Goal: Communication & Community: Answer question/provide support

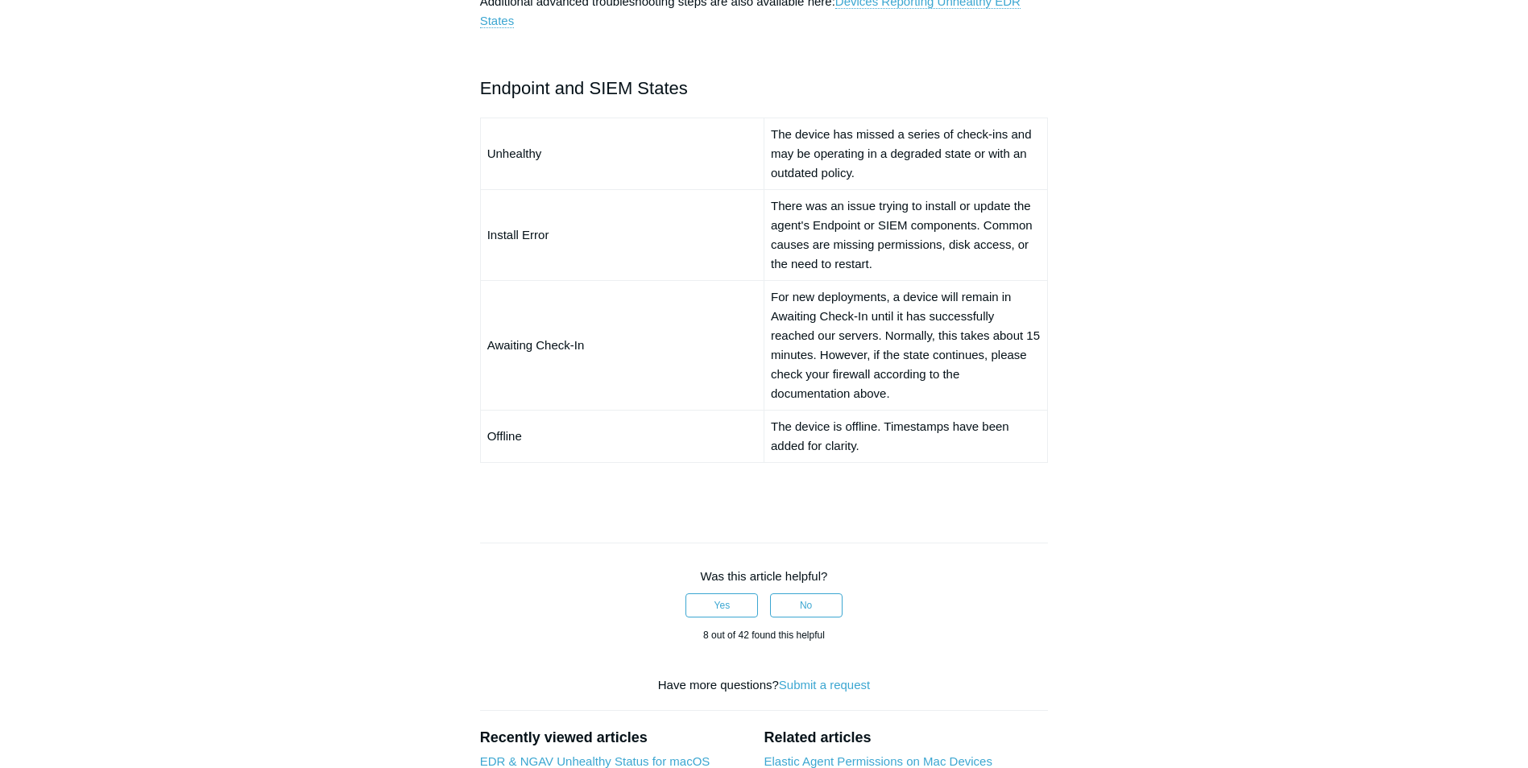
scroll to position [1208, 0]
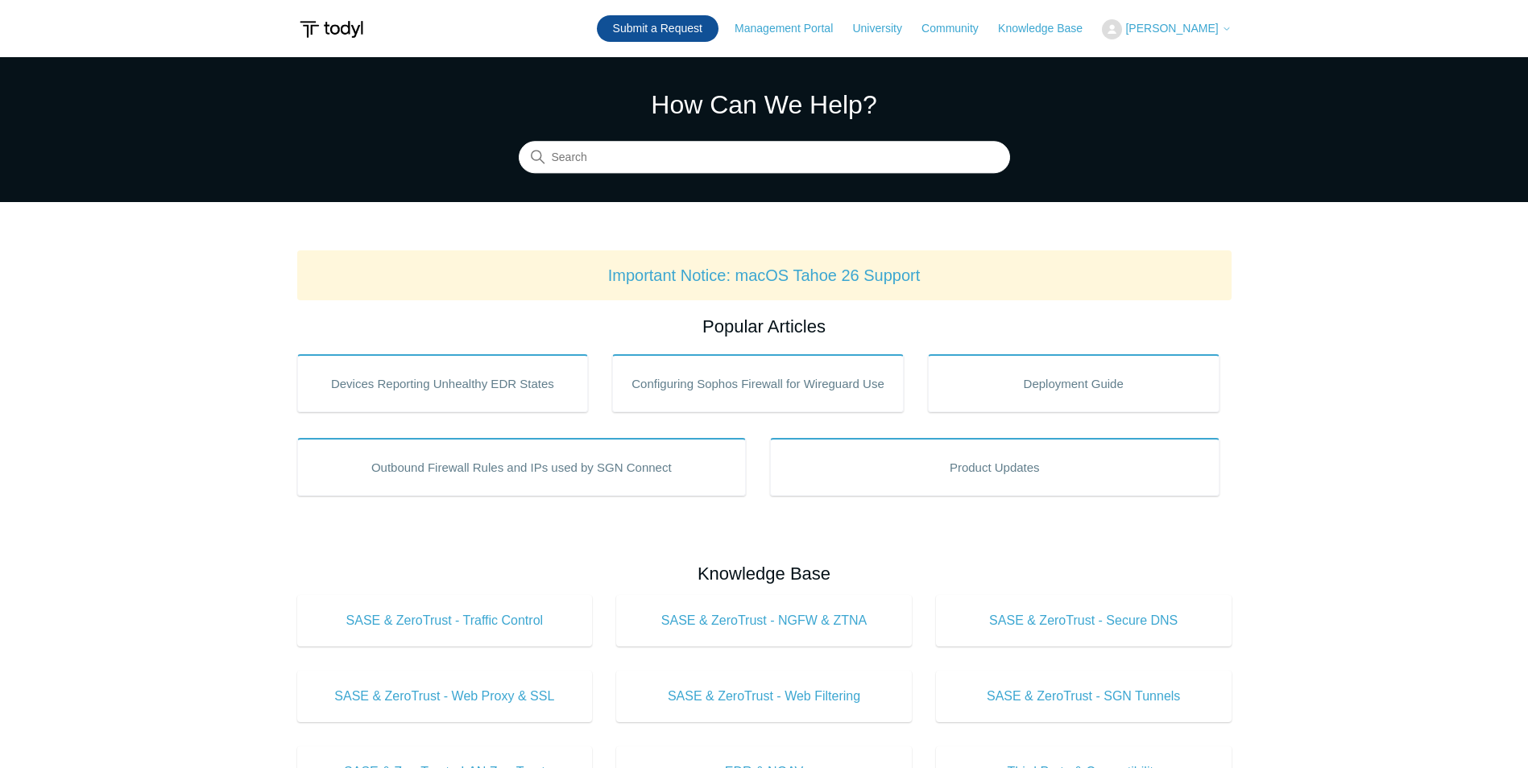
click at [699, 30] on link "Submit a Request" at bounding box center [658, 28] width 122 height 27
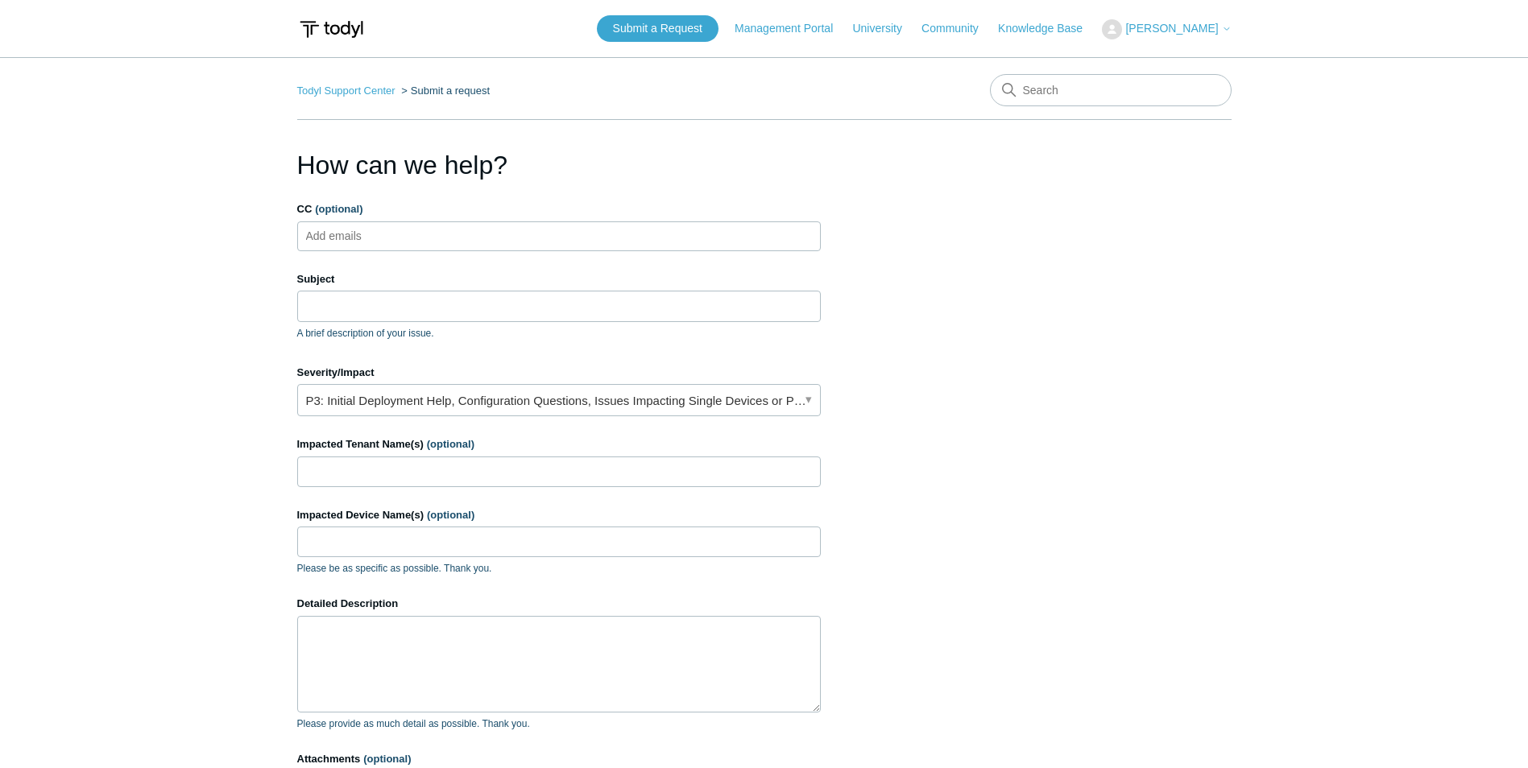
click at [537, 235] on ul "Add emails" at bounding box center [559, 237] width 524 height 30
click at [537, 236] on ul "Add emails" at bounding box center [559, 237] width 524 height 30
click at [428, 246] on ul "Add emails" at bounding box center [559, 237] width 524 height 30
click at [429, 246] on ul "Add emails" at bounding box center [559, 237] width 524 height 30
click at [431, 315] on input "Subject" at bounding box center [559, 306] width 524 height 31
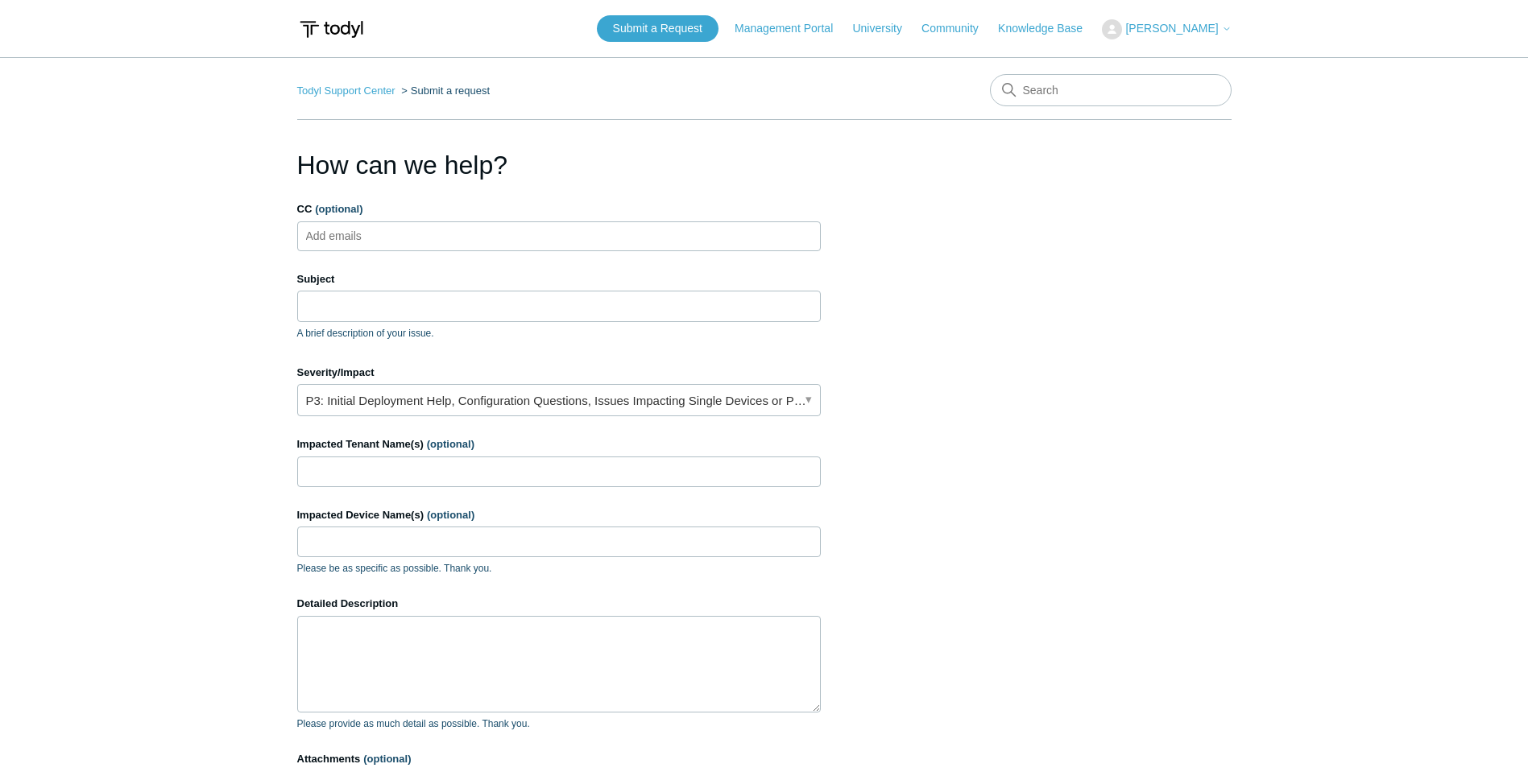
click at [679, 353] on form "CC (optional) Add emails Subject A brief description of your issue. Suggested a…" at bounding box center [559, 534] width 524 height 666
click at [468, 399] on link "P3: Initial Deployment Help, Configuration Questions, Issues Impacting Single D…" at bounding box center [559, 400] width 524 height 32
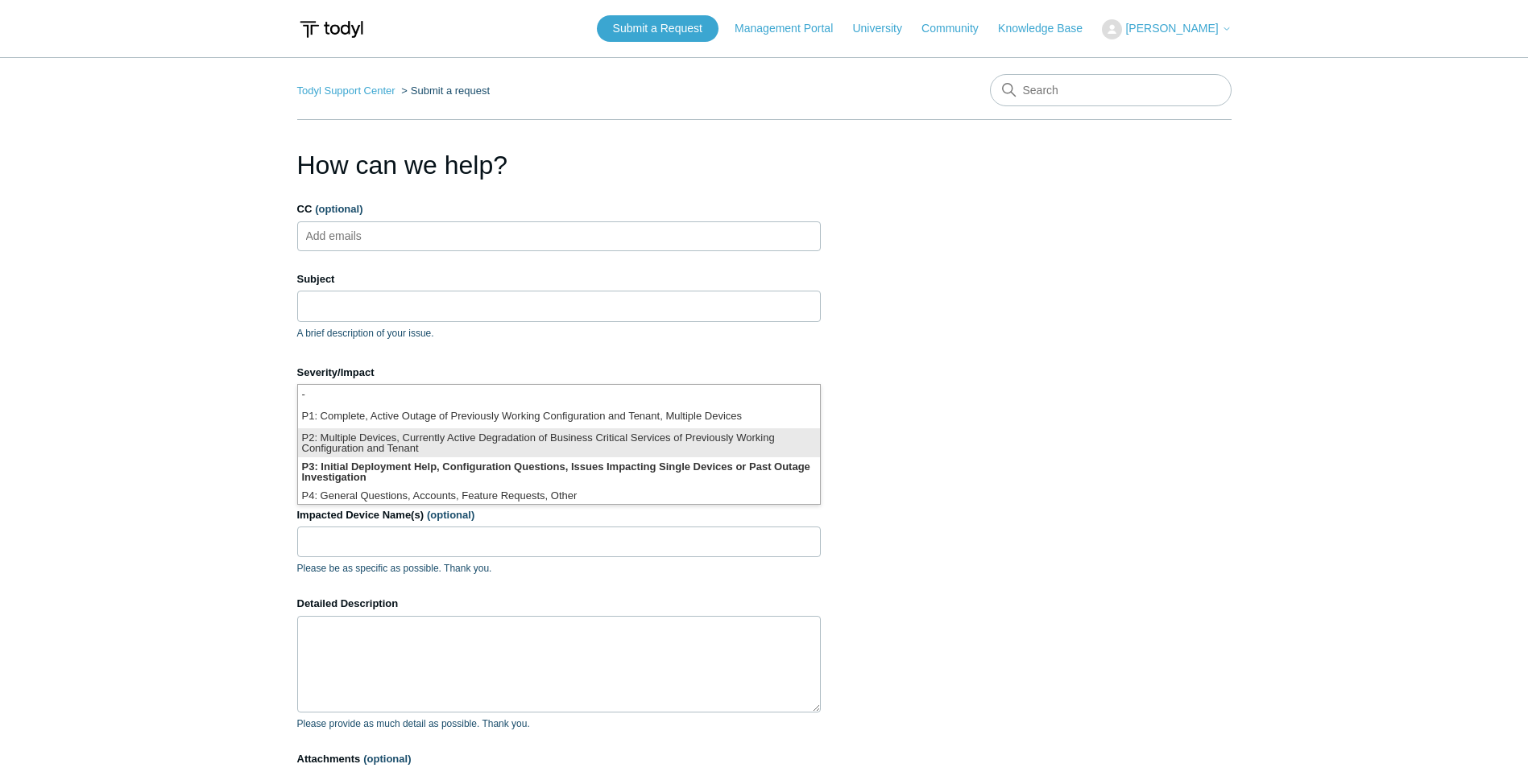
click at [459, 436] on li "P2: Multiple Devices, Currently Active Degradation of Business Critical Service…" at bounding box center [559, 443] width 522 height 29
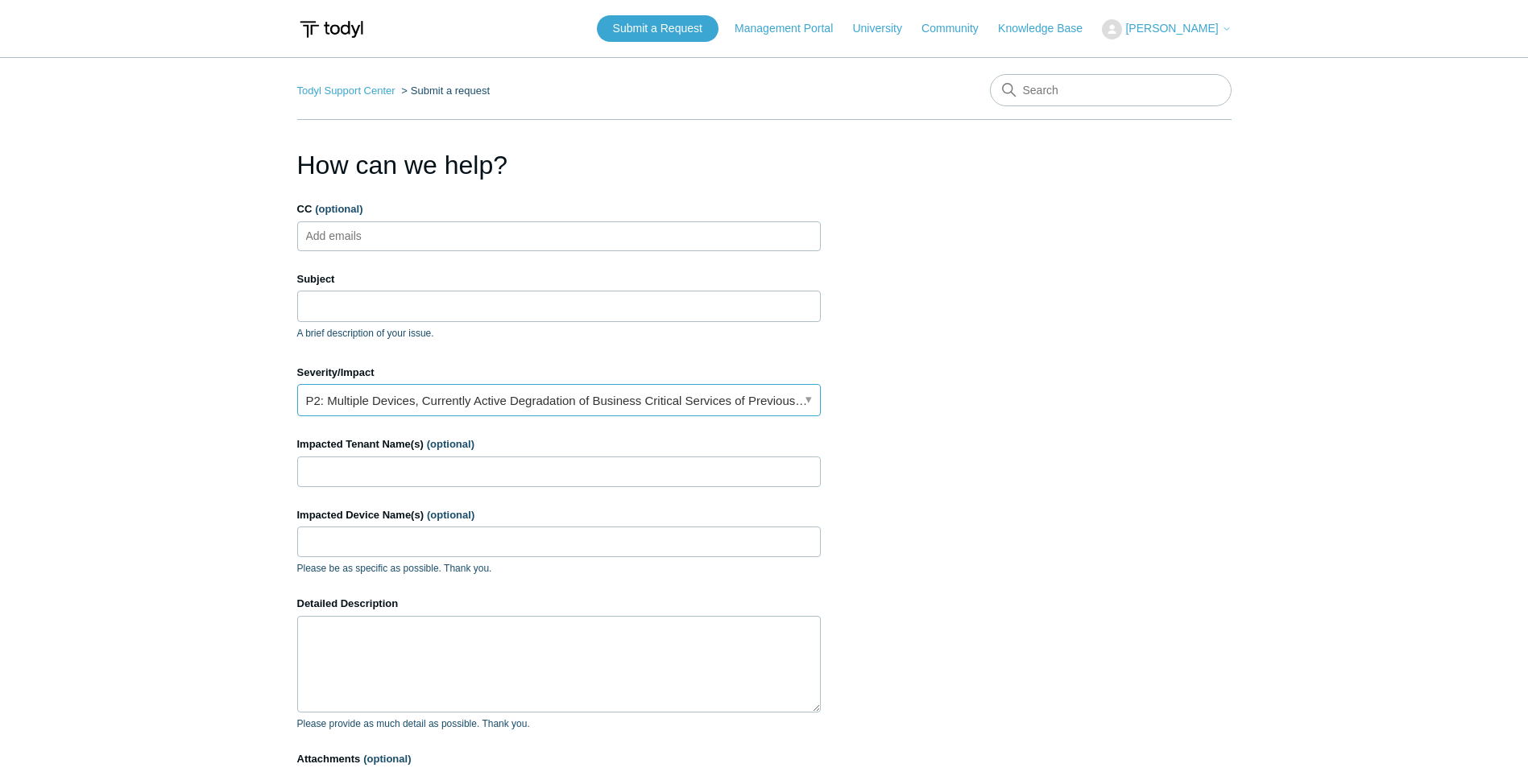
click at [472, 392] on link "P2: Multiple Devices, Currently Active Degradation of Business Critical Service…" at bounding box center [559, 400] width 524 height 32
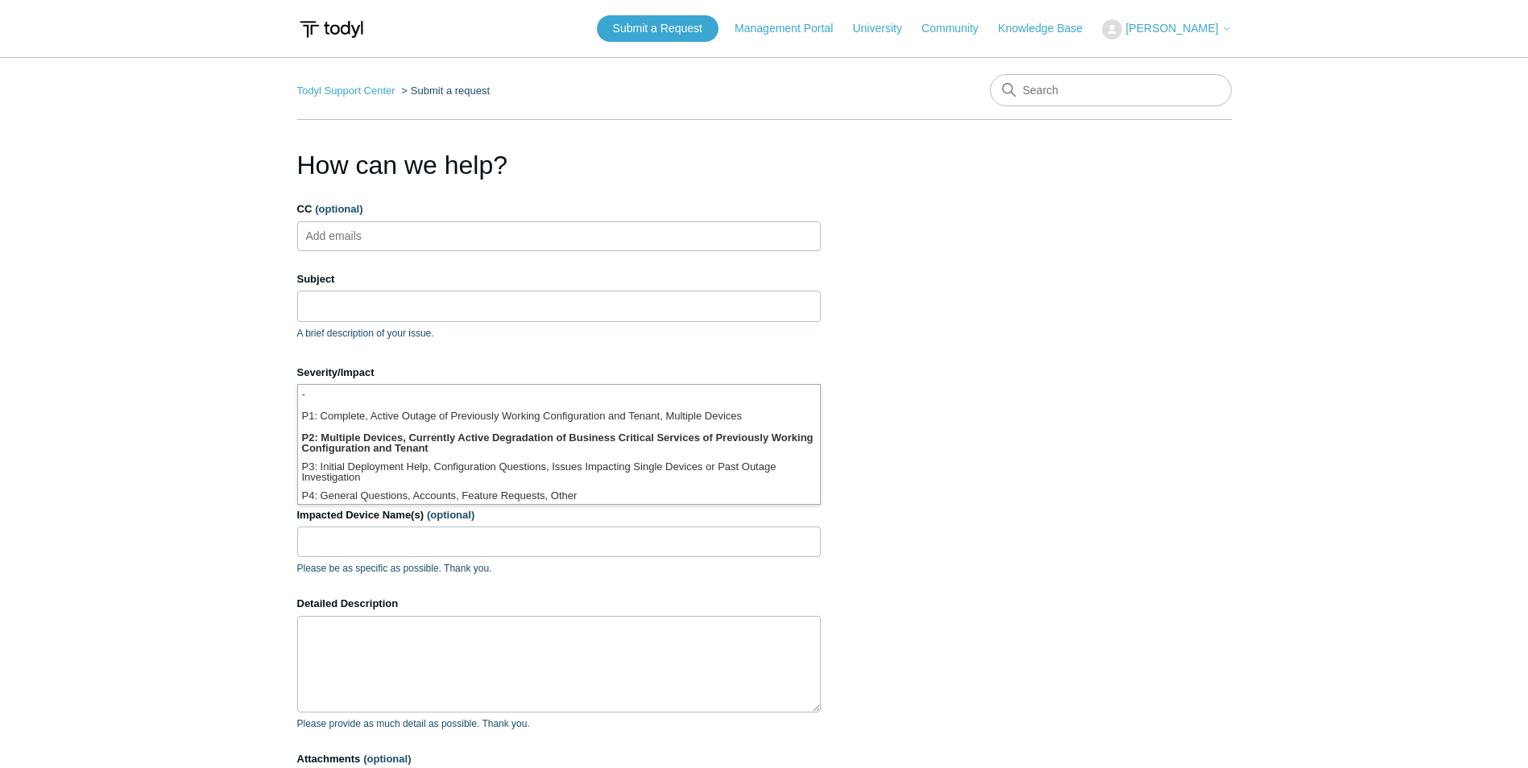
click at [990, 435] on section "How can we help? CC (optional) Add emails Subject A brief description of your i…" at bounding box center [764, 517] width 934 height 742
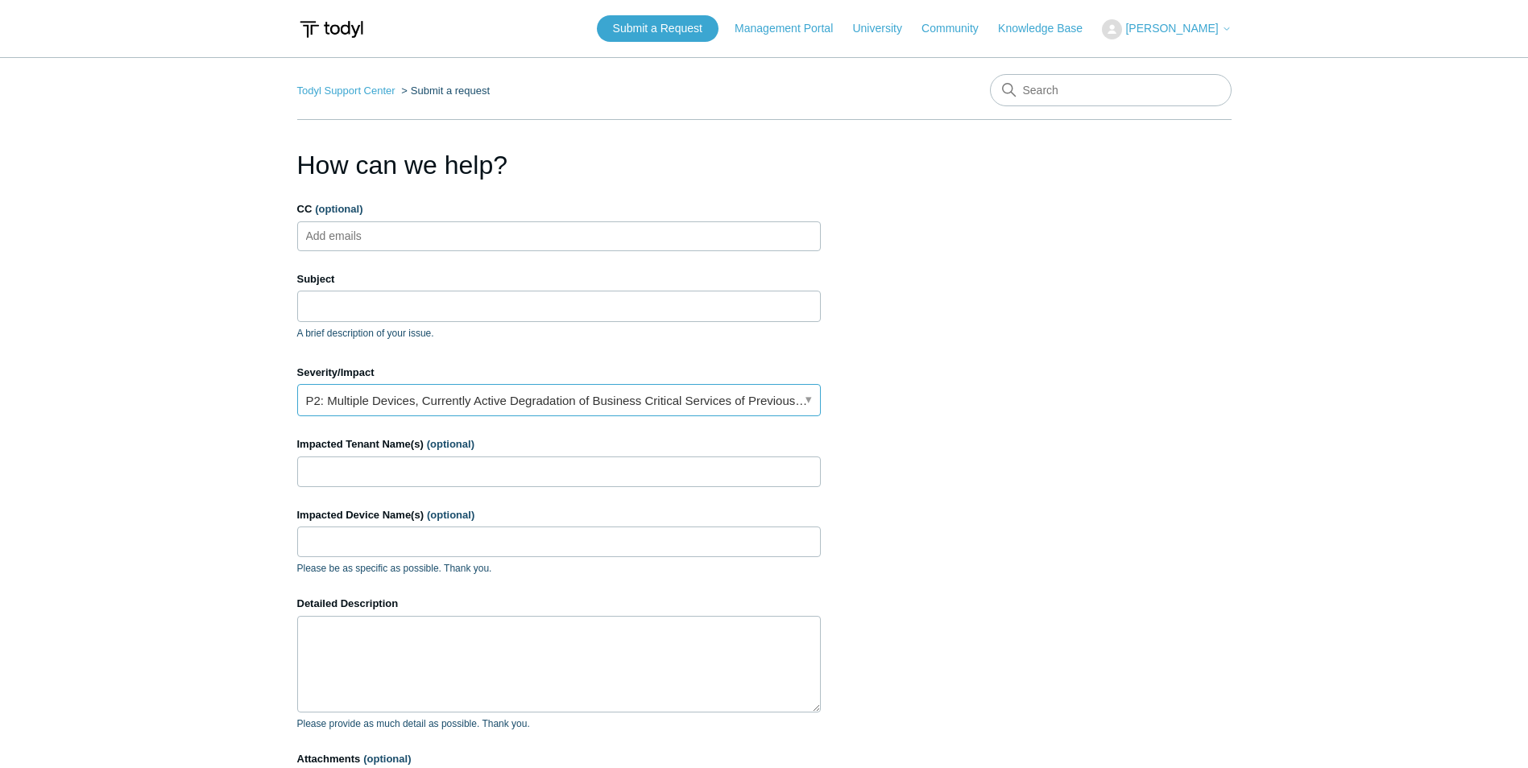
click at [523, 401] on link "P2: Multiple Devices, Currently Active Degradation of Business Critical Service…" at bounding box center [559, 400] width 524 height 32
click at [1044, 448] on section "How can we help? CC (optional) Add emails Subject A brief description of your i…" at bounding box center [764, 517] width 934 height 742
click at [445, 238] on ul "Add emails" at bounding box center [559, 237] width 524 height 30
type input "support@malimar.com"
click at [459, 317] on input "Subject" at bounding box center [559, 306] width 524 height 31
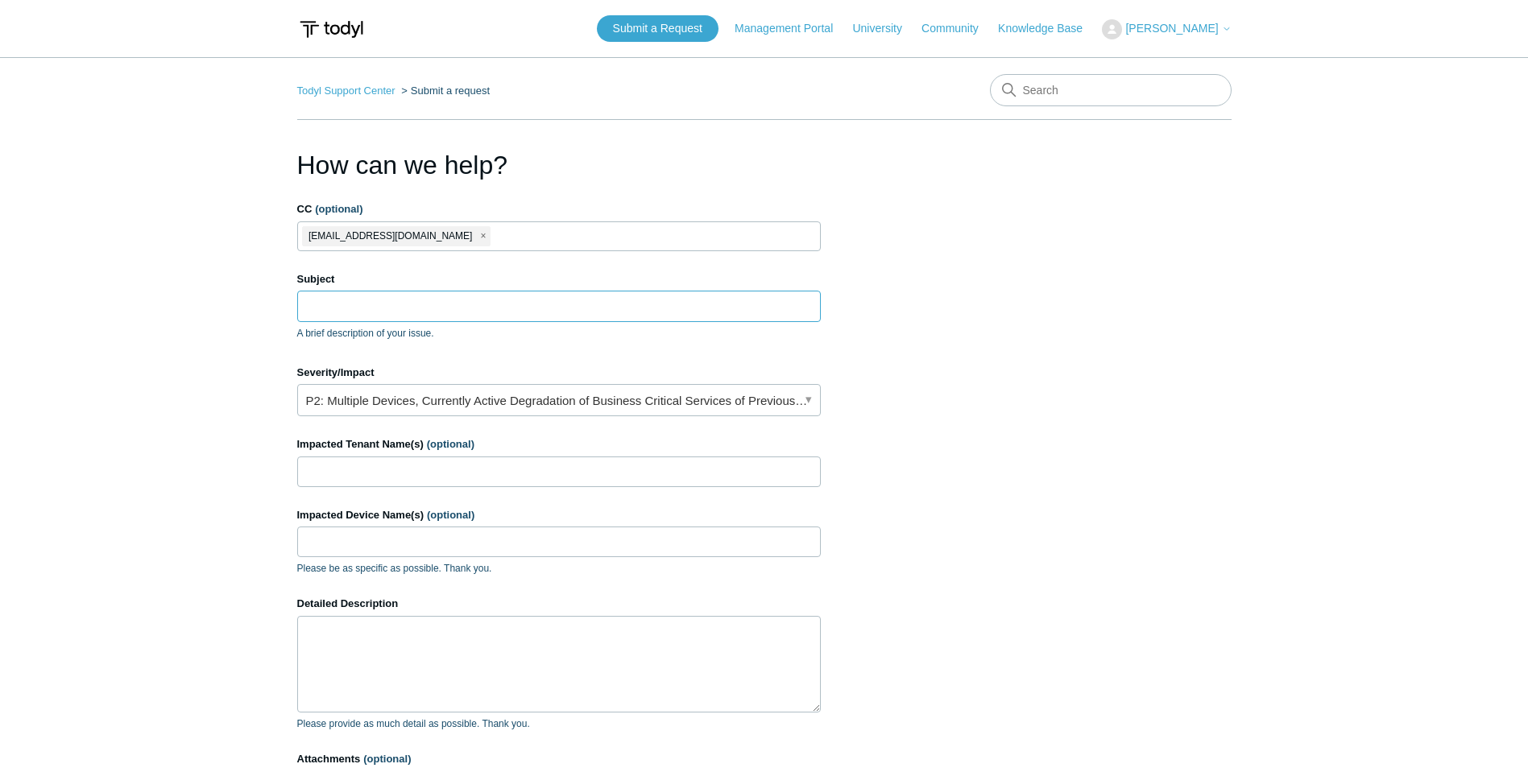
drag, startPoint x: 390, startPoint y: 300, endPoint x: 386, endPoint y: 310, distance: 10.5
click at [390, 301] on input "Subject" at bounding box center [559, 306] width 524 height 31
click at [429, 317] on input "Subject" at bounding box center [559, 306] width 524 height 31
click at [430, 316] on input "Subject" at bounding box center [559, 306] width 524 height 31
type input "Unable to"
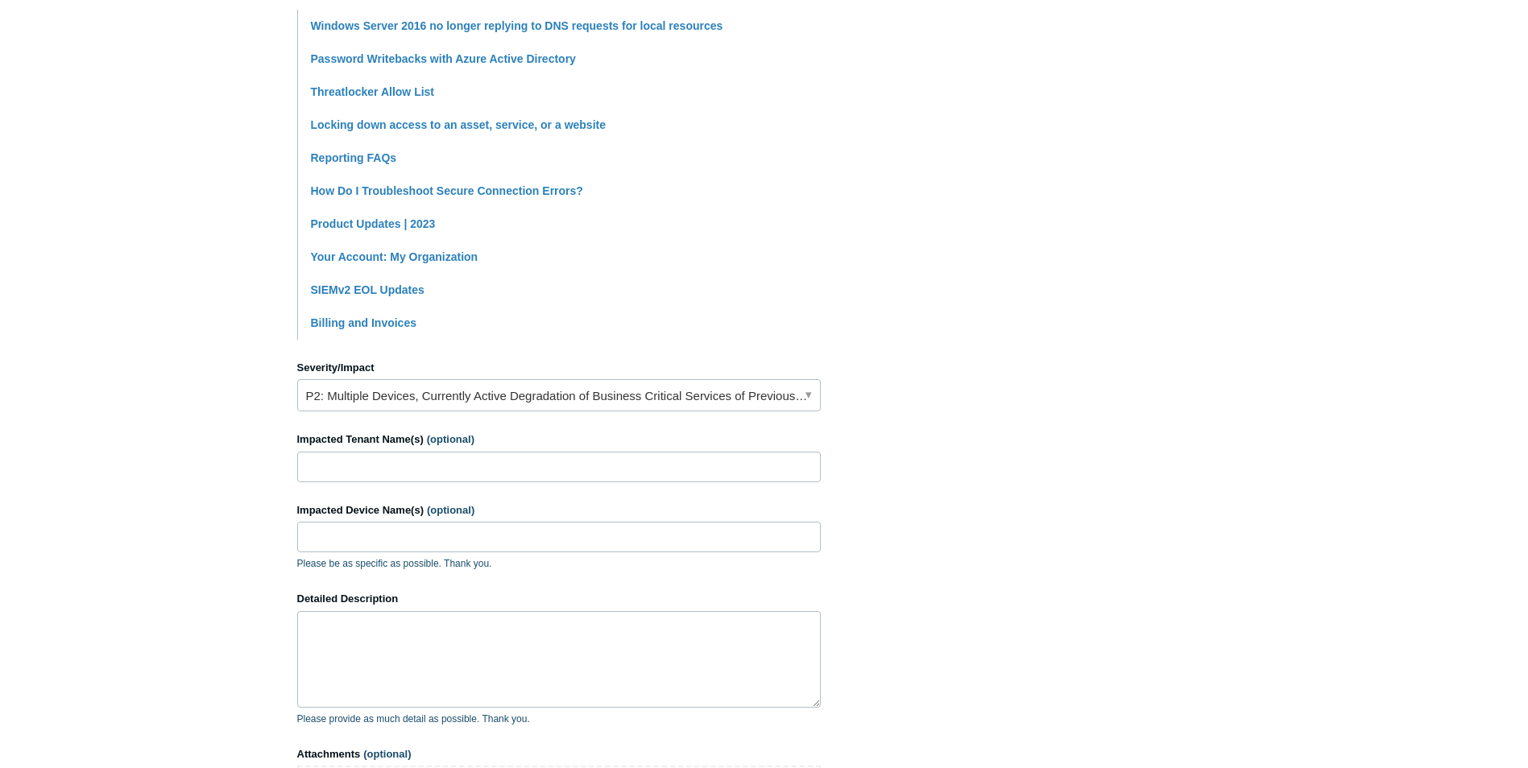
scroll to position [403, 0]
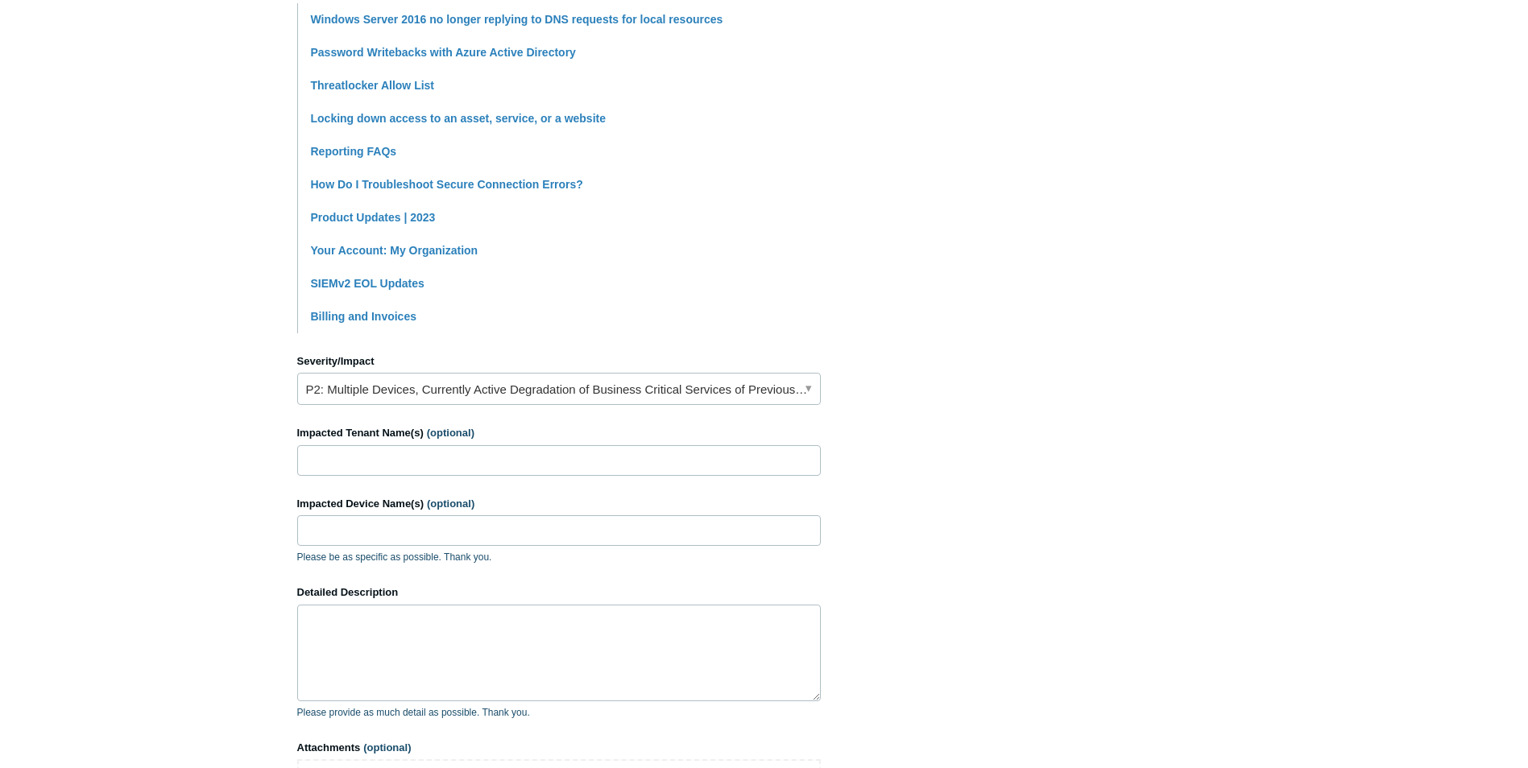
type input "Request Timed Out"
click at [540, 459] on input "Impacted Tenant Name(s) (optional)" at bounding box center [559, 460] width 524 height 31
click at [524, 472] on input "Impacted Tenant Name(s) (optional)" at bounding box center [559, 460] width 524 height 31
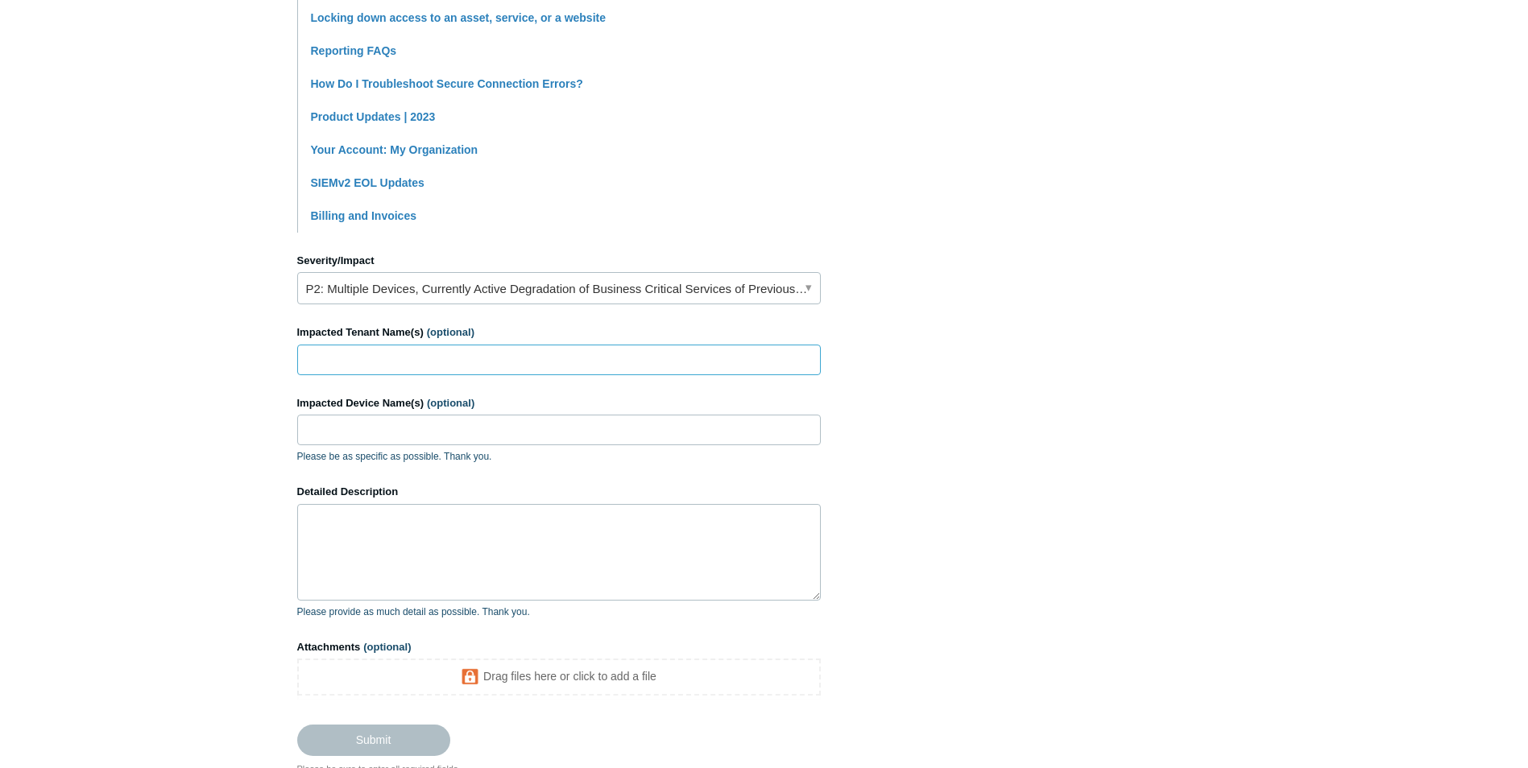
scroll to position [623, 0]
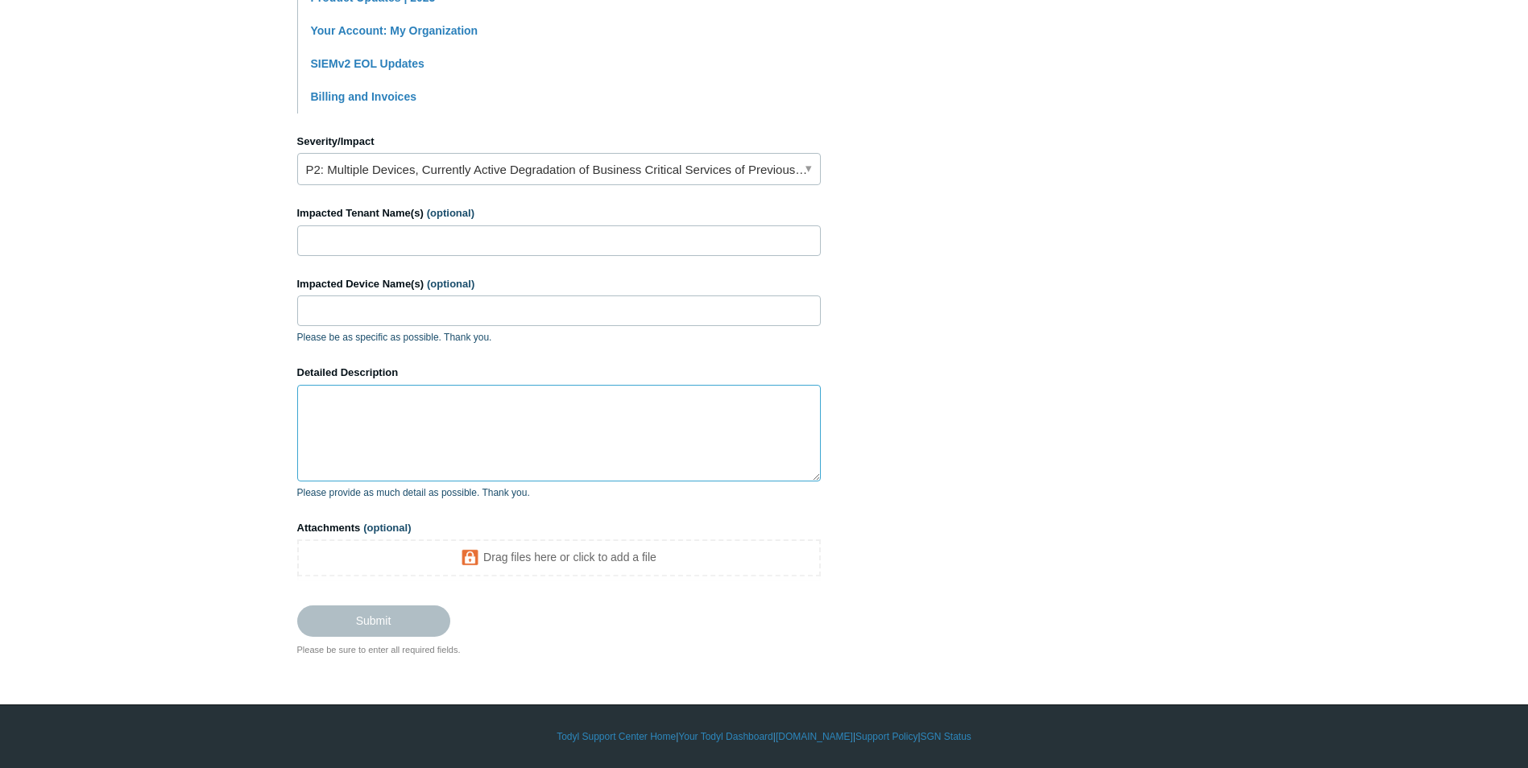
click at [437, 433] on textarea "Detailed Description" at bounding box center [559, 433] width 524 height 97
click at [400, 404] on textarea "Detailed Description" at bounding box center [559, 433] width 524 height 97
paste textarea "run ping on CH-75QGHQ2 to CH-FRONT1 (sgn IP) - Request timed out run ping on CH…"
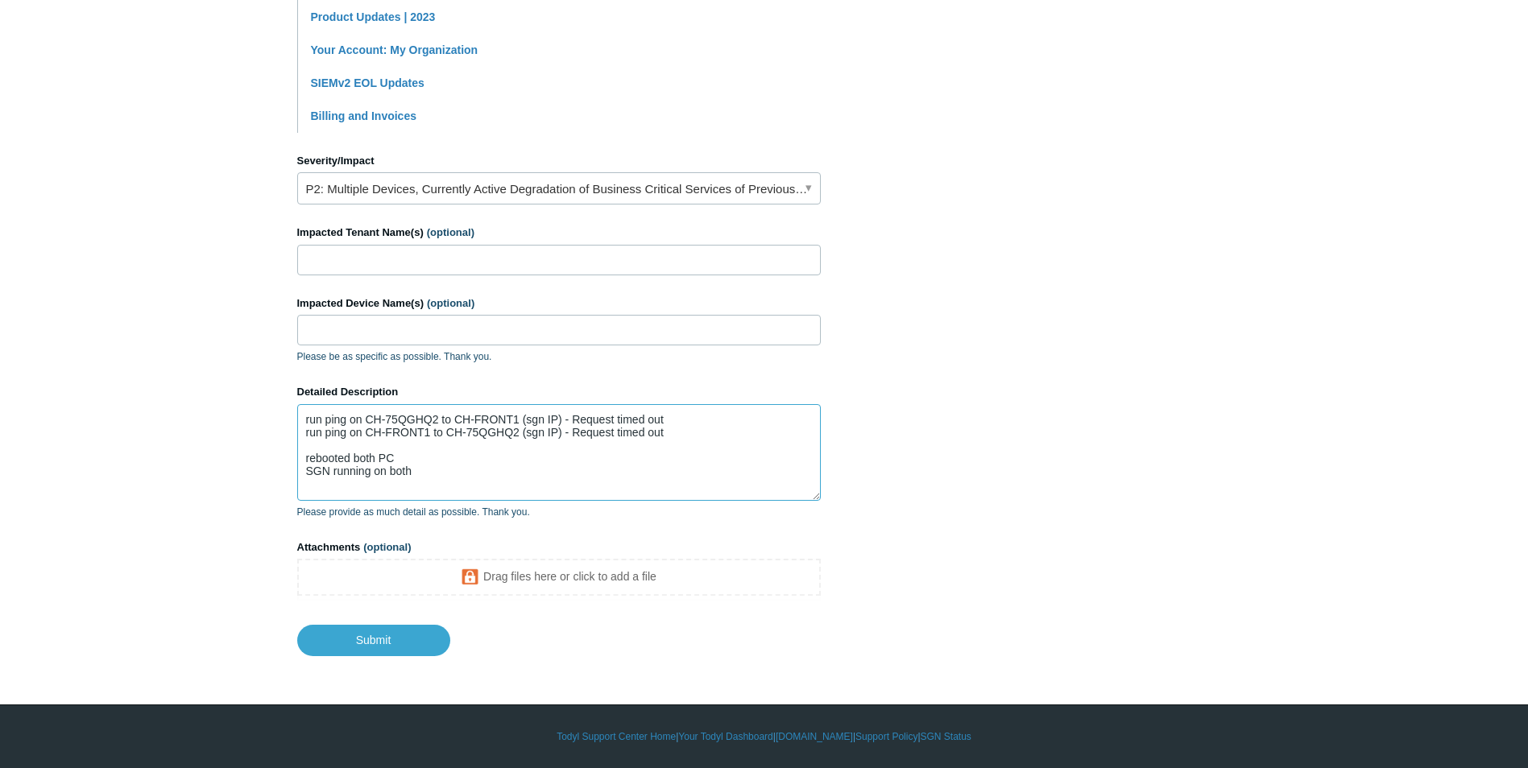
scroll to position [603, 0]
click at [299, 413] on textarea "run ping on CH-75QGHQ2 to CH-FRONT1 (sgn IP) - Request timed out run ping on CH…" at bounding box center [559, 452] width 524 height 97
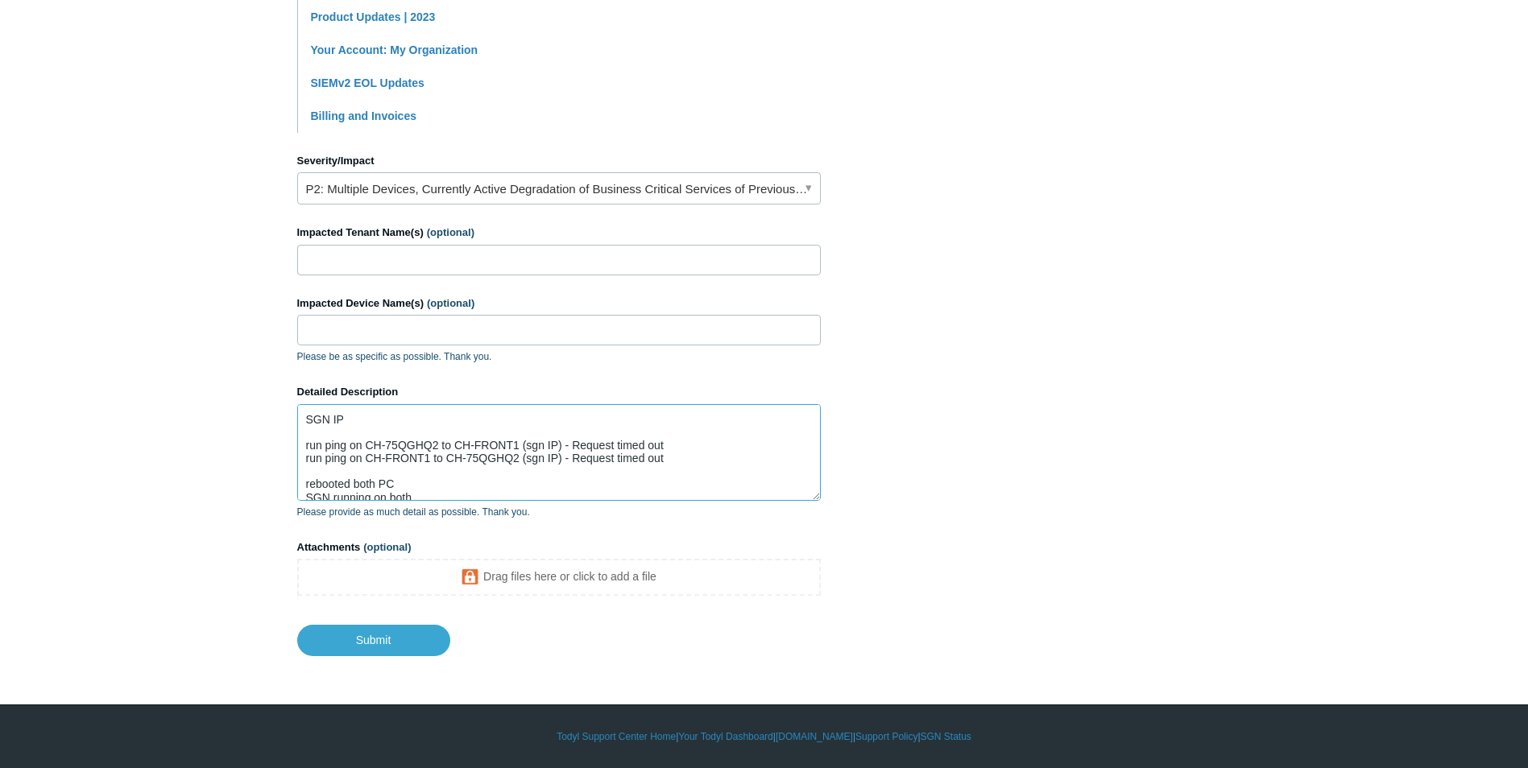
drag, startPoint x: 443, startPoint y: 442, endPoint x: 368, endPoint y: 438, distance: 75.0
click at [368, 442] on textarea "SGN IP run ping on CH-75QGHQ2 to CH-FRONT1 (sgn IP) - Request timed out run pin…" at bounding box center [559, 452] width 524 height 97
click at [359, 405] on textarea "SGN IP run ping on CH-75QGHQ2 to CH-FRONT1 (sgn IP) - Request timed out run pin…" at bounding box center [559, 452] width 524 height 97
paste textarea "CH-75QGHQ2"
click at [445, 421] on textarea "SGN IP CH-75QGHQ2 : run ping on CH-75QGHQ2 to CH-FRONT1 (sgn IP) - Request time…" at bounding box center [559, 452] width 524 height 97
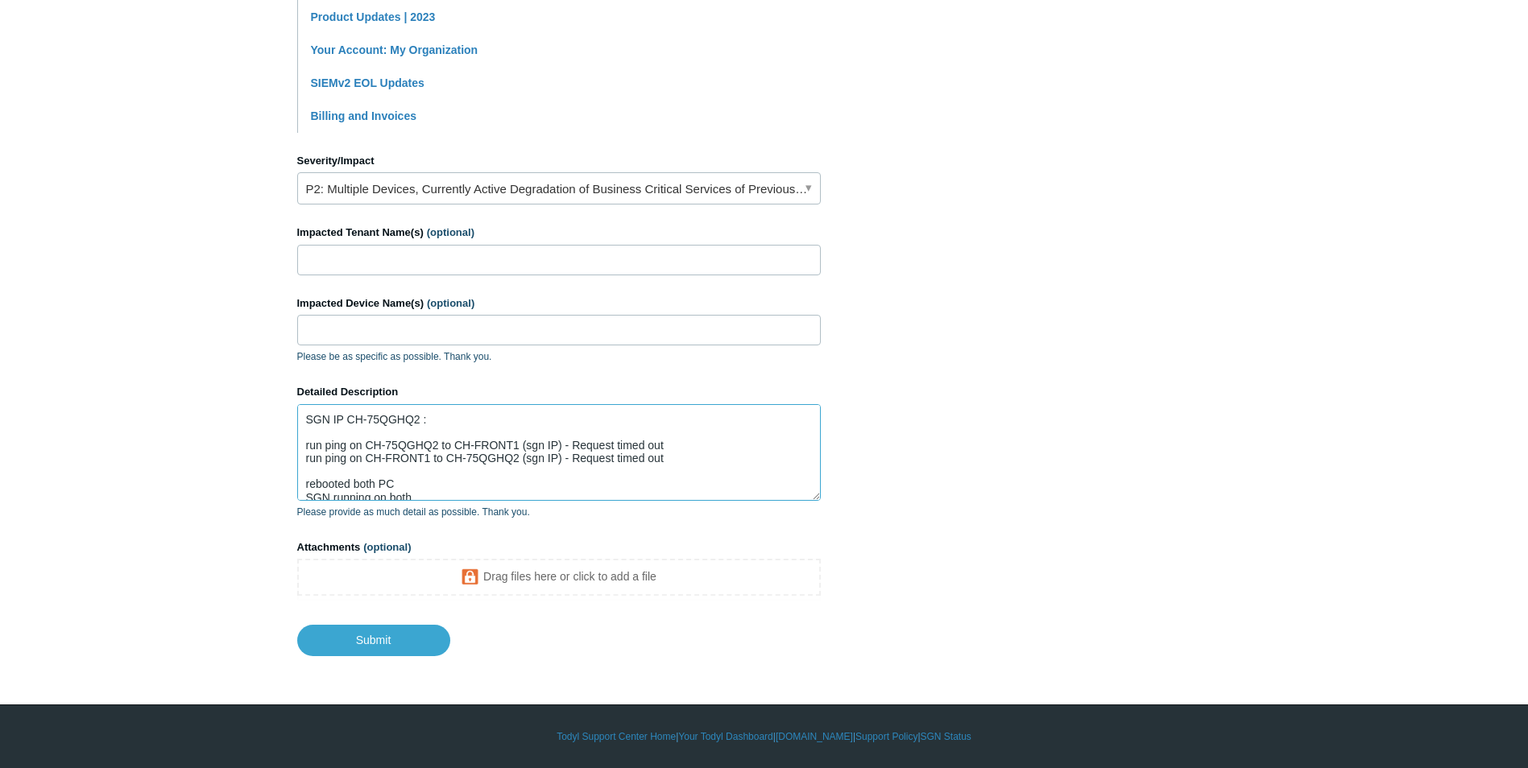
drag, startPoint x: 412, startPoint y: 412, endPoint x: 469, endPoint y: 420, distance: 57.0
click at [437, 415] on textarea "SGN IP CH-75QGHQ2 : run ping on CH-75QGHQ2 to CH-FRONT1 (sgn IP) - Request time…" at bounding box center [559, 452] width 524 height 97
click at [470, 420] on textarea "SGN IP CH-75QGHQ2 : run ping on CH-75QGHQ2 to CH-FRONT1 (sgn IP) - Request time…" at bounding box center [559, 452] width 524 height 97
drag, startPoint x: 450, startPoint y: 420, endPoint x: 287, endPoint y: 423, distance: 163.5
click at [287, 423] on main "Todyl Support Center Submit a request How can we help? CC (optional) support@ma…" at bounding box center [764, 55] width 1528 height 1203
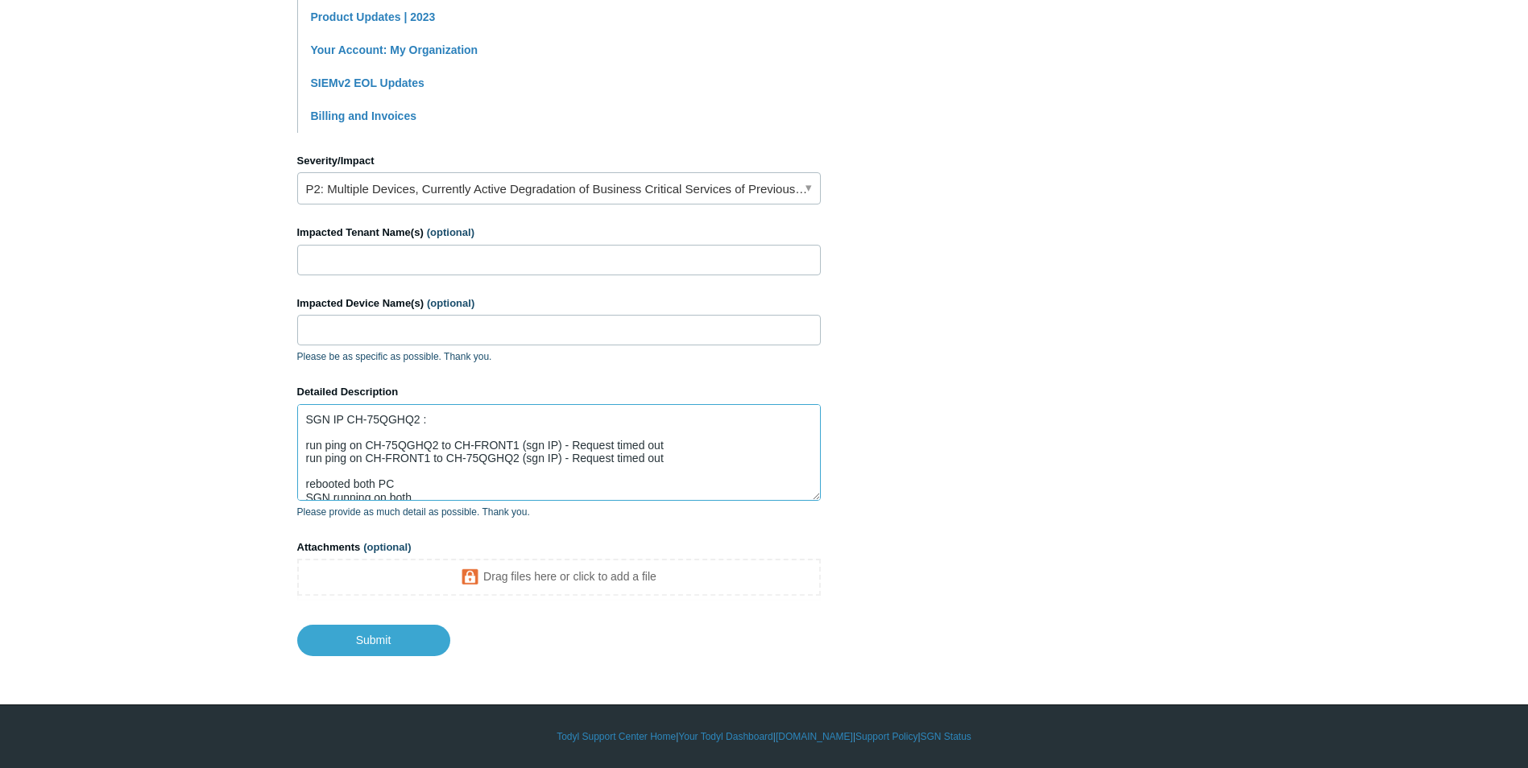
click at [305, 417] on textarea "SGN IP CH-75QGHQ2 : run ping on CH-75QGHQ2 to CH-FRONT1 (sgn IP) - Request time…" at bounding box center [559, 452] width 524 height 97
paste textarea "SGN IP CH-75QGHQ2 :"
drag, startPoint x: 419, startPoint y: 419, endPoint x: 368, endPoint y: 417, distance: 50.8
click at [368, 417] on textarea "SGN IP CH-75QGHQ2 : SGN IP CH-75QGHQ2 : run ping on CH-75QGHQ2 to CH-FRONT1 (sg…" at bounding box center [559, 452] width 524 height 97
click at [543, 415] on textarea "SGN IP CH-FRONT : SGN IP CH-75QGHQ2 : run ping on CH-75QGHQ2 to CH-FRONT1 (sgn …" at bounding box center [559, 452] width 524 height 97
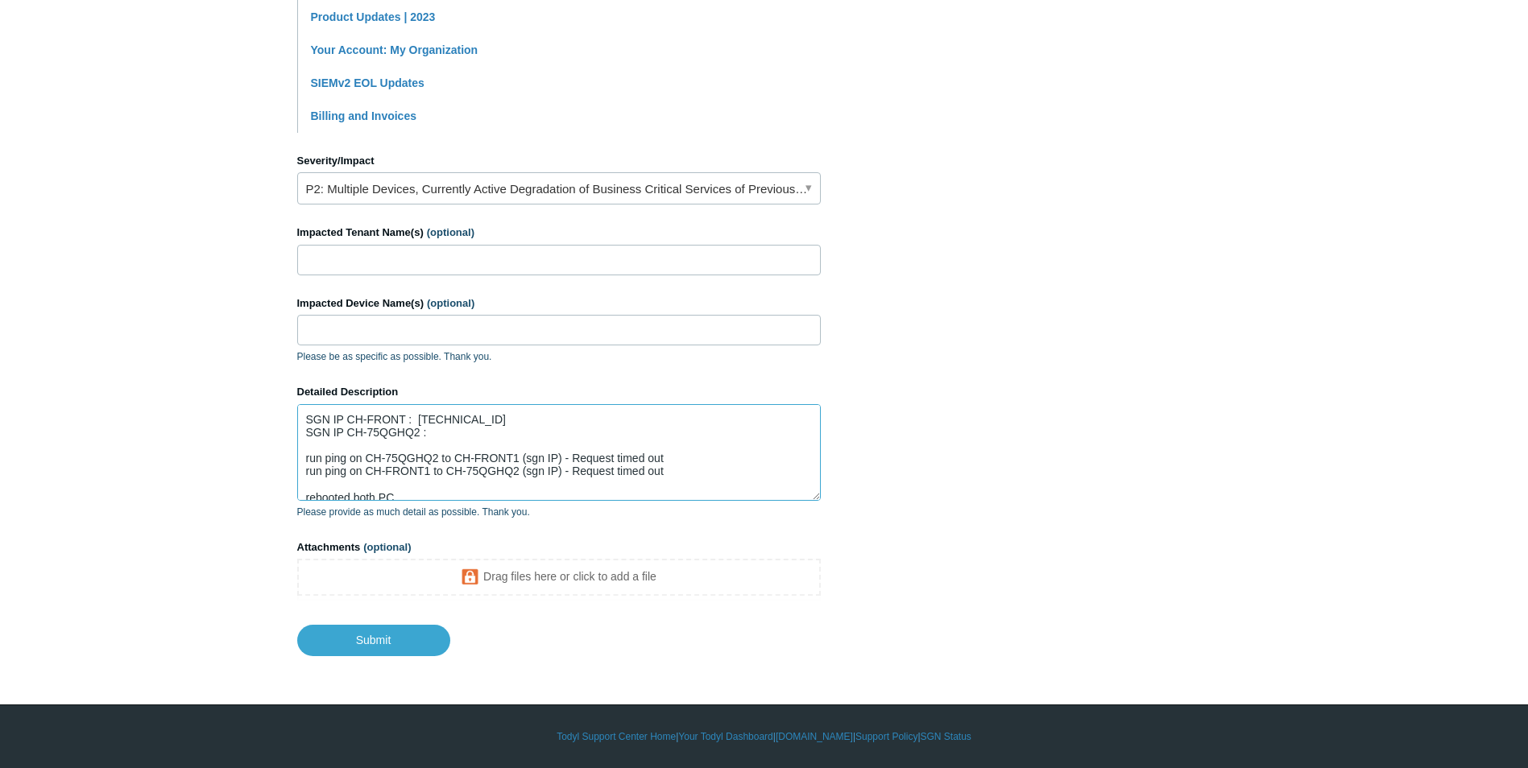
click at [457, 433] on textarea "SGN IP CH-FRONT : 100.64.0.24 SGN IP CH-75QGHQ2 : run ping on CH-75QGHQ2 to CH-…" at bounding box center [559, 452] width 524 height 97
click at [475, 426] on textarea "SGN IP CH-FRONT : 100.64.0.24 SGN IP CH-75QGHQ2 : run ping on CH-75QGHQ2 to CH-…" at bounding box center [559, 452] width 524 height 97
click at [465, 433] on textarea "SGN IP CH-FRONT : 100.64.0.24 SGN IP CH-75QGHQ2 : run ping on CH-75QGHQ2 to CH-…" at bounding box center [559, 452] width 524 height 97
click at [508, 436] on textarea "SGN IP CH-FRONT : 100.64.0.24 SGN IP CH-75QGHQ2 : 100.64.0.73 run ping on CH-75…" at bounding box center [559, 452] width 524 height 97
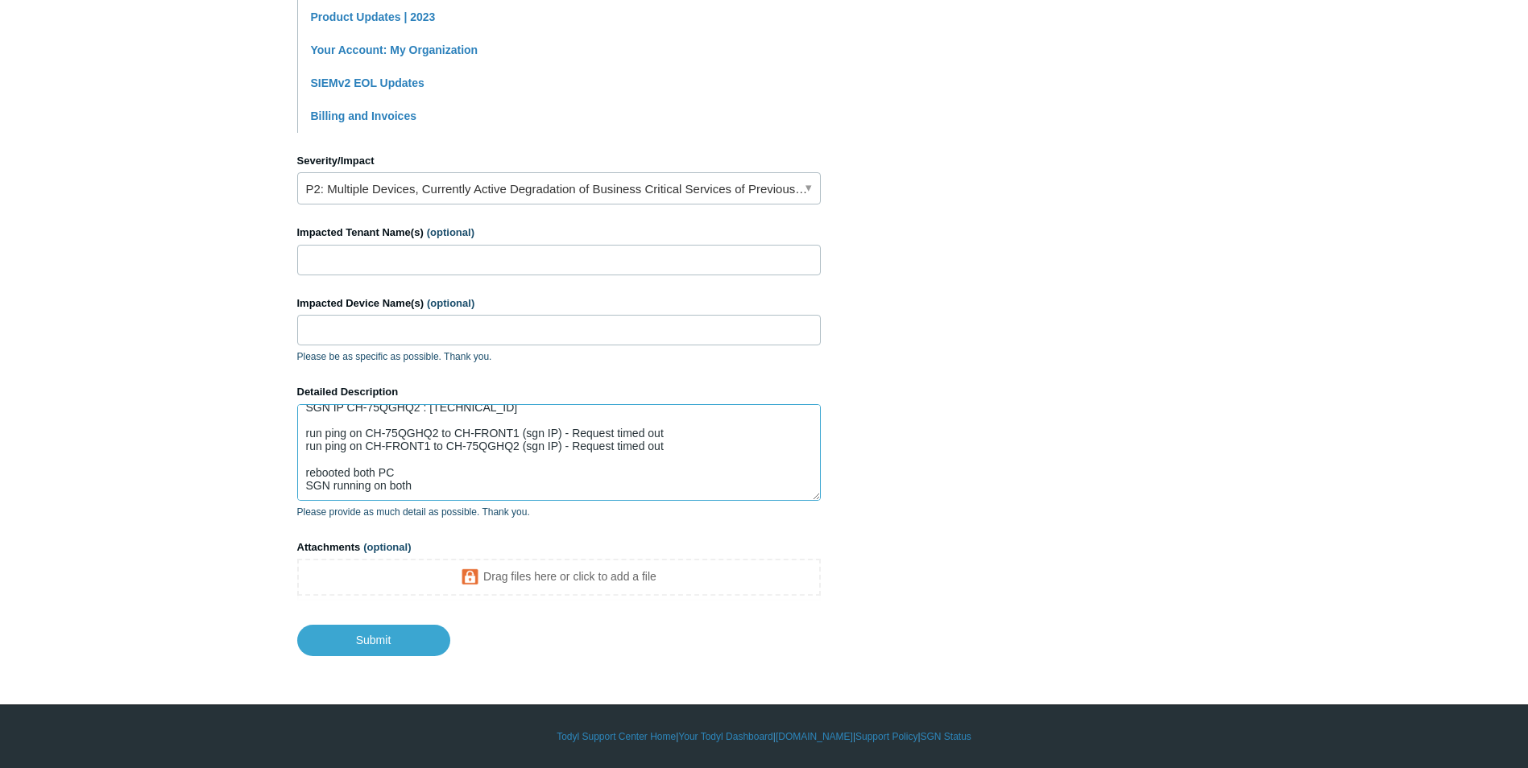
click at [482, 484] on textarea "SGN IP CH-FRONT : 100.64.0.24 SGN IP CH-75QGHQ2 : 100.64.0.73 run ping on CH-75…" at bounding box center [559, 452] width 524 height 97
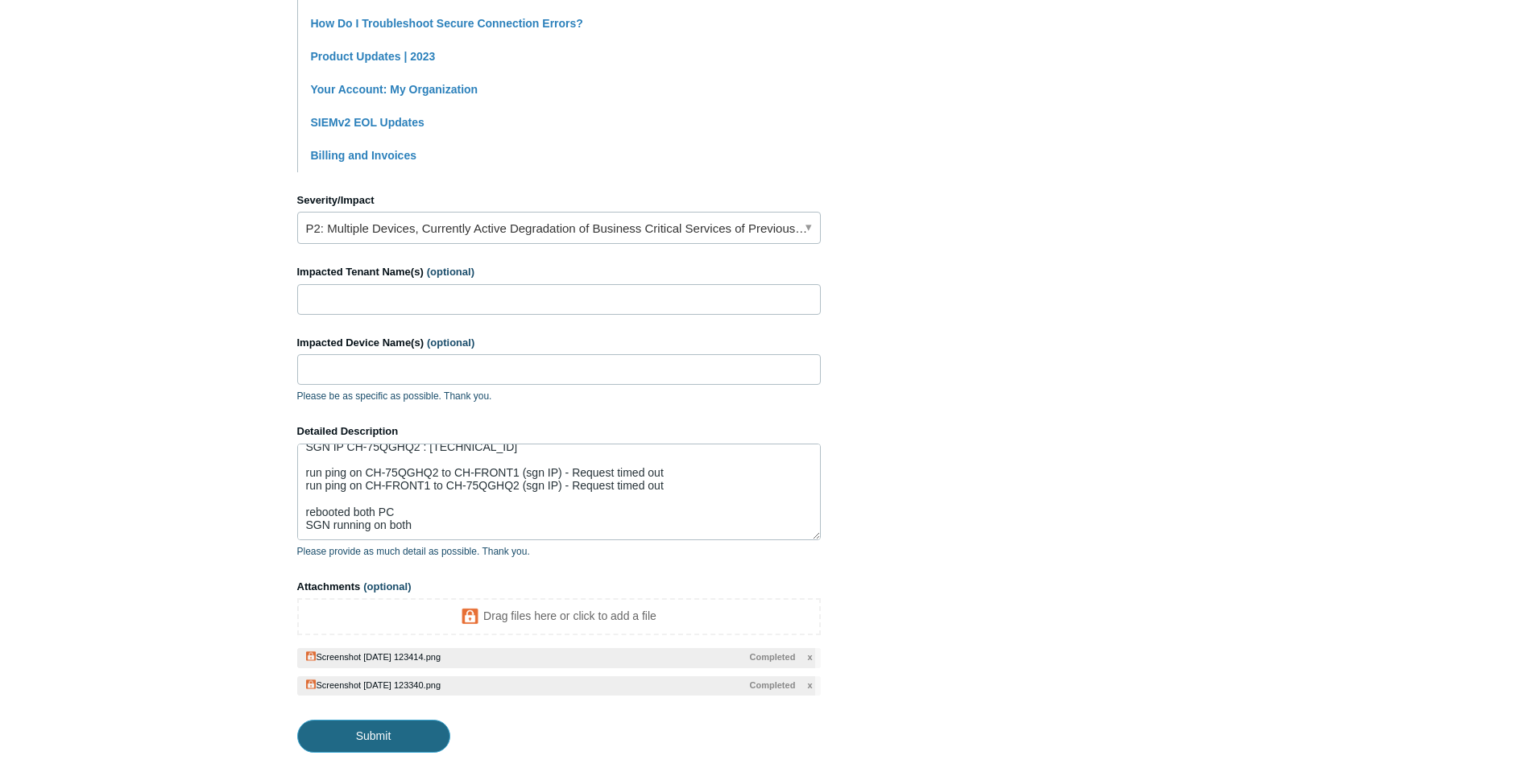
drag, startPoint x: 372, startPoint y: 731, endPoint x: 371, endPoint y: 716, distance: 14.5
click at [372, 731] on input "Submit" at bounding box center [373, 736] width 153 height 32
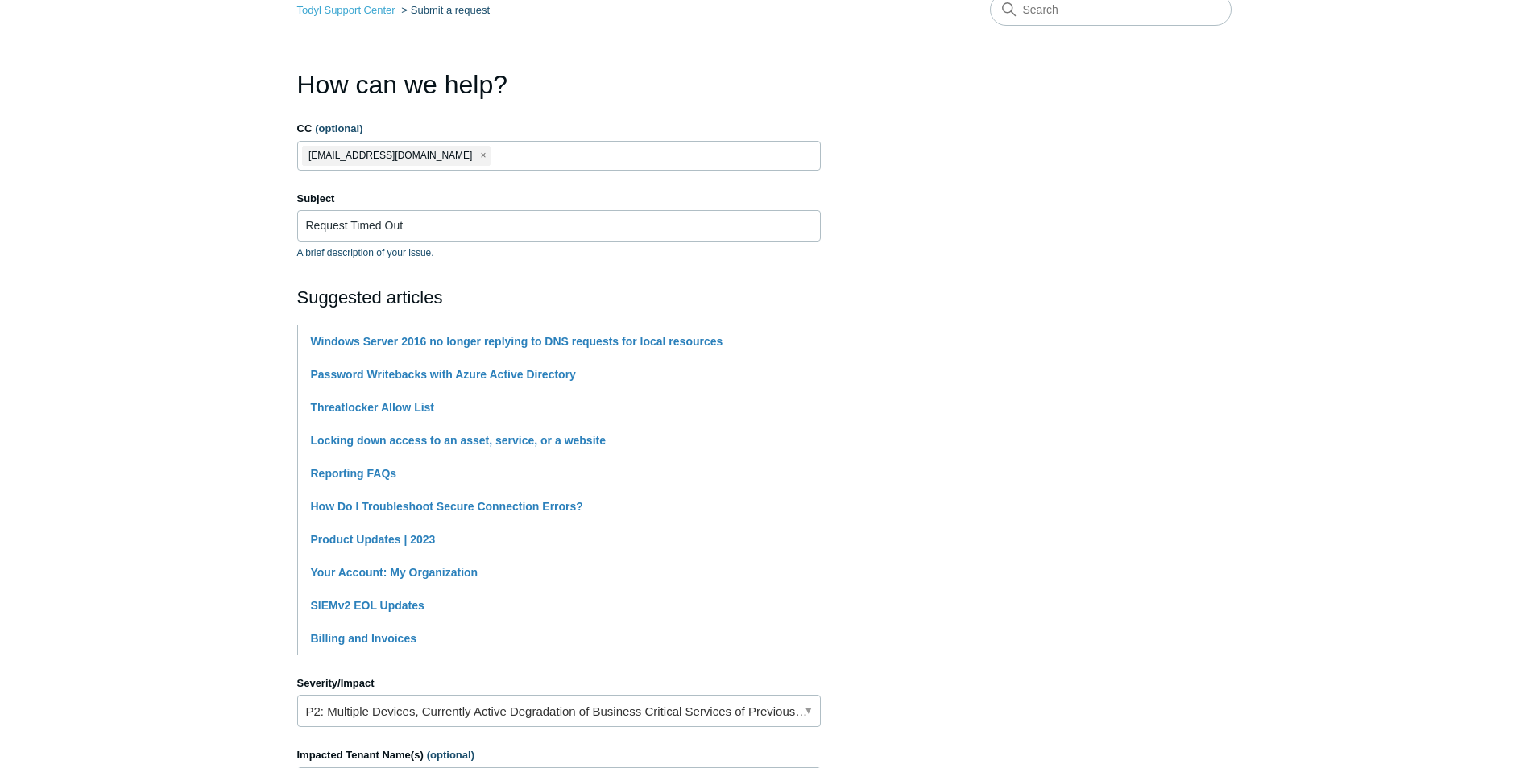
type textarea "SGN IP CH-FRONT : 100.64.0.24 SGN IP CH-75QGHQ2 : 100.64.0.73 run ping on CH-75…"
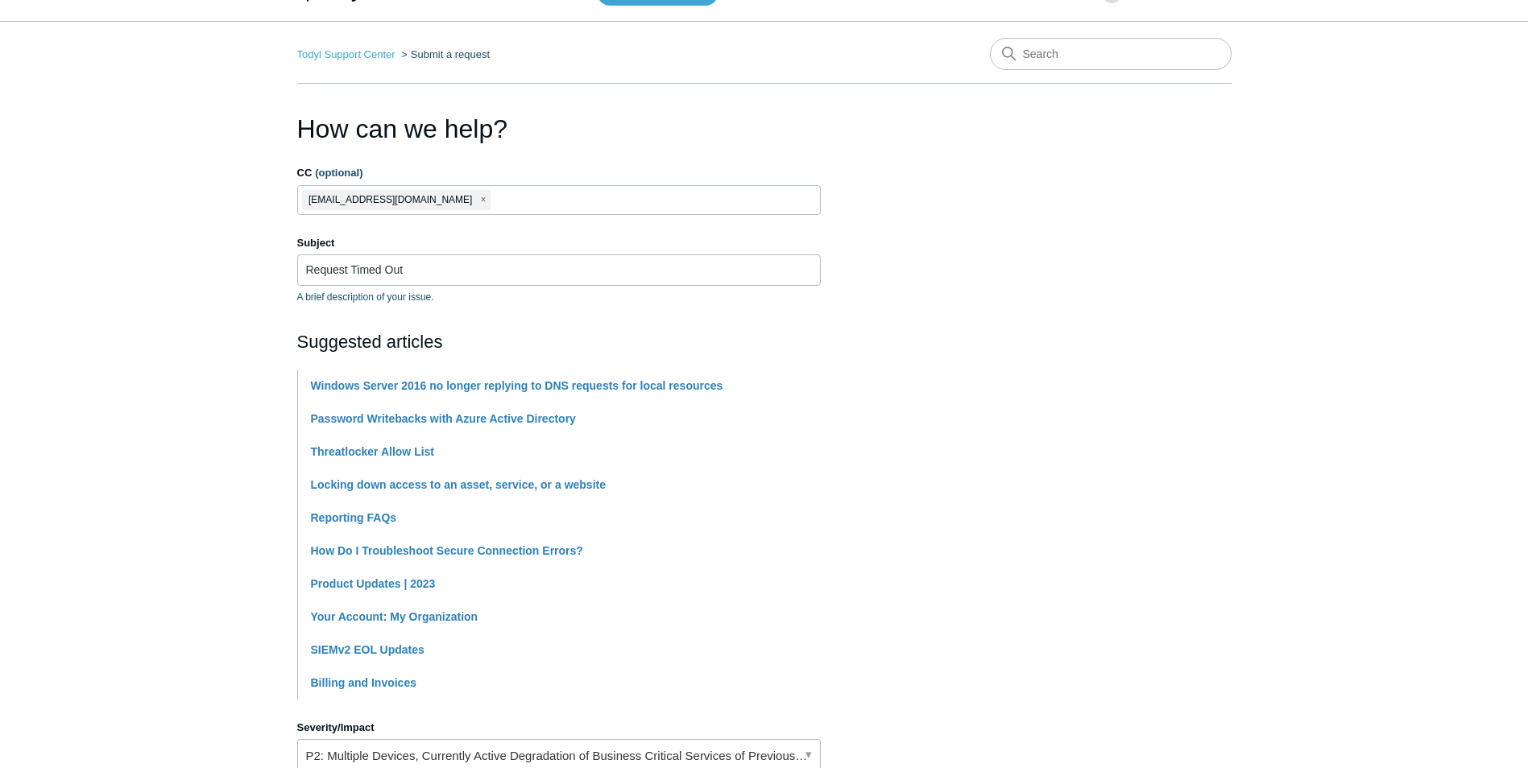
scroll to position [0, 0]
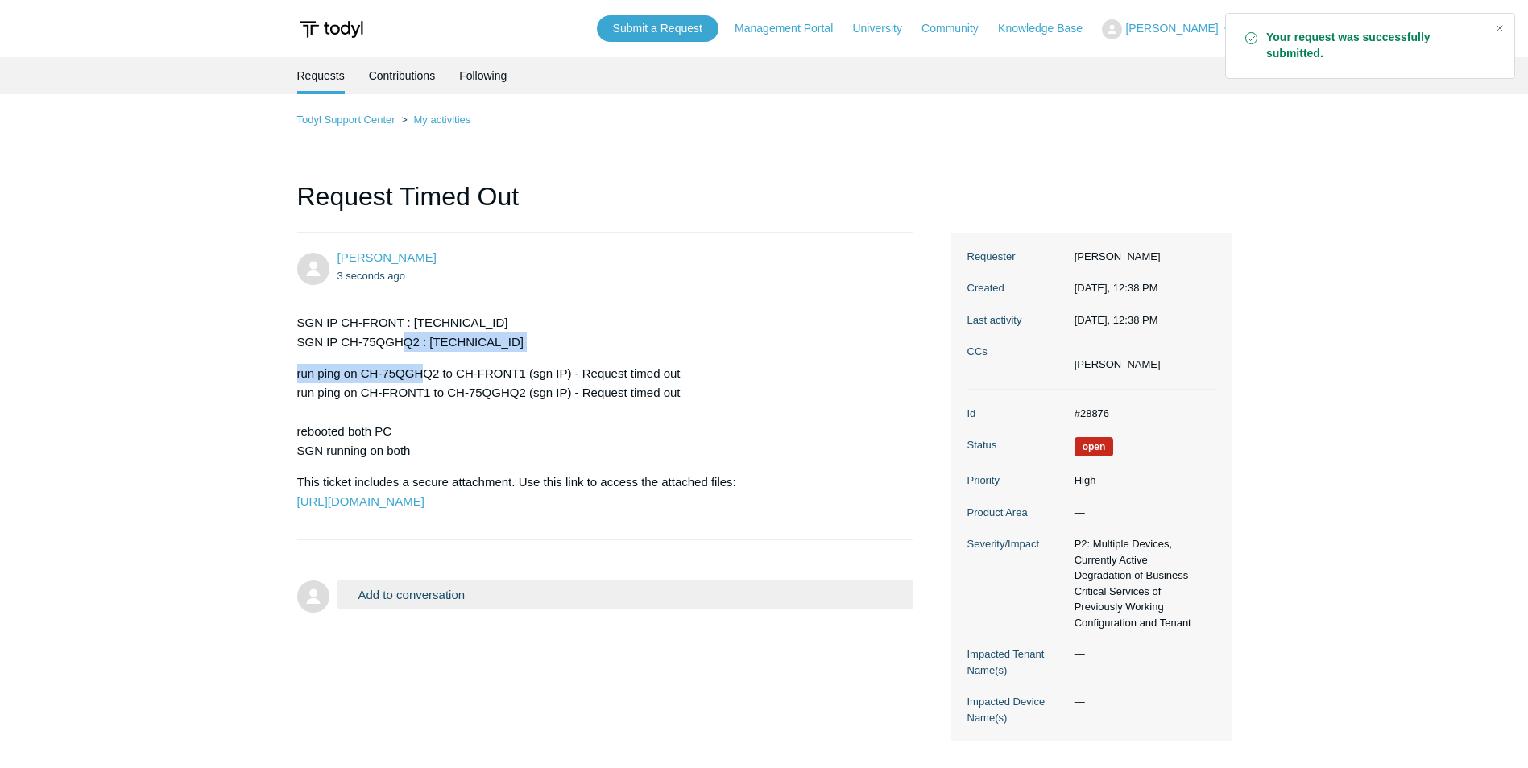
drag, startPoint x: 405, startPoint y: 338, endPoint x: 428, endPoint y: 356, distance: 29.2
click at [427, 355] on div "SGN IP CH-FRONT : [TECHNICAL_ID] SGN IP CH-75QGHQ2 : [TECHNICAL_ID] run ping on…" at bounding box center [597, 412] width 601 height 198
click at [464, 412] on p "run ping on CH-75QGHQ2 to CH-FRONT1 (sgn IP) - Request timed out run ping on CH…" at bounding box center [597, 412] width 601 height 97
click at [201, 446] on main "Requests Contributions Following Todyl Support Center My activities Request Tim…" at bounding box center [764, 403] width 1528 height 692
drag, startPoint x: 1177, startPoint y: 33, endPoint x: 1162, endPoint y: 36, distance: 15.6
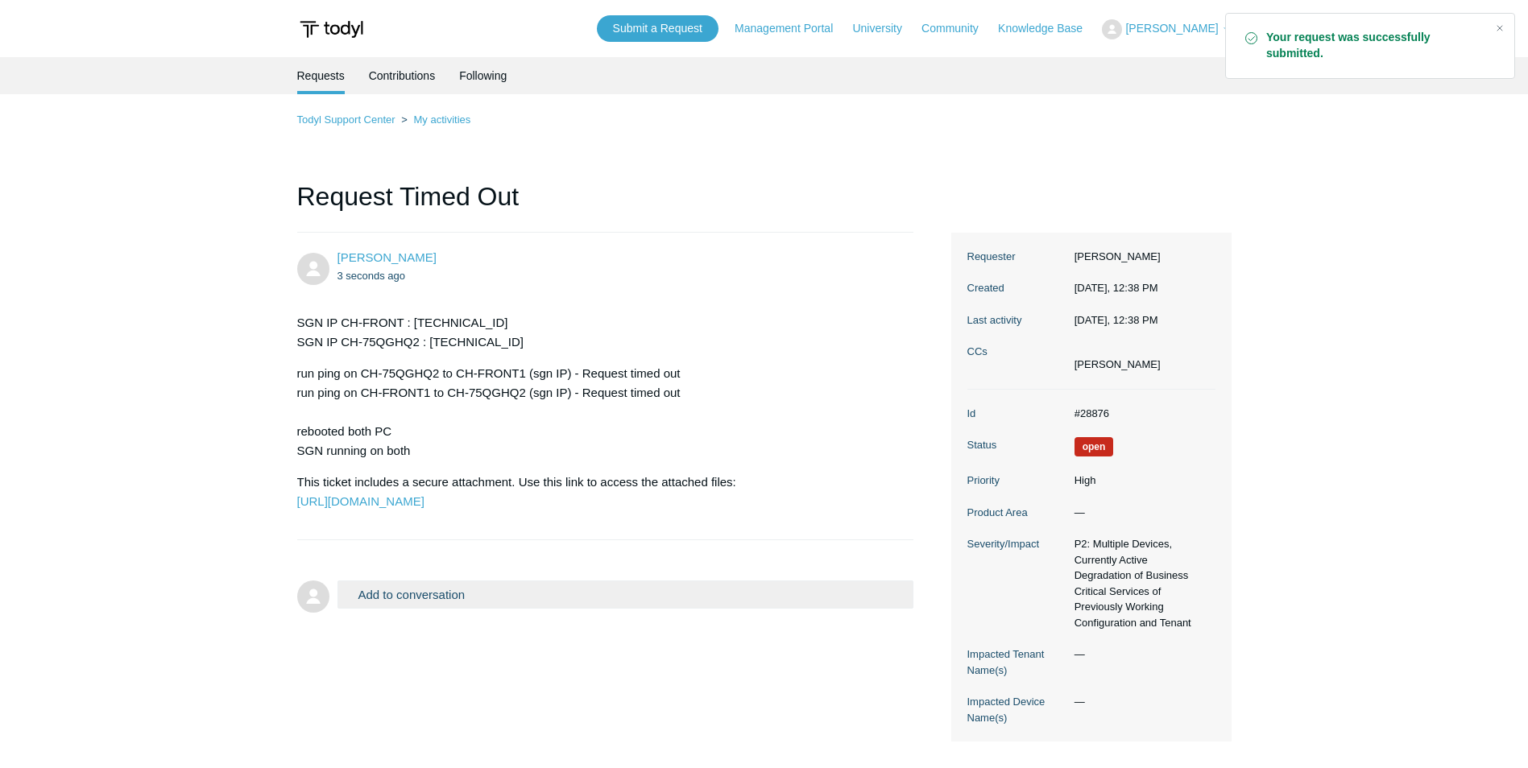
click at [1175, 33] on span "[PERSON_NAME]" at bounding box center [1171, 28] width 93 height 13
click at [1042, 160] on div "Todyl Support Center My activities Request Timed Out Jomar Nunez 3 seconds ago …" at bounding box center [764, 426] width 934 height 632
click at [1191, 36] on button "[PERSON_NAME]" at bounding box center [1166, 29] width 129 height 20
click at [1502, 25] on div "Close" at bounding box center [1500, 28] width 23 height 23
click at [1215, 26] on span "[PERSON_NAME]" at bounding box center [1171, 28] width 93 height 13
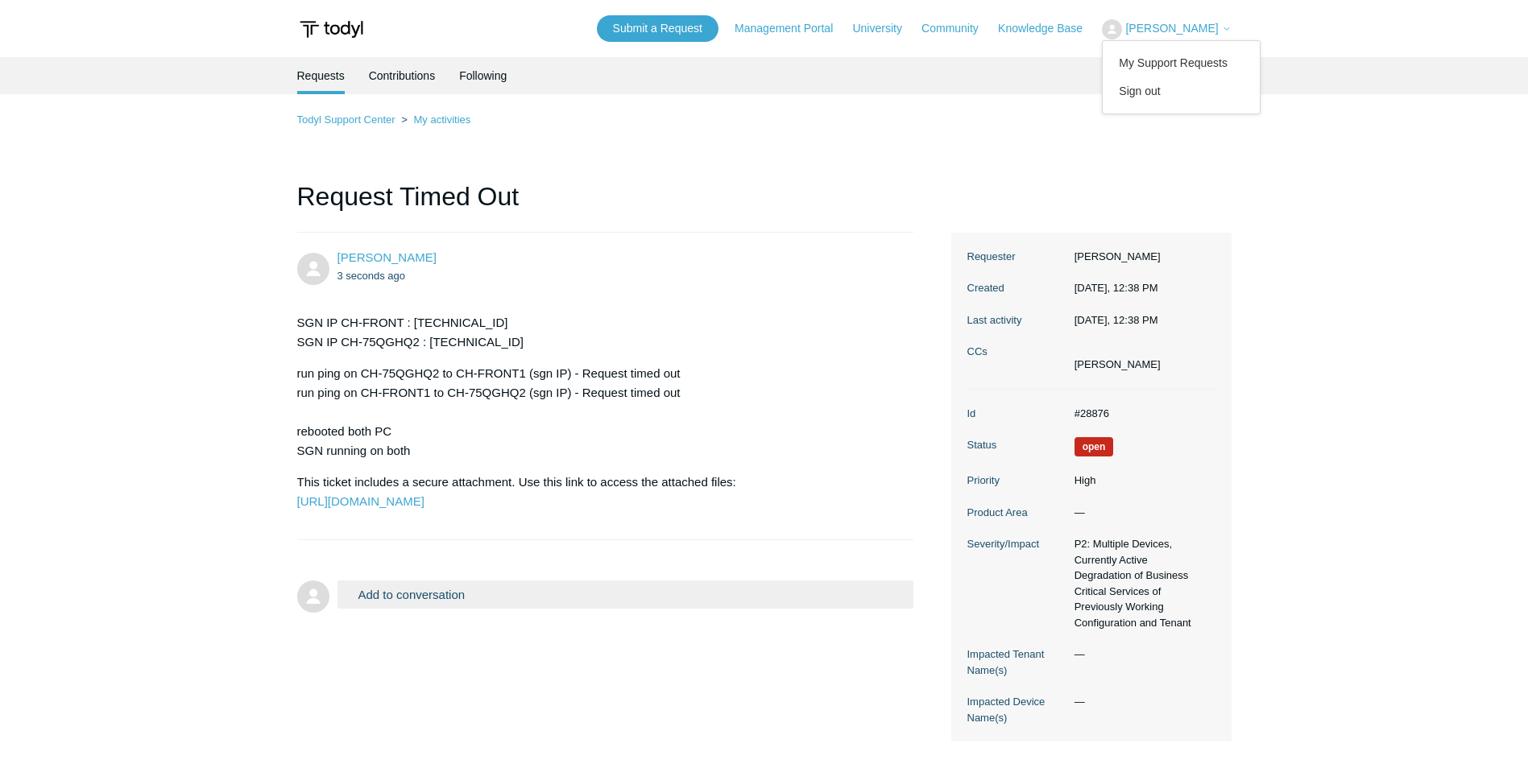
drag, startPoint x: 1391, startPoint y: 458, endPoint x: 1377, endPoint y: 468, distance: 17.2
click at [1386, 466] on main "Requests Contributions Following Todyl Support Center My activities Request Tim…" at bounding box center [764, 403] width 1528 height 692
drag, startPoint x: 556, startPoint y: 366, endPoint x: 579, endPoint y: 390, distance: 33.6
click at [579, 390] on p "run ping on CH-75QGHQ2 to CH-FRONT1 (sgn IP) - Request timed out run ping on CH…" at bounding box center [597, 412] width 601 height 97
click at [470, 426] on p "run ping on CH-75QGHQ2 to CH-FRONT1 (sgn IP) - Request timed out run ping on CH…" at bounding box center [597, 412] width 601 height 97
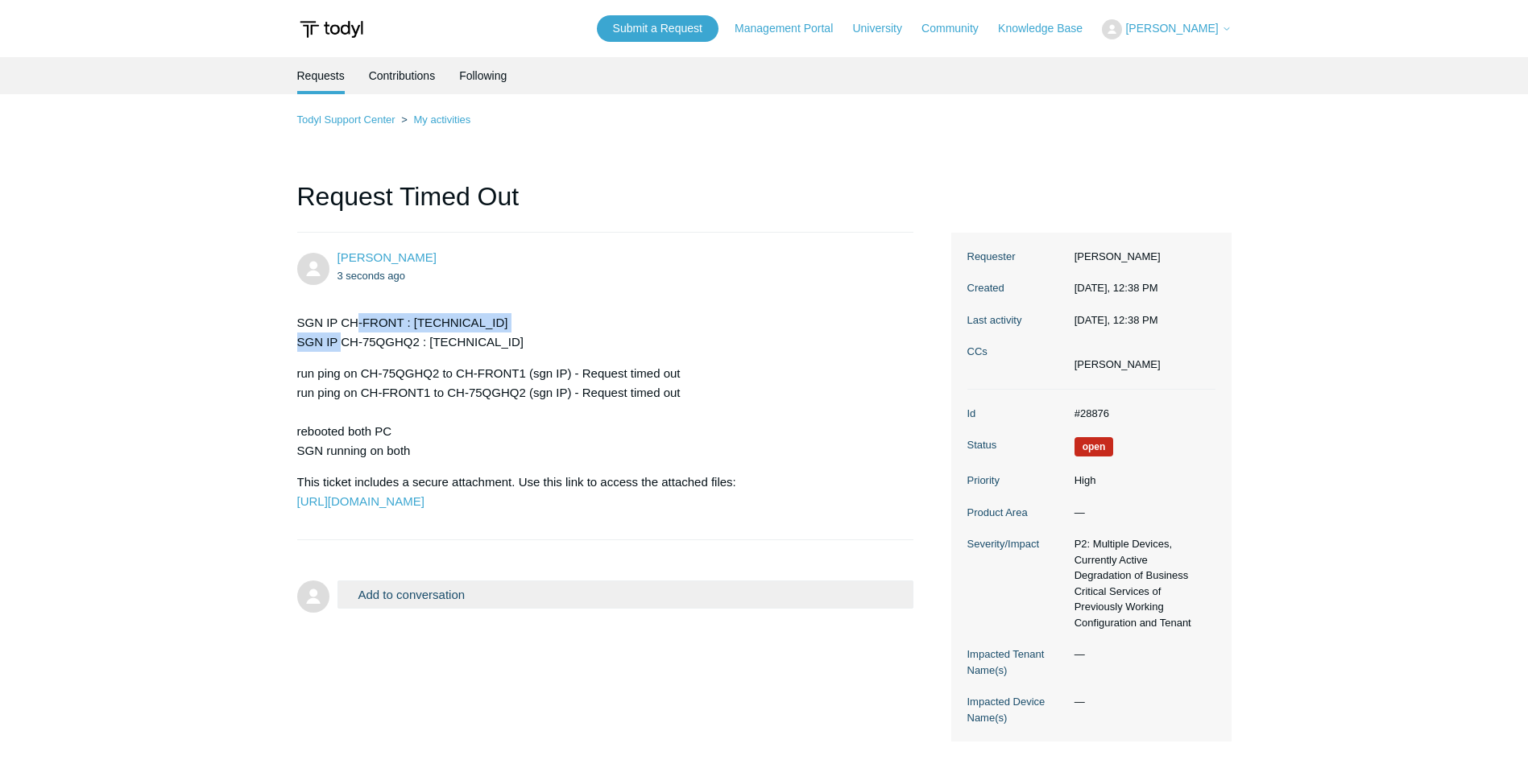
drag, startPoint x: 342, startPoint y: 333, endPoint x: 389, endPoint y: 342, distance: 47.6
click at [389, 342] on p "SGN IP CH-FRONT : 100.64.0.24 SGN IP CH-75QGHQ2 : 100.64.0.73" at bounding box center [597, 332] width 601 height 39
drag, startPoint x: 389, startPoint y: 342, endPoint x: 450, endPoint y: 394, distance: 80.6
click at [449, 394] on p "run ping on CH-75QGHQ2 to CH-FRONT1 (sgn IP) - Request timed out run ping on CH…" at bounding box center [597, 412] width 601 height 97
click at [455, 425] on p "run ping on CH-75QGHQ2 to CH-FRONT1 (sgn IP) - Request timed out run ping on CH…" at bounding box center [597, 412] width 601 height 97
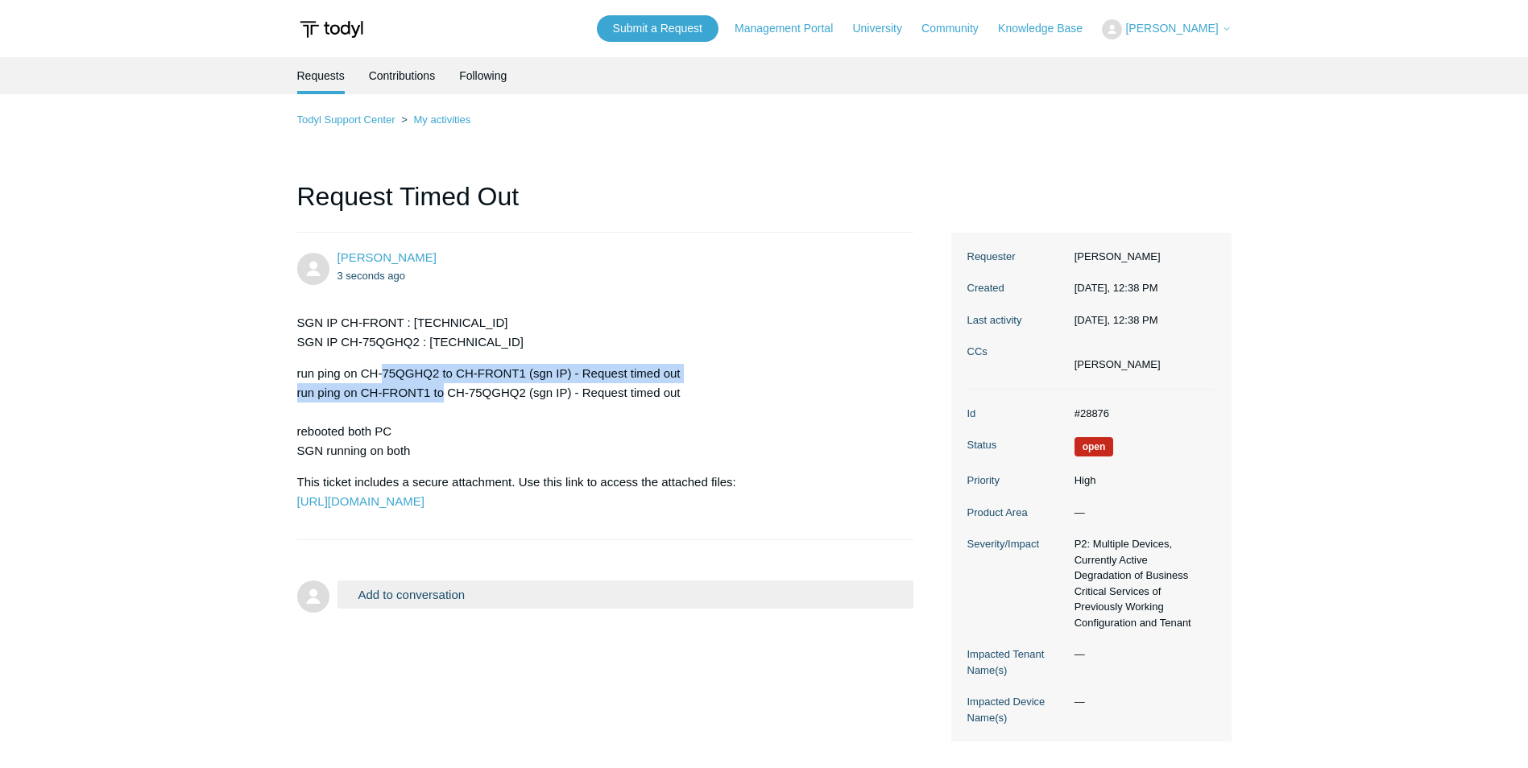
drag, startPoint x: 383, startPoint y: 366, endPoint x: 452, endPoint y: 395, distance: 74.4
click at [452, 395] on p "run ping on CH-75QGHQ2 to CH-FRONT1 (sgn IP) - Request timed out run ping on CH…" at bounding box center [597, 412] width 601 height 97
drag, startPoint x: 452, startPoint y: 395, endPoint x: 454, endPoint y: 421, distance: 26.7
click at [454, 421] on p "run ping on CH-75QGHQ2 to CH-FRONT1 (sgn IP) - Request timed out run ping on CH…" at bounding box center [597, 412] width 601 height 97
click at [476, 452] on p "run ping on CH-75QGHQ2 to CH-FRONT1 (sgn IP) - Request timed out run ping on CH…" at bounding box center [597, 412] width 601 height 97
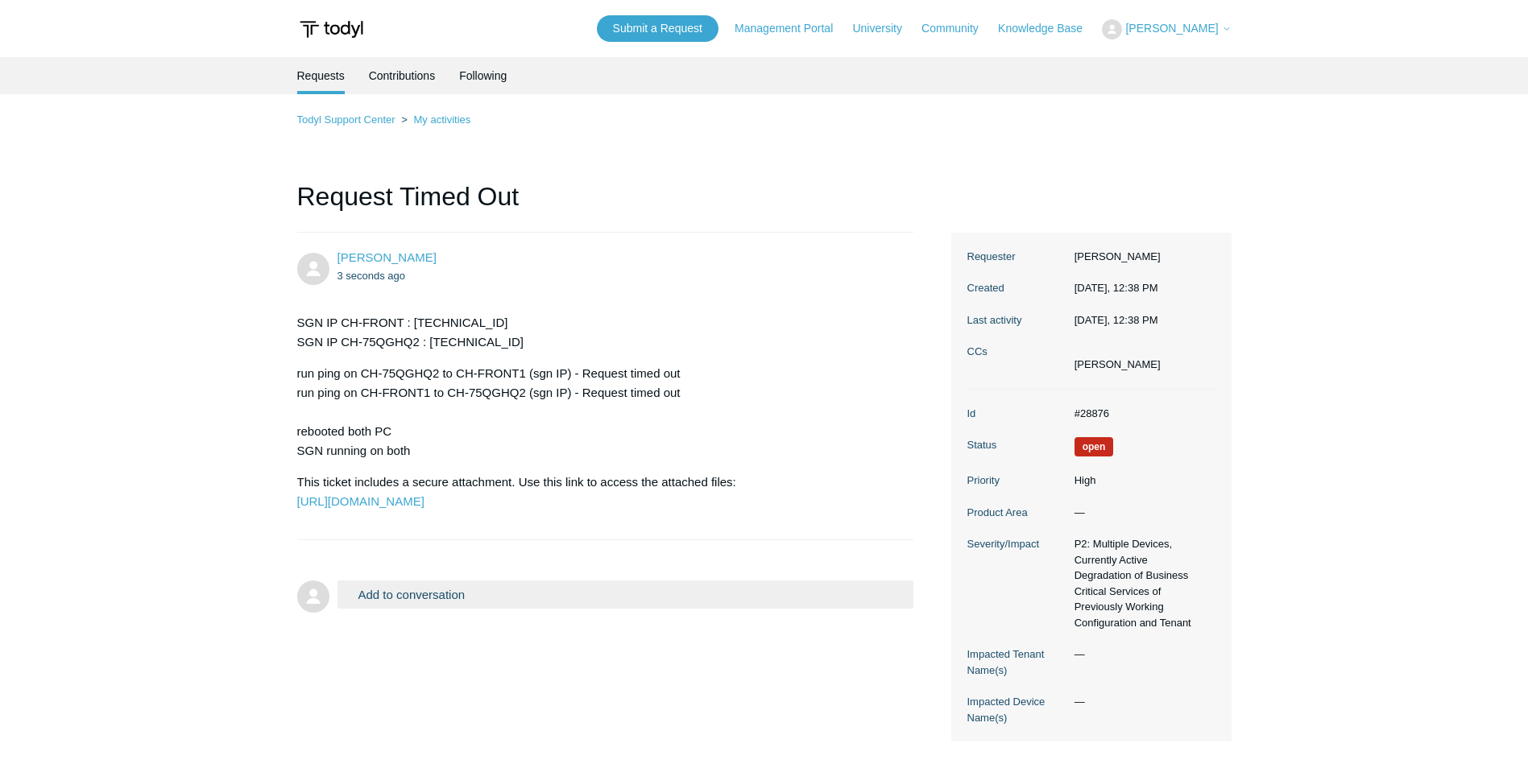
drag, startPoint x: 358, startPoint y: 441, endPoint x: 367, endPoint y: 441, distance: 8.9
click at [367, 441] on p "run ping on CH-75QGHQ2 to CH-FRONT1 (sgn IP) - Request timed out run ping on CH…" at bounding box center [597, 412] width 601 height 97
click at [384, 459] on p "run ping on CH-75QGHQ2 to CH-FRONT1 (sgn IP) - Request timed out run ping on CH…" at bounding box center [597, 412] width 601 height 97
click at [412, 473] on div "SGN IP CH-FRONT : 100.64.0.24 SGN IP CH-75QGHQ2 : 100.64.0.73 run ping on CH-75…" at bounding box center [597, 412] width 601 height 198
click at [416, 473] on p "This ticket includes a secure attachment. Use this link to access the attached …" at bounding box center [597, 492] width 601 height 39
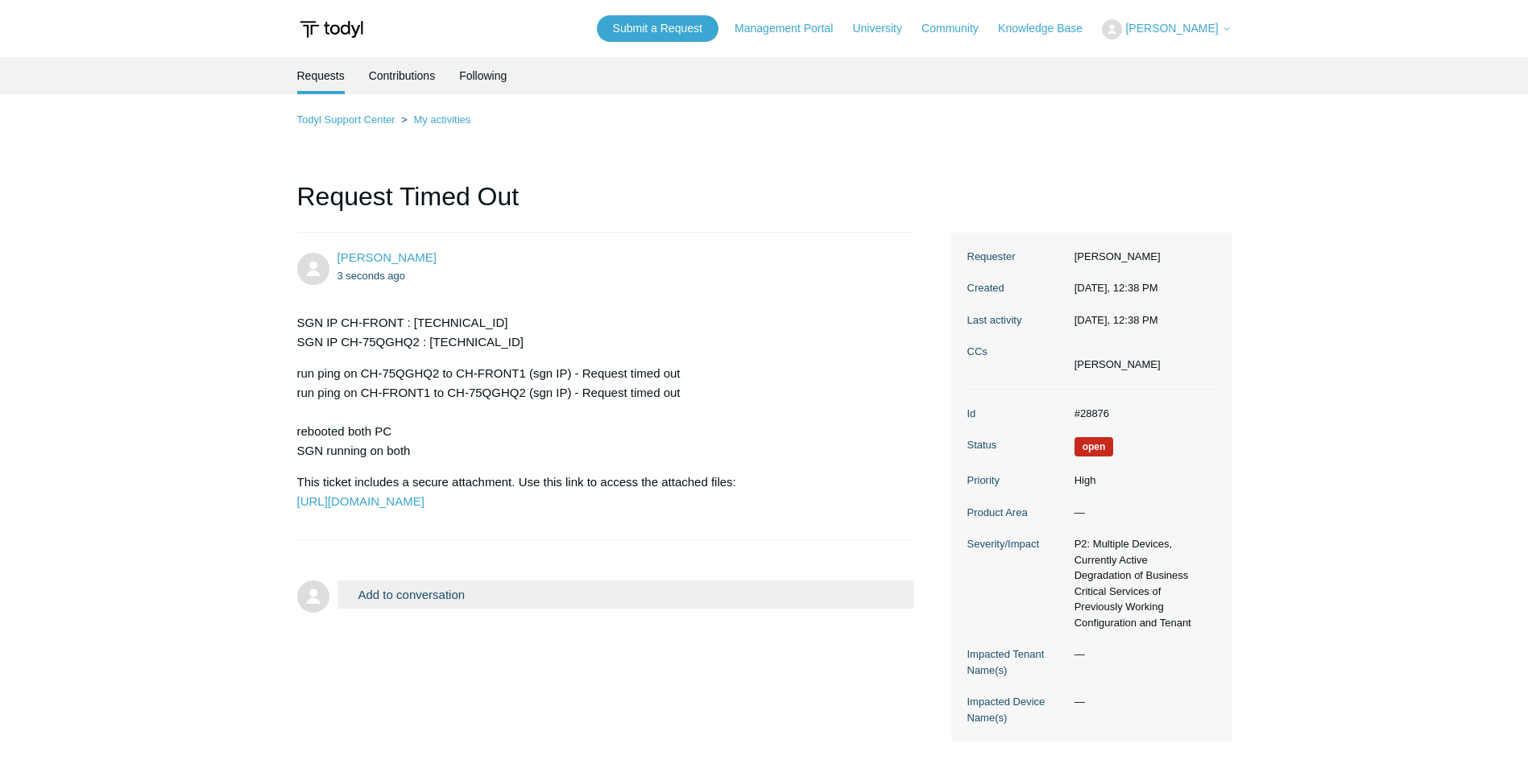
click at [242, 415] on main "Requests Contributions Following Todyl Support Center My activities Request Tim…" at bounding box center [764, 403] width 1528 height 692
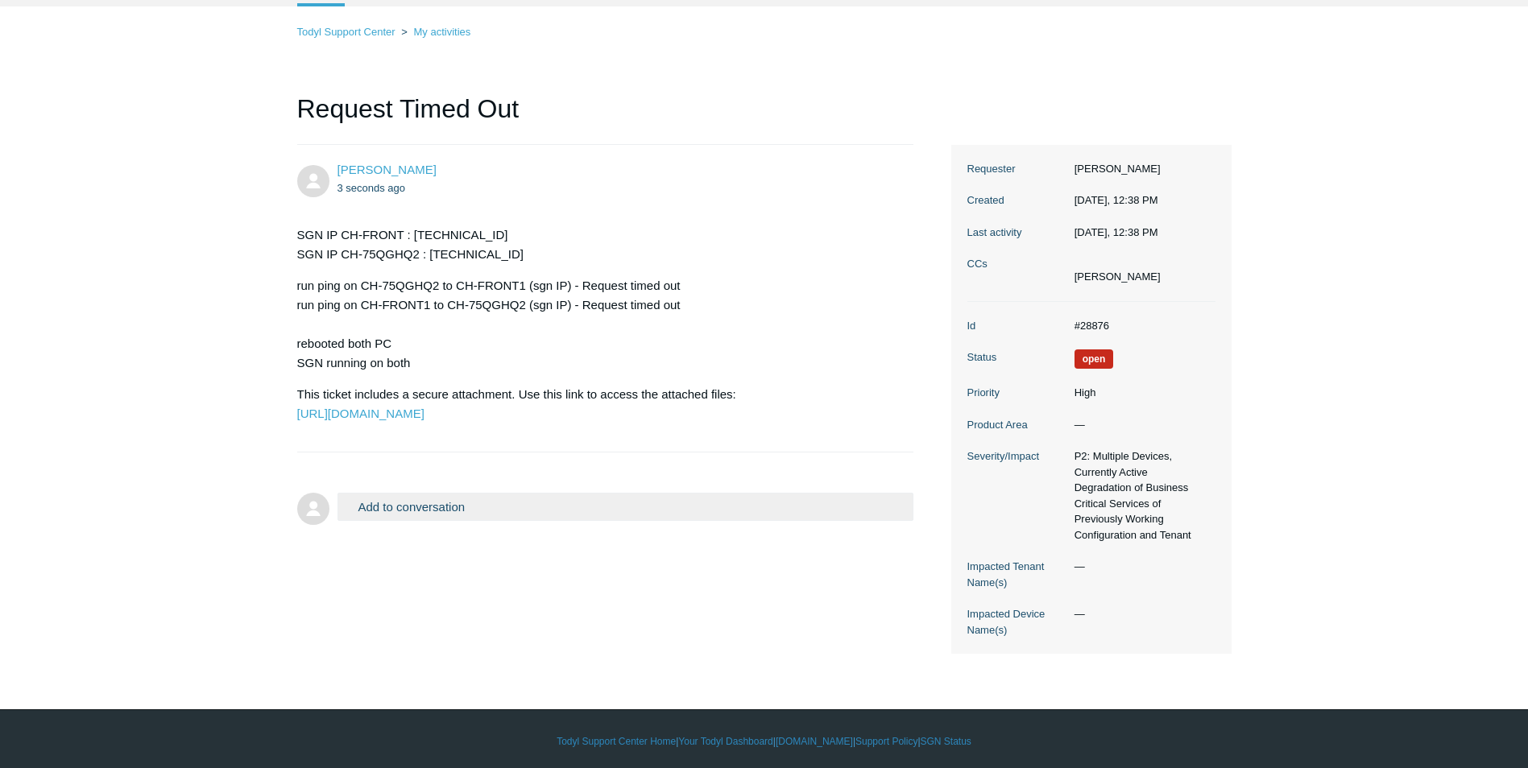
scroll to position [93, 0]
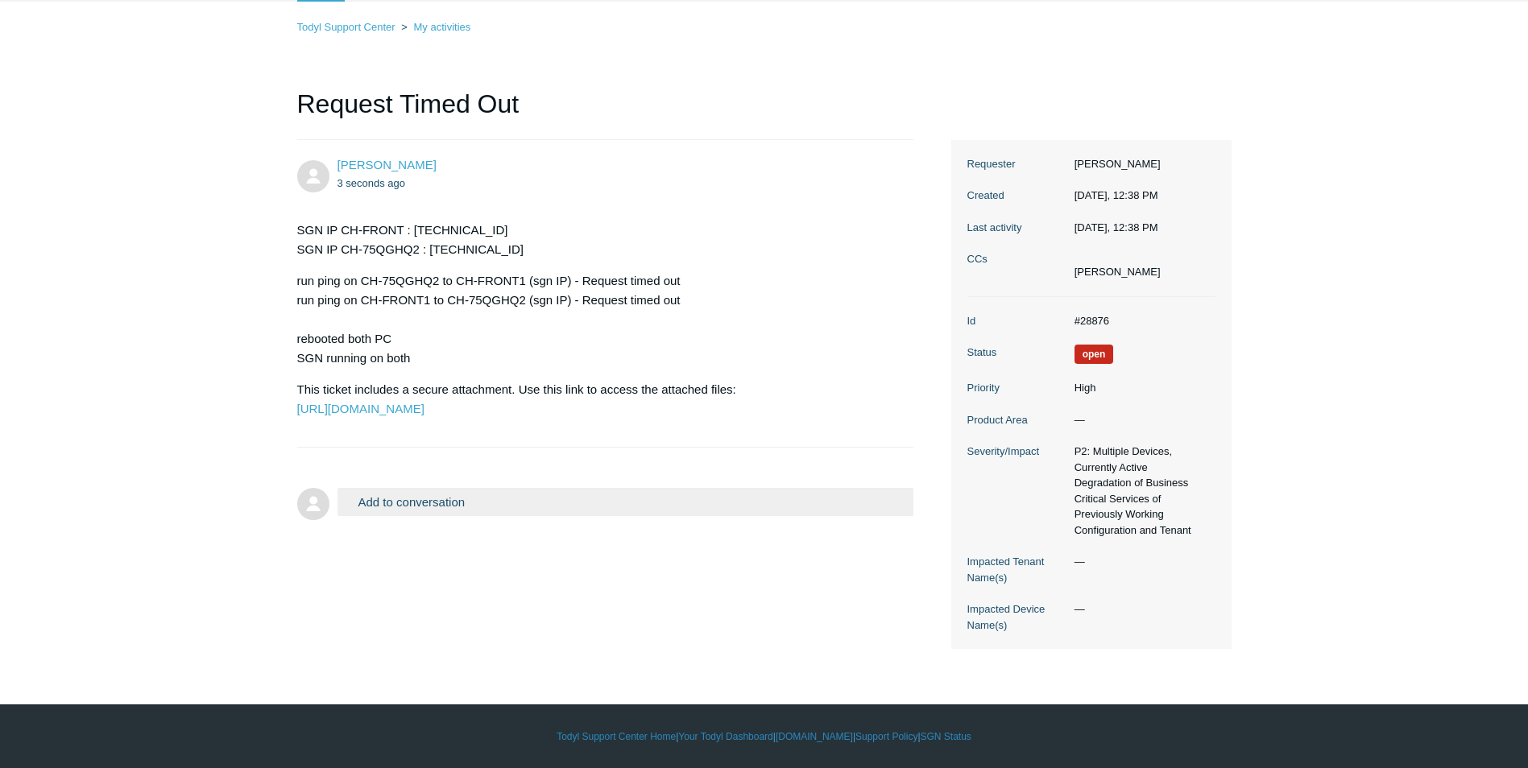
click at [586, 516] on button "Add to conversation" at bounding box center [626, 502] width 577 height 28
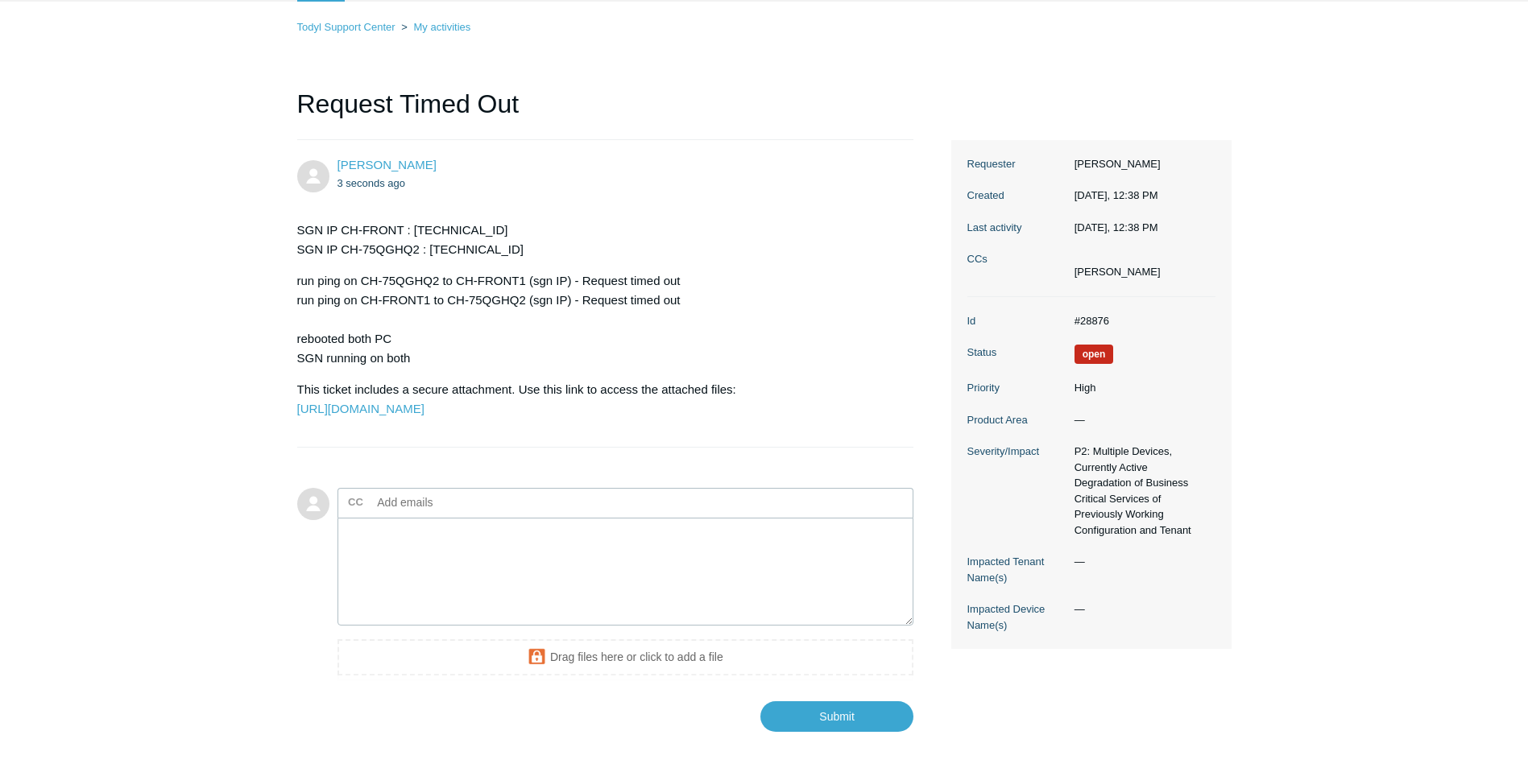
click at [410, 515] on input "text" at bounding box center [457, 503] width 173 height 24
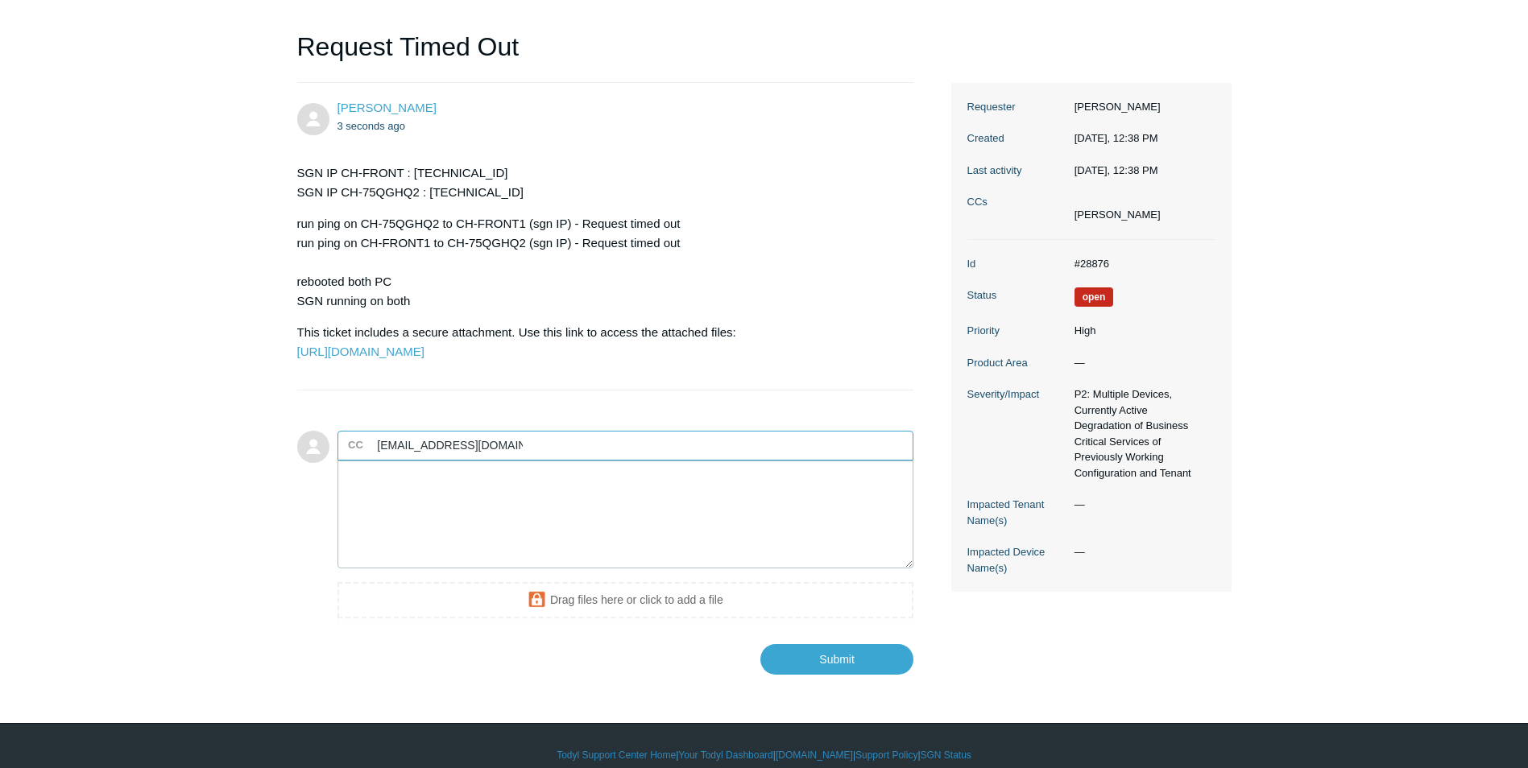
scroll to position [207, 0]
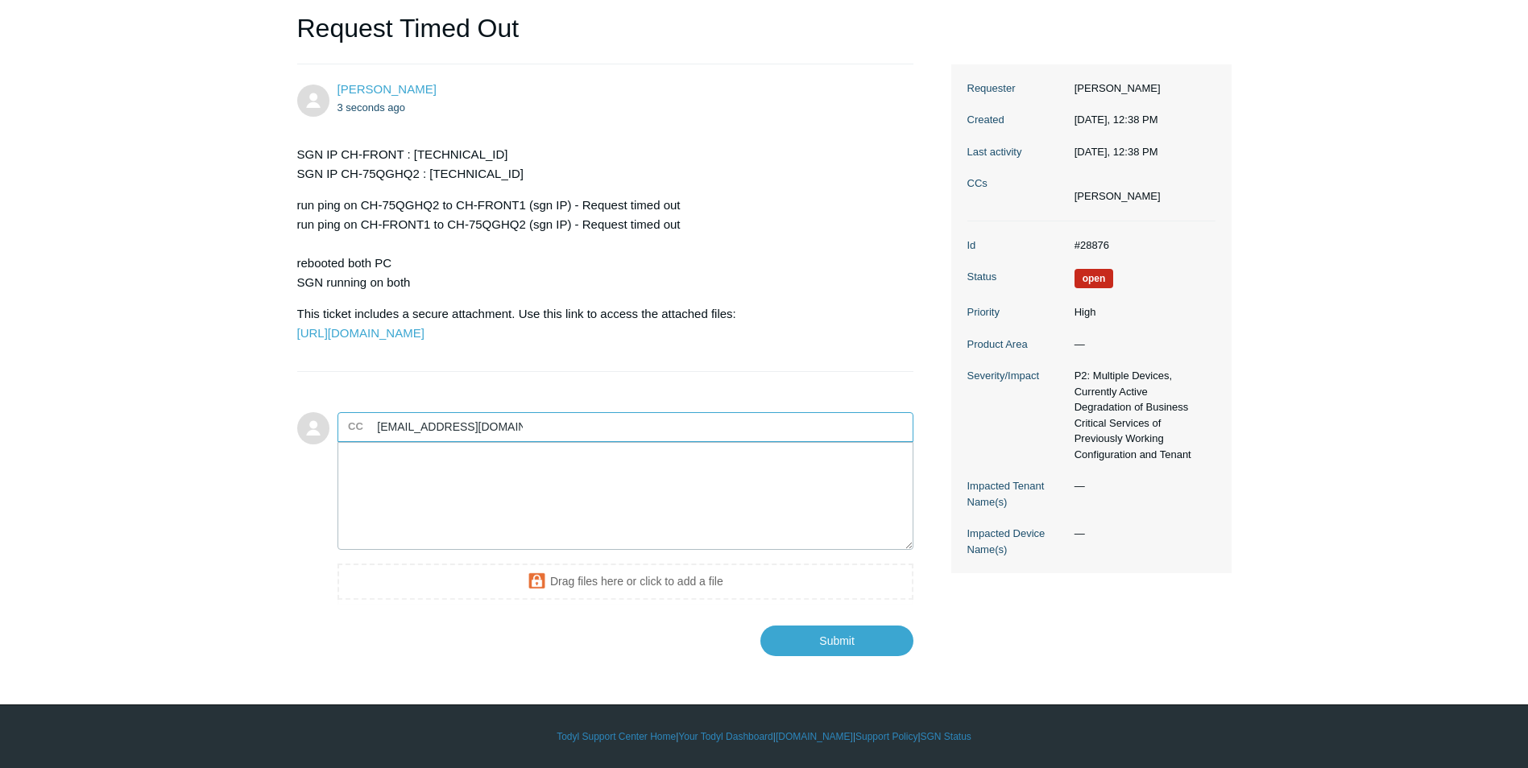
type input "support@malimar.com"
click at [469, 485] on textarea "Add your reply" at bounding box center [626, 496] width 577 height 109
type textarea "Please include support@malimar.com to communications email."
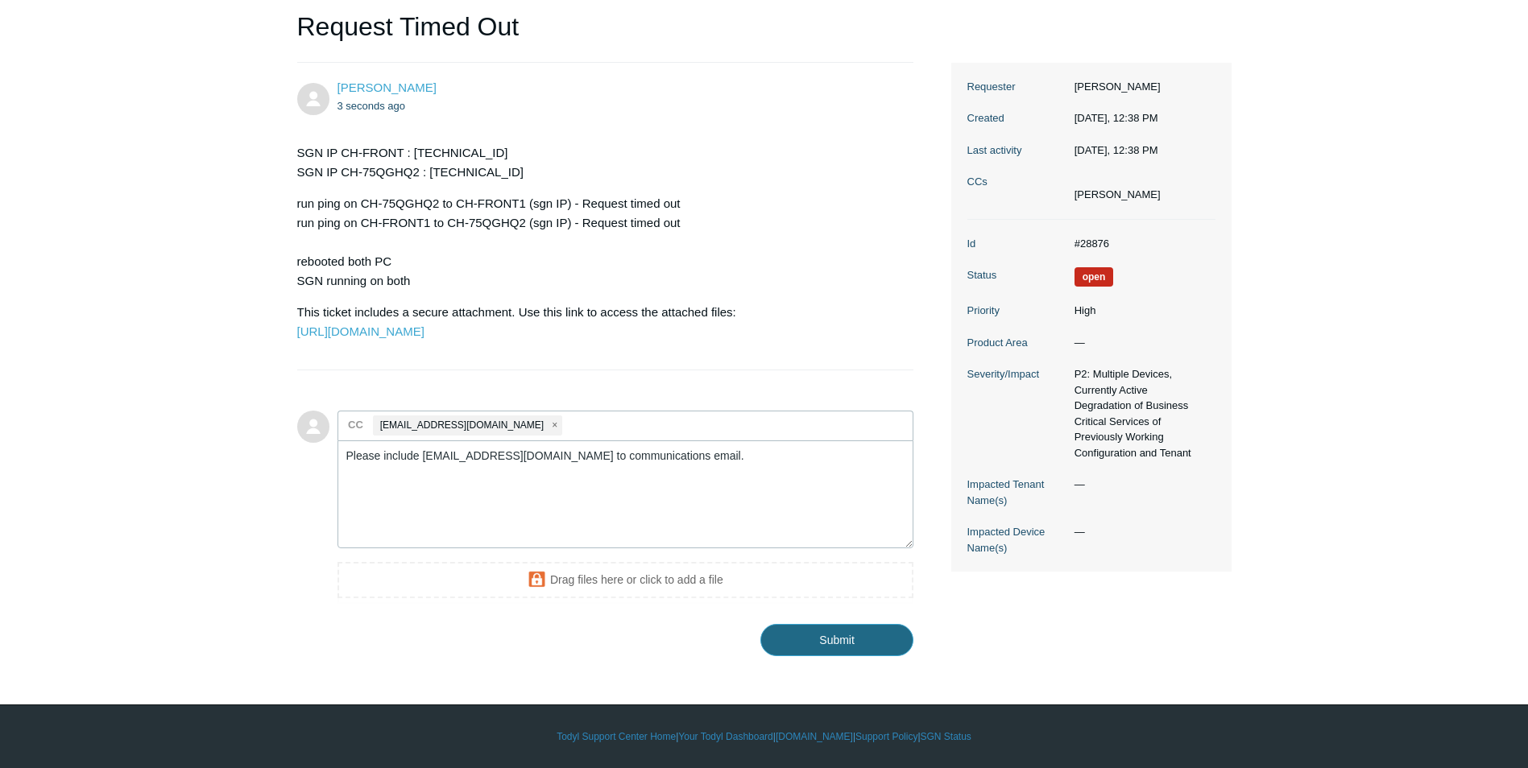
drag, startPoint x: 811, startPoint y: 641, endPoint x: 738, endPoint y: 601, distance: 83.6
click at [811, 640] on input "Submit" at bounding box center [836, 640] width 153 height 32
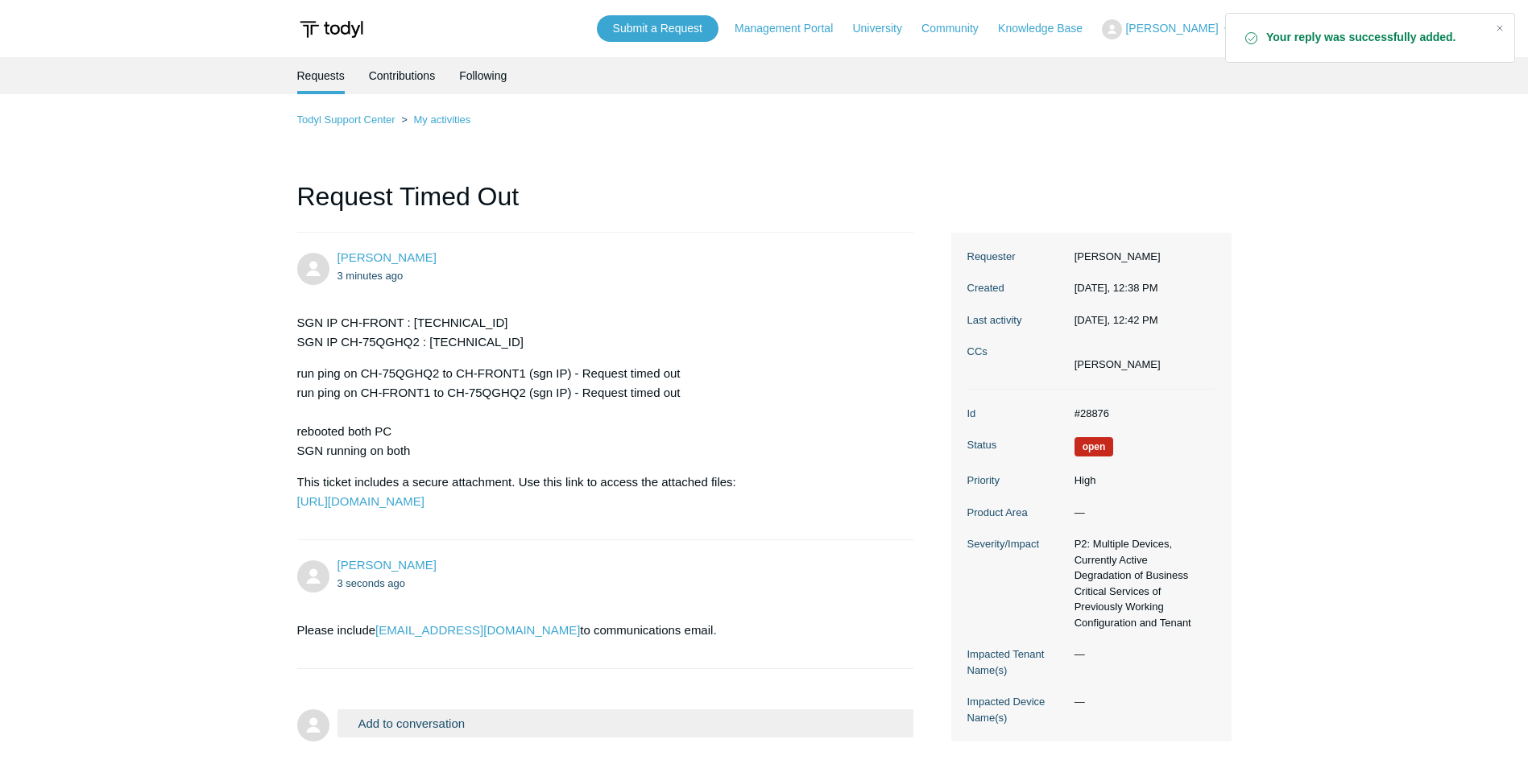
drag, startPoint x: 569, startPoint y: 667, endPoint x: 590, endPoint y: 684, distance: 26.9
click at [590, 652] on section "Please include support@malimar.com to communications email." at bounding box center [597, 630] width 601 height 43
drag, startPoint x: 590, startPoint y: 684, endPoint x: 577, endPoint y: 687, distance: 13.3
click at [591, 652] on section "Please include support@malimar.com to communications email." at bounding box center [597, 630] width 601 height 43
click at [561, 640] on p "Please include support@malimar.com to communications email." at bounding box center [597, 630] width 601 height 19
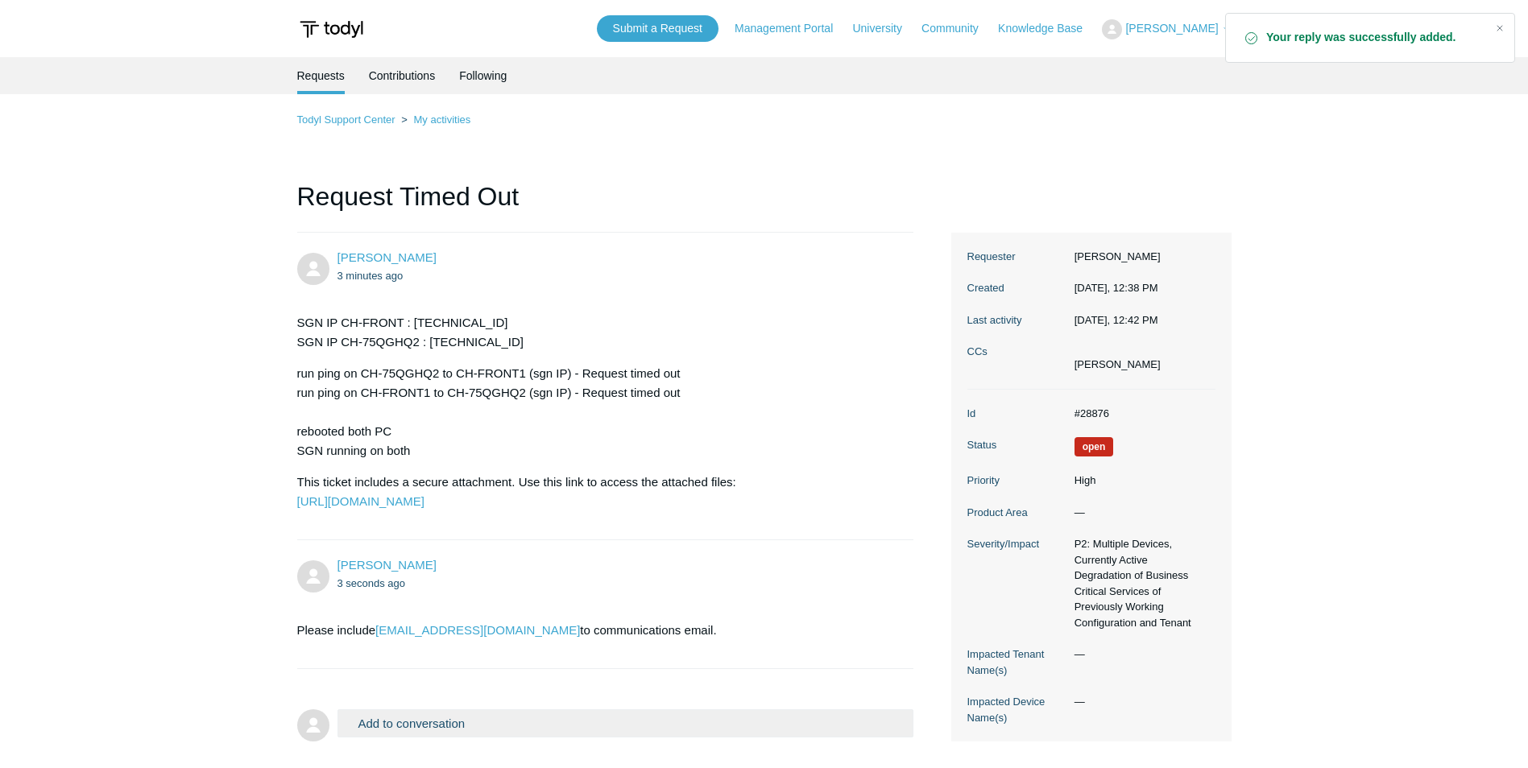
click at [237, 329] on main "Requests Contributions Following Todyl Support Center My activities Request Tim…" at bounding box center [764, 403] width 1528 height 692
click at [861, 292] on div "Jomar Nunez 3 minutes ago SGN IP CH-FRONT : 100.64.0.24 SGN IP CH-75QGHQ2 : 100…" at bounding box center [605, 386] width 617 height 275
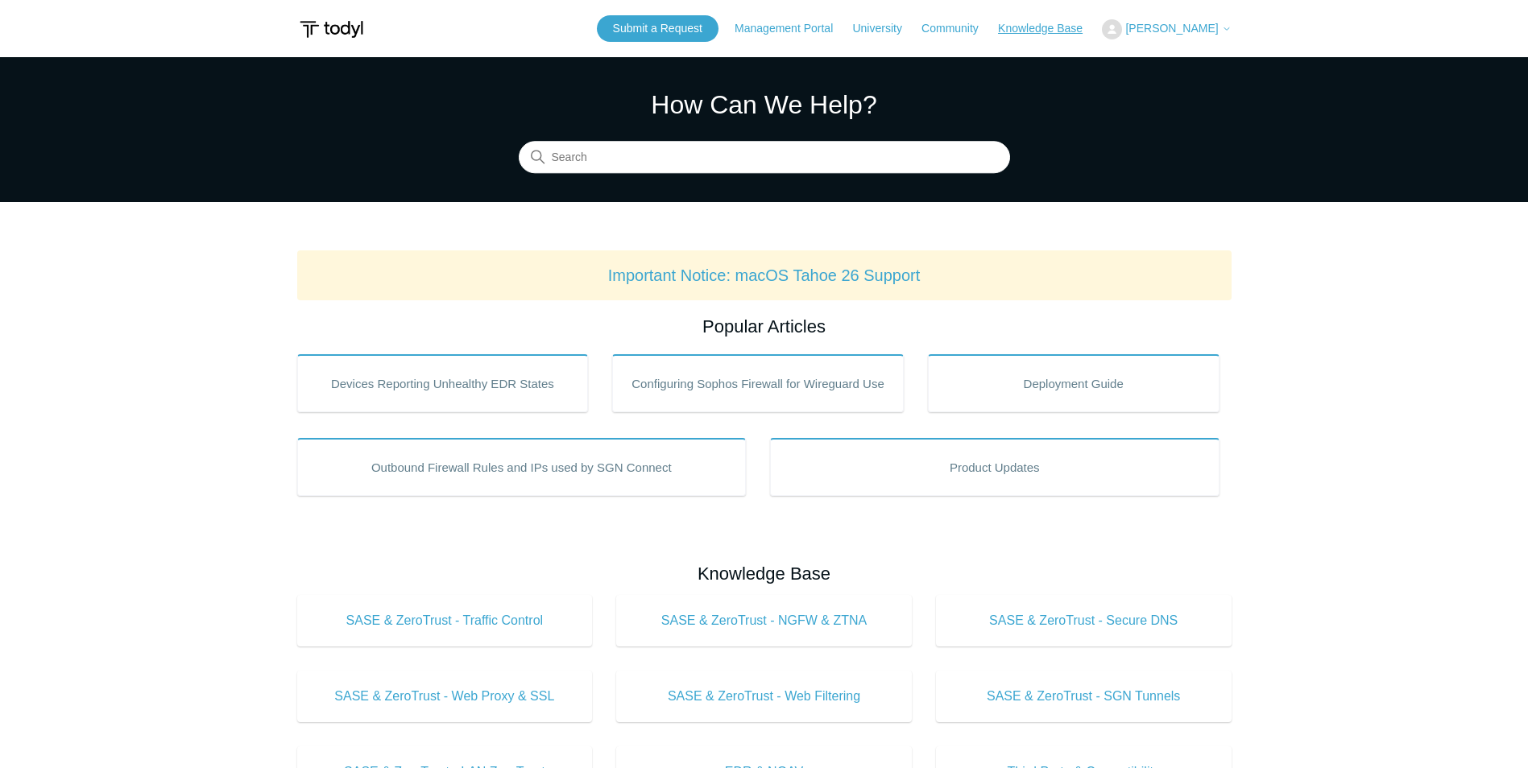
click at [1069, 23] on link "Knowledge Base" at bounding box center [1048, 28] width 101 height 17
click at [1154, 21] on button "[PERSON_NAME]" at bounding box center [1166, 29] width 129 height 20
click at [1193, 58] on link "My Support Requests" at bounding box center [1181, 63] width 157 height 28
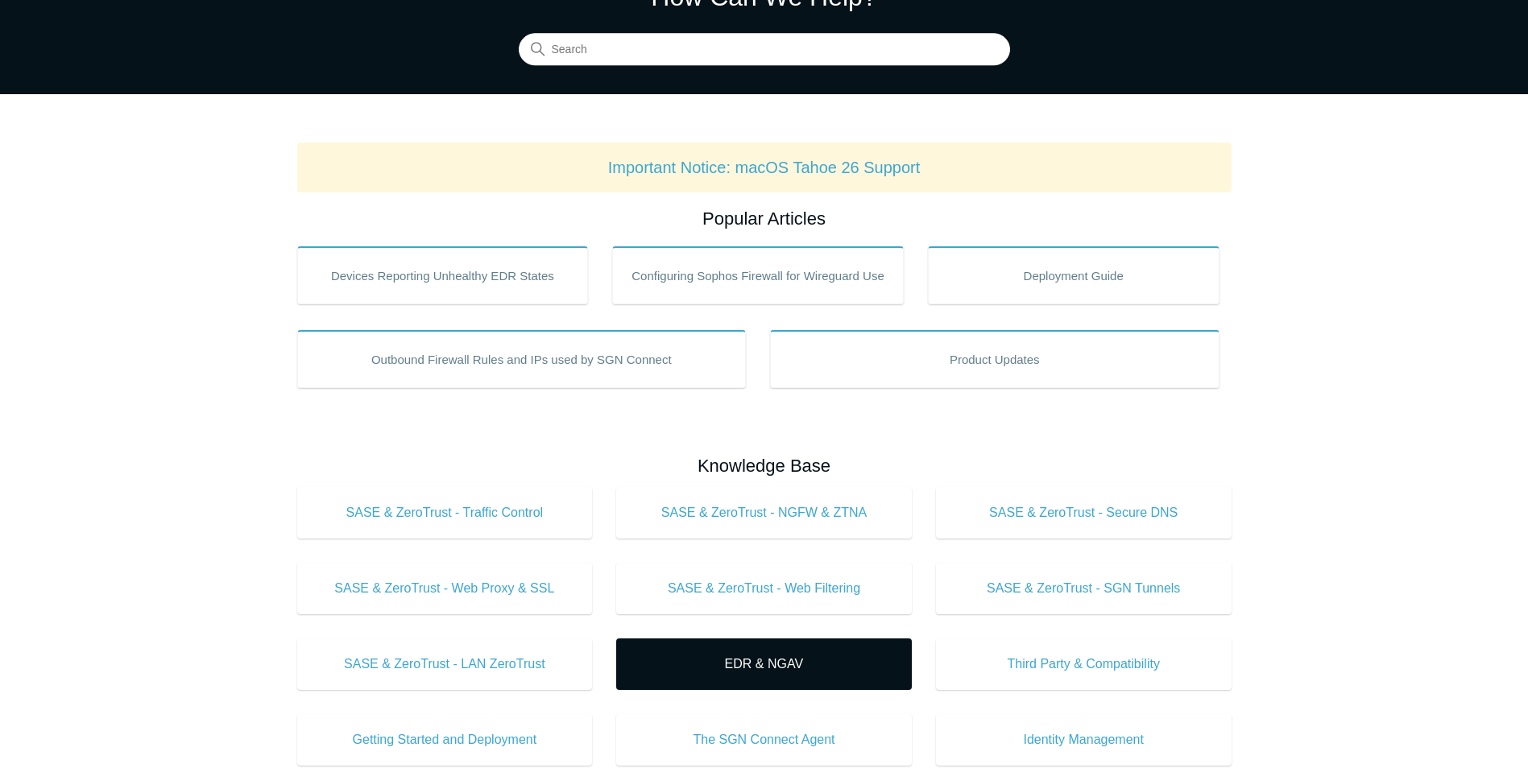
scroll to position [483, 0]
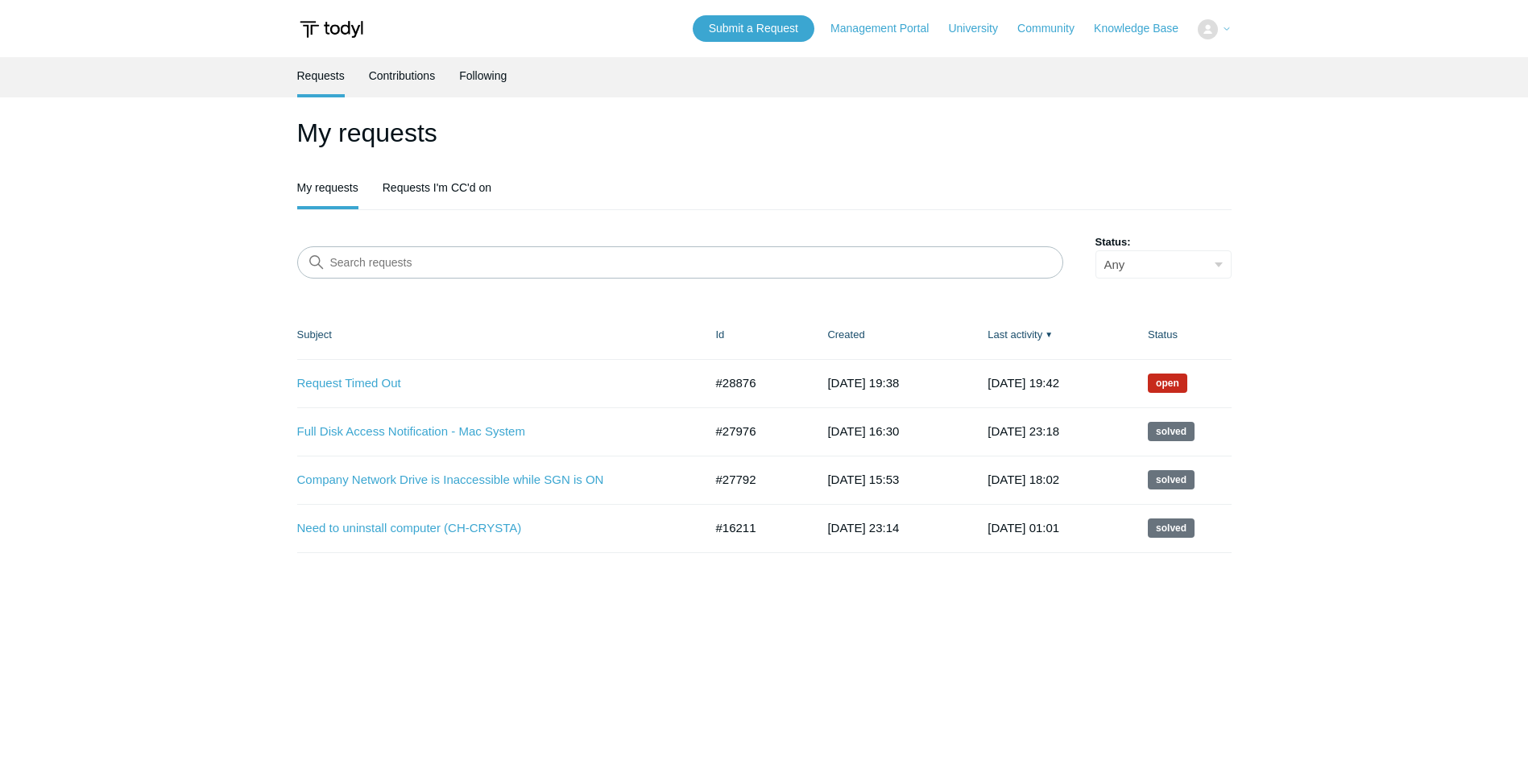
scroll to position [81, 0]
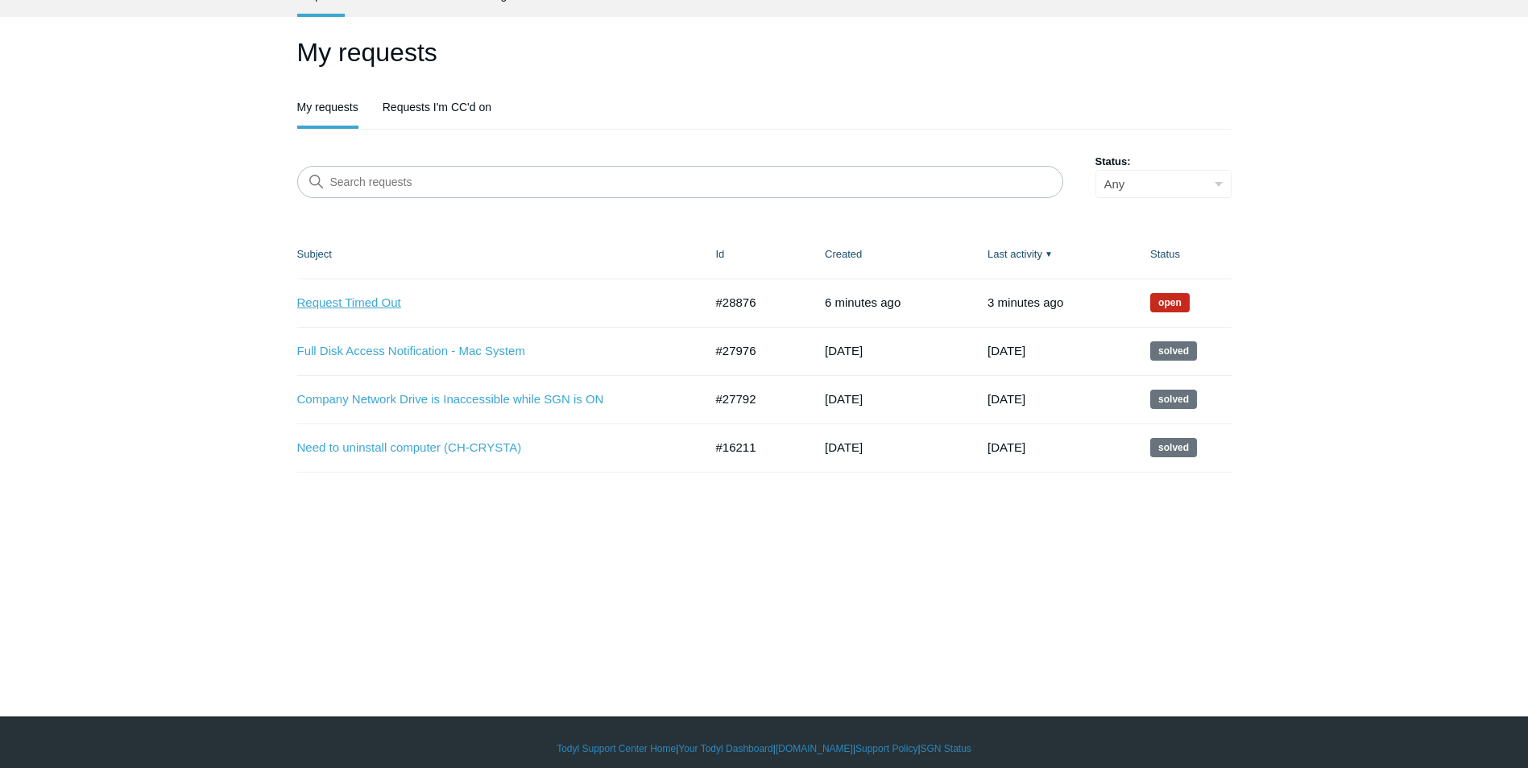
click at [354, 299] on link "Request Timed Out" at bounding box center [488, 303] width 383 height 19
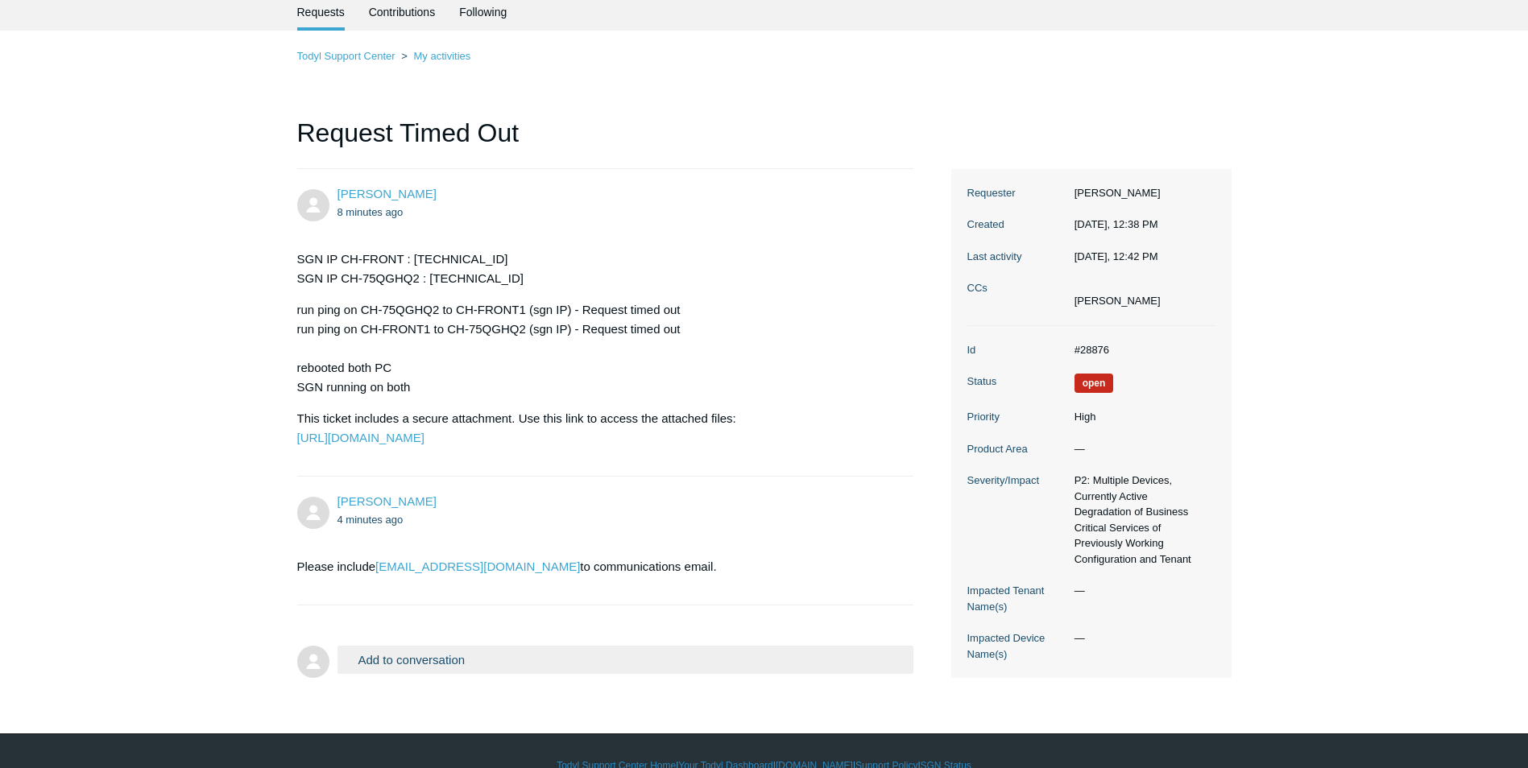
scroll to position [128, 0]
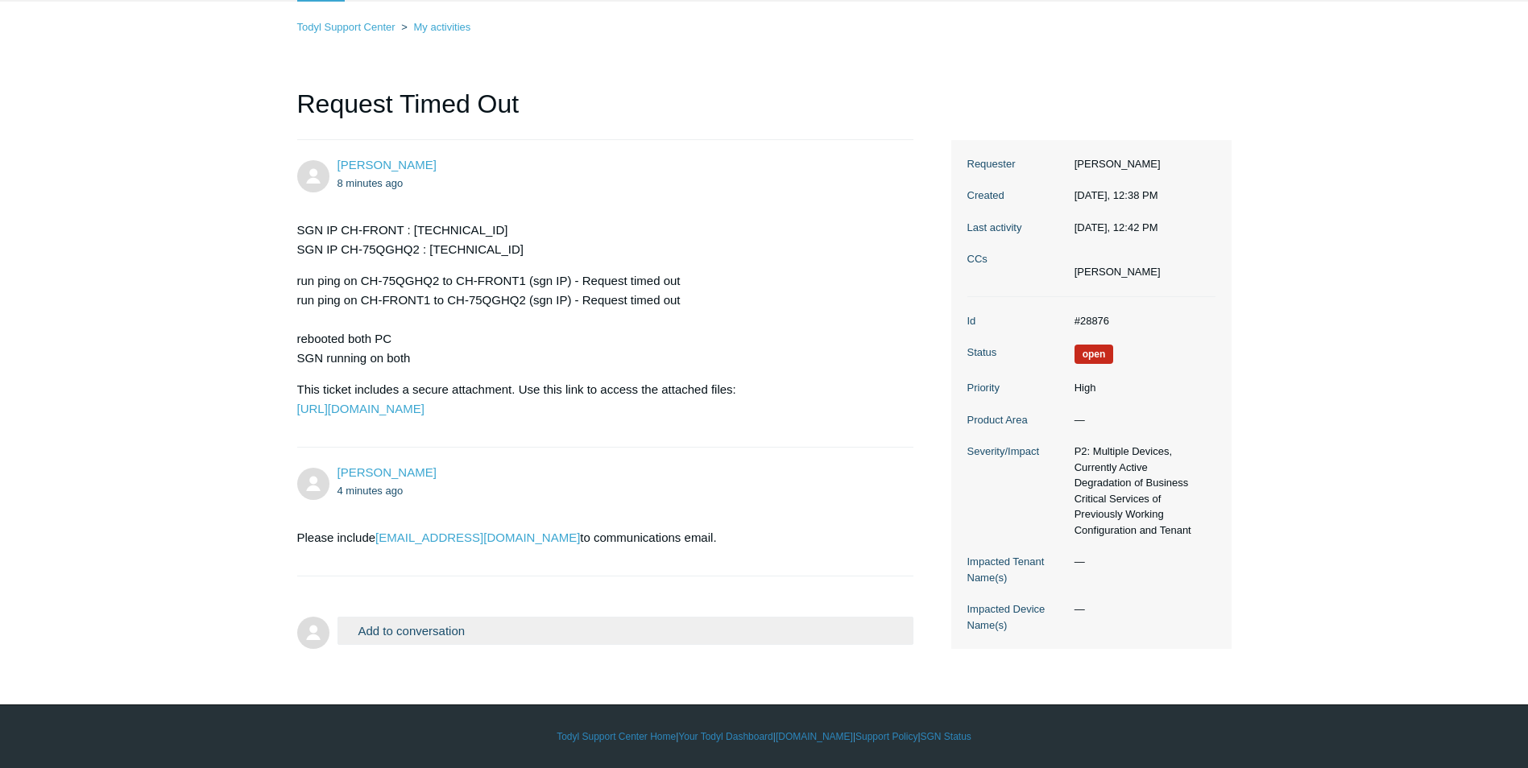
drag, startPoint x: 471, startPoint y: 605, endPoint x: 469, endPoint y: 619, distance: 14.7
click at [472, 607] on form "Add to conversation CC Add emails Drag files here or click to add a file Submit" at bounding box center [605, 623] width 617 height 60
click at [455, 629] on button "Add to conversation" at bounding box center [626, 631] width 577 height 28
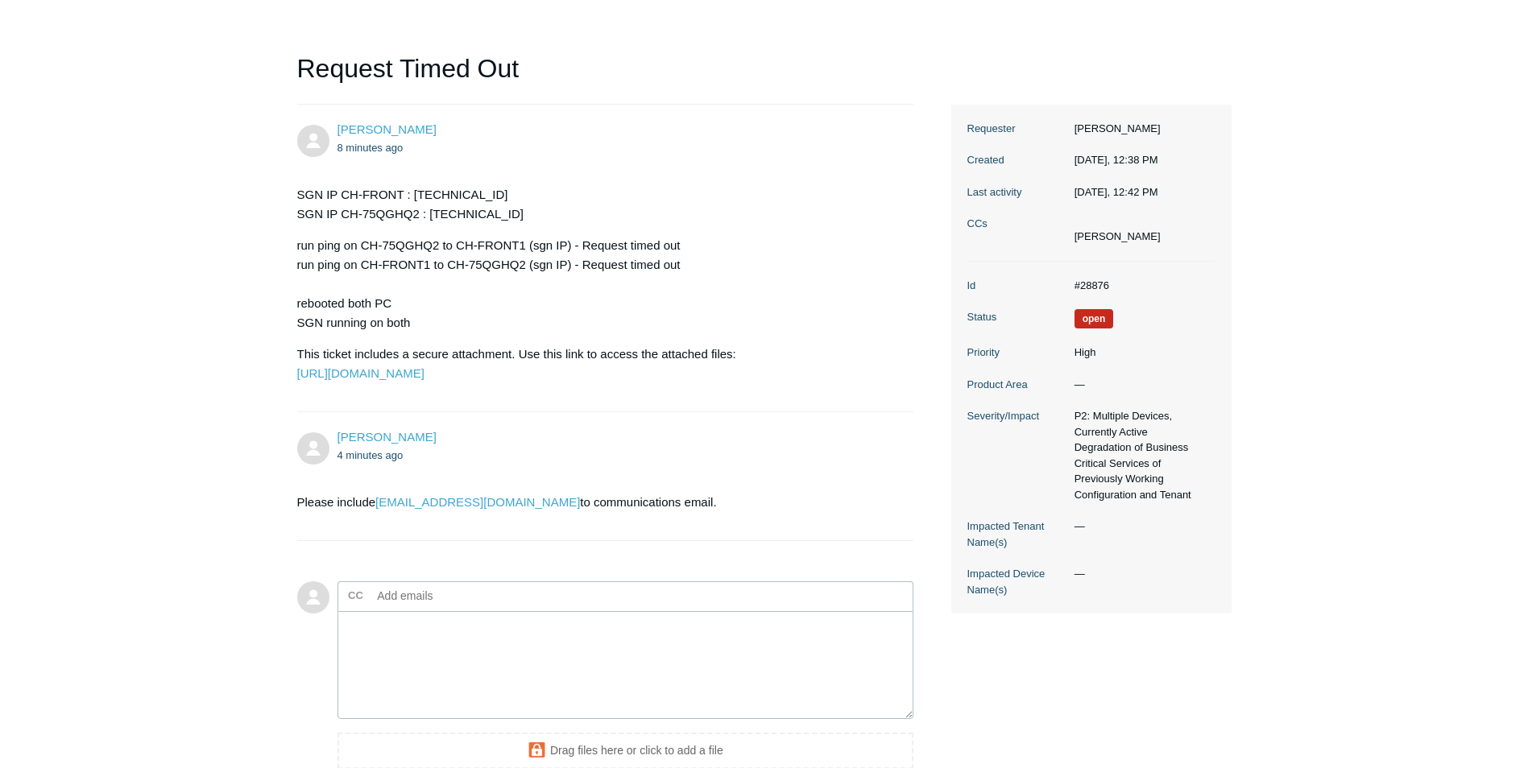
click at [455, 608] on input "text" at bounding box center [457, 596] width 173 height 24
click at [429, 661] on textarea "Add your reply" at bounding box center [626, 665] width 577 height 109
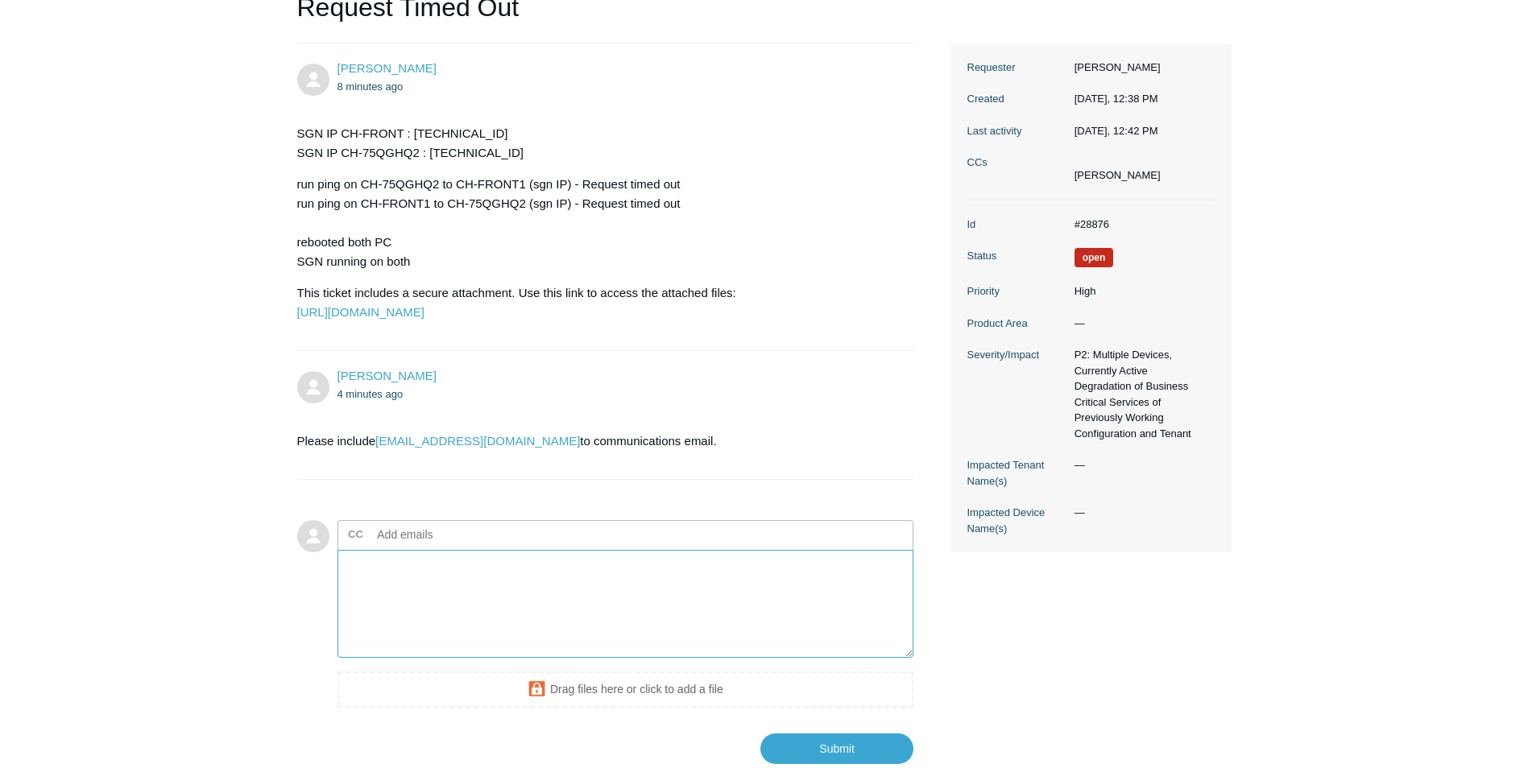
scroll to position [289, 0]
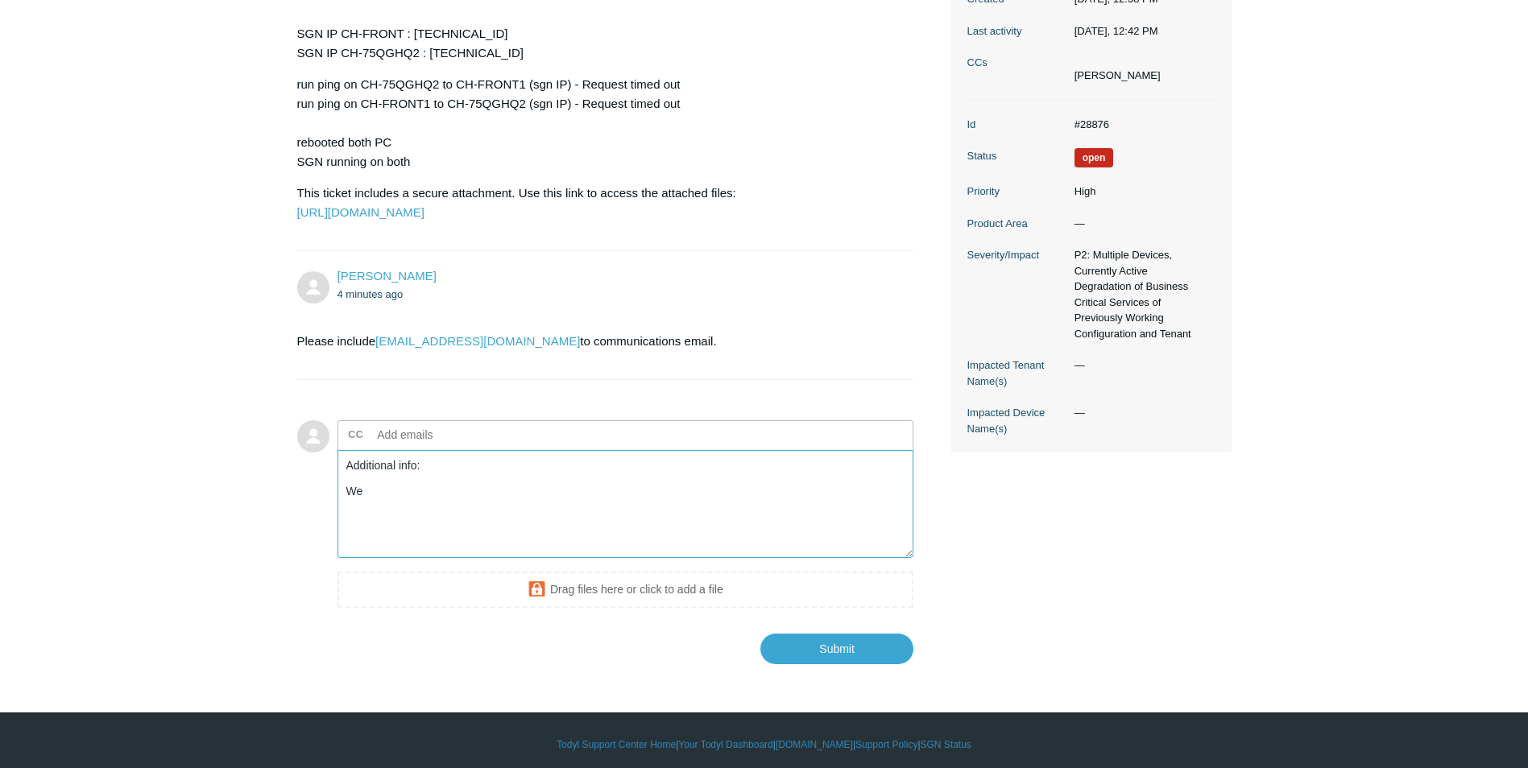
click at [466, 529] on textarea "Additional info: We" at bounding box center [626, 504] width 577 height 109
type textarea "Additional info: Other computers with SGN is unable to communicate with each ot…"
click at [654, 549] on textarea "Additional info: Other computers with SGN is unable to communicate with each ot…" at bounding box center [626, 504] width 577 height 109
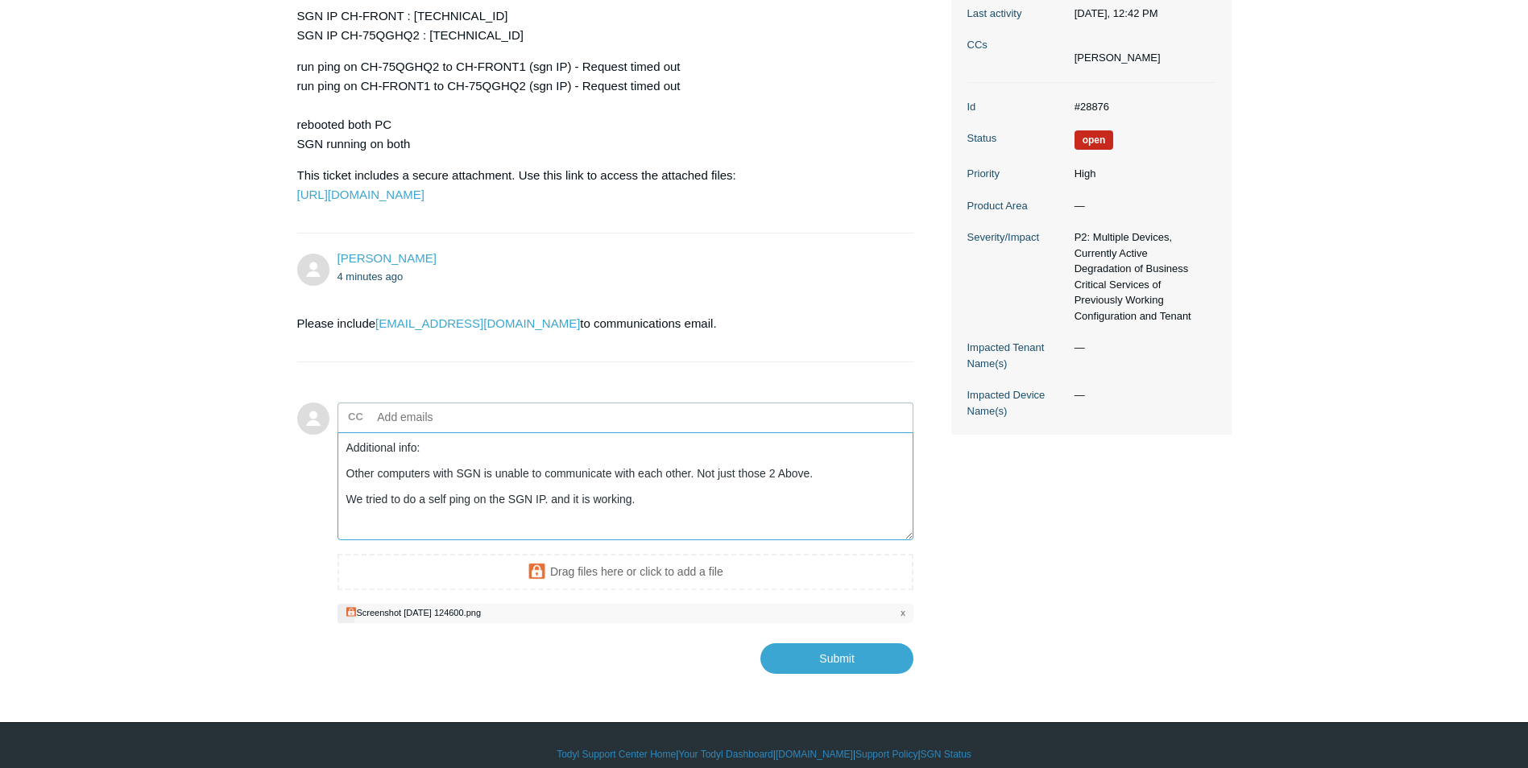
scroll to position [363, 0]
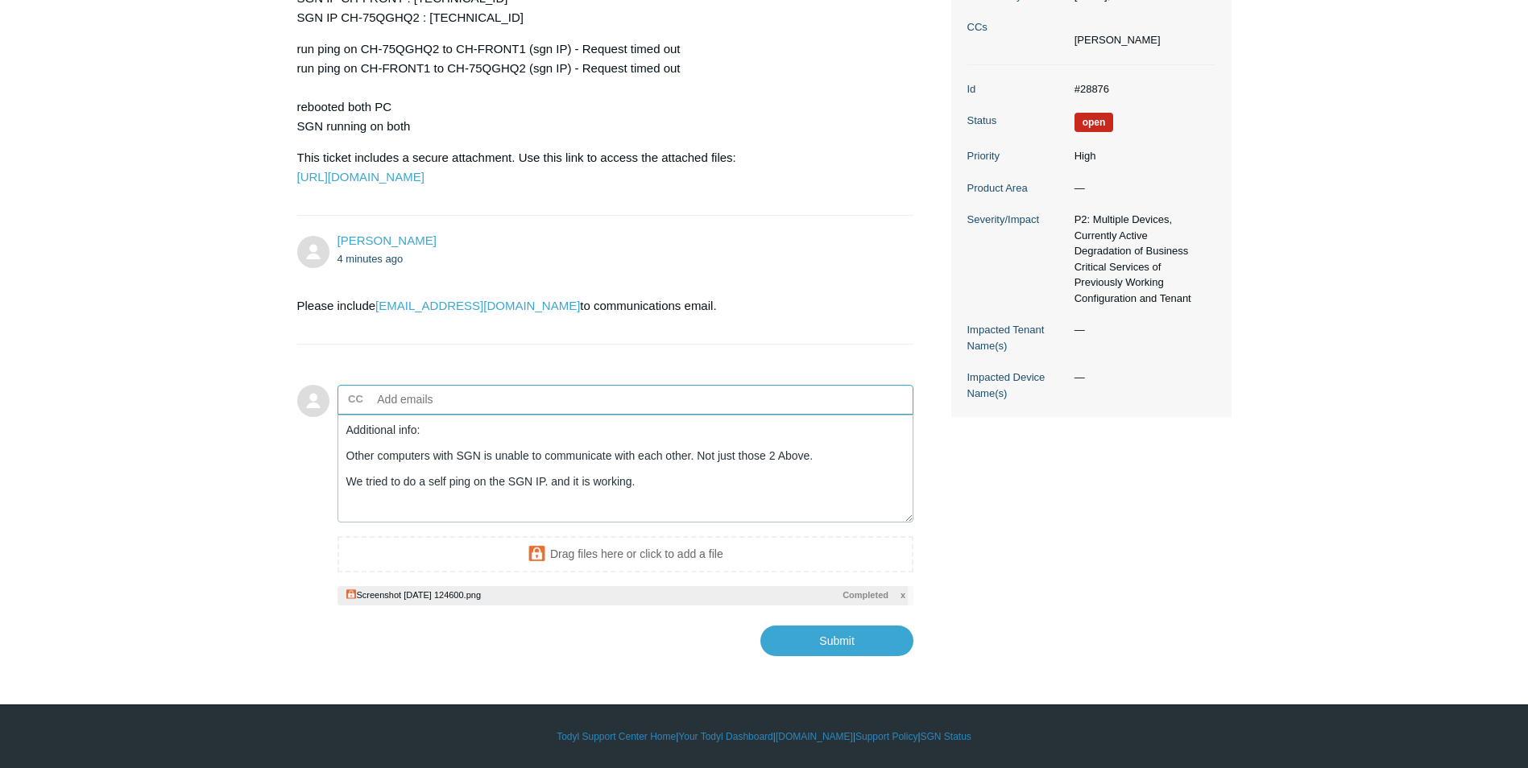
click at [578, 387] on ul "CC Add emails" at bounding box center [626, 400] width 577 height 30
type input "support@malimar.com"
click at [232, 478] on main "Requests Contributions Following Todyl Support Center My activities Request Tim…" at bounding box center [764, 195] width 1528 height 924
drag, startPoint x: 385, startPoint y: 452, endPoint x: 401, endPoint y: 482, distance: 33.9
click at [400, 472] on textarea "Additional info: Other computers with SGN is unable to communicate with each ot…" at bounding box center [626, 469] width 577 height 109
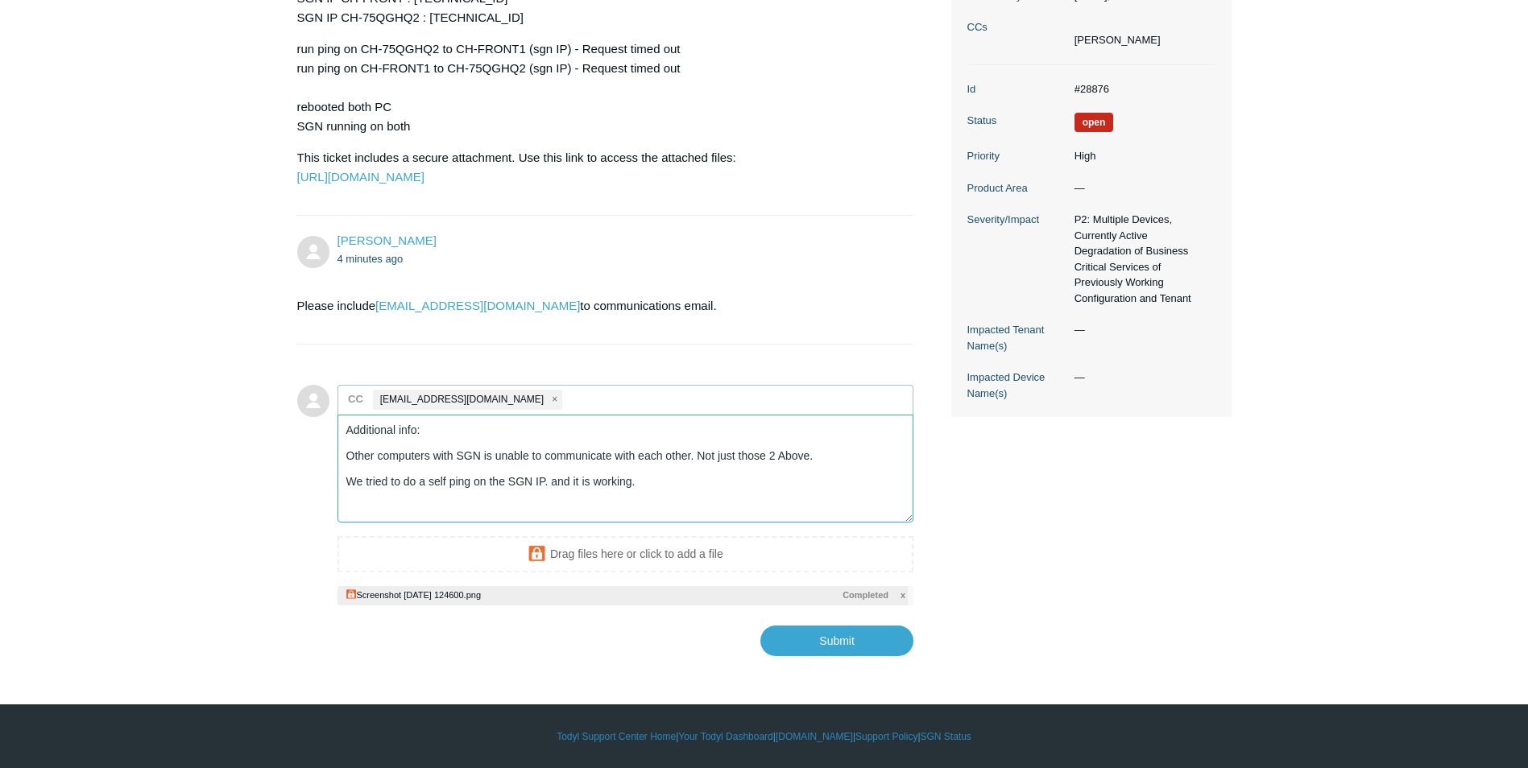
click at [401, 485] on textarea "Additional info: Other computers with SGN is unable to communicate with each ot…" at bounding box center [626, 469] width 577 height 109
click at [855, 493] on textarea "Additional info: Other computers with SGN is unable to communicate with each ot…" at bounding box center [626, 469] width 577 height 109
click at [632, 473] on textarea "Additional info: Other computers with SGN is unable to communicate with each ot…" at bounding box center [626, 469] width 577 height 109
click at [673, 491] on textarea "Additional info: Other computers with SGN is unable to communicate with each ot…" at bounding box center [626, 469] width 577 height 109
click at [829, 640] on input "Submit" at bounding box center [836, 640] width 153 height 32
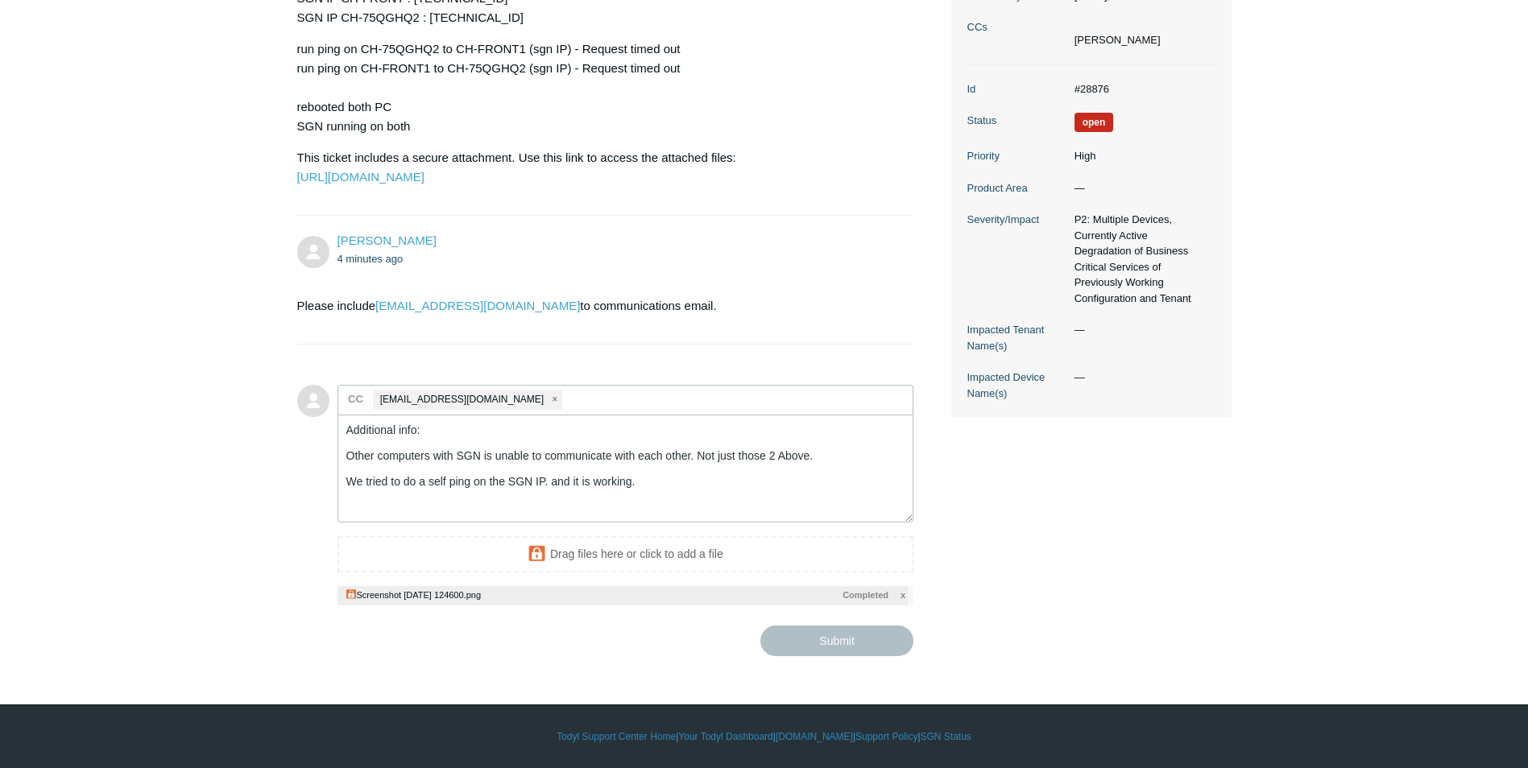
type textarea "Additional info: Other computers with SGN is unable to communicate with each ot…"
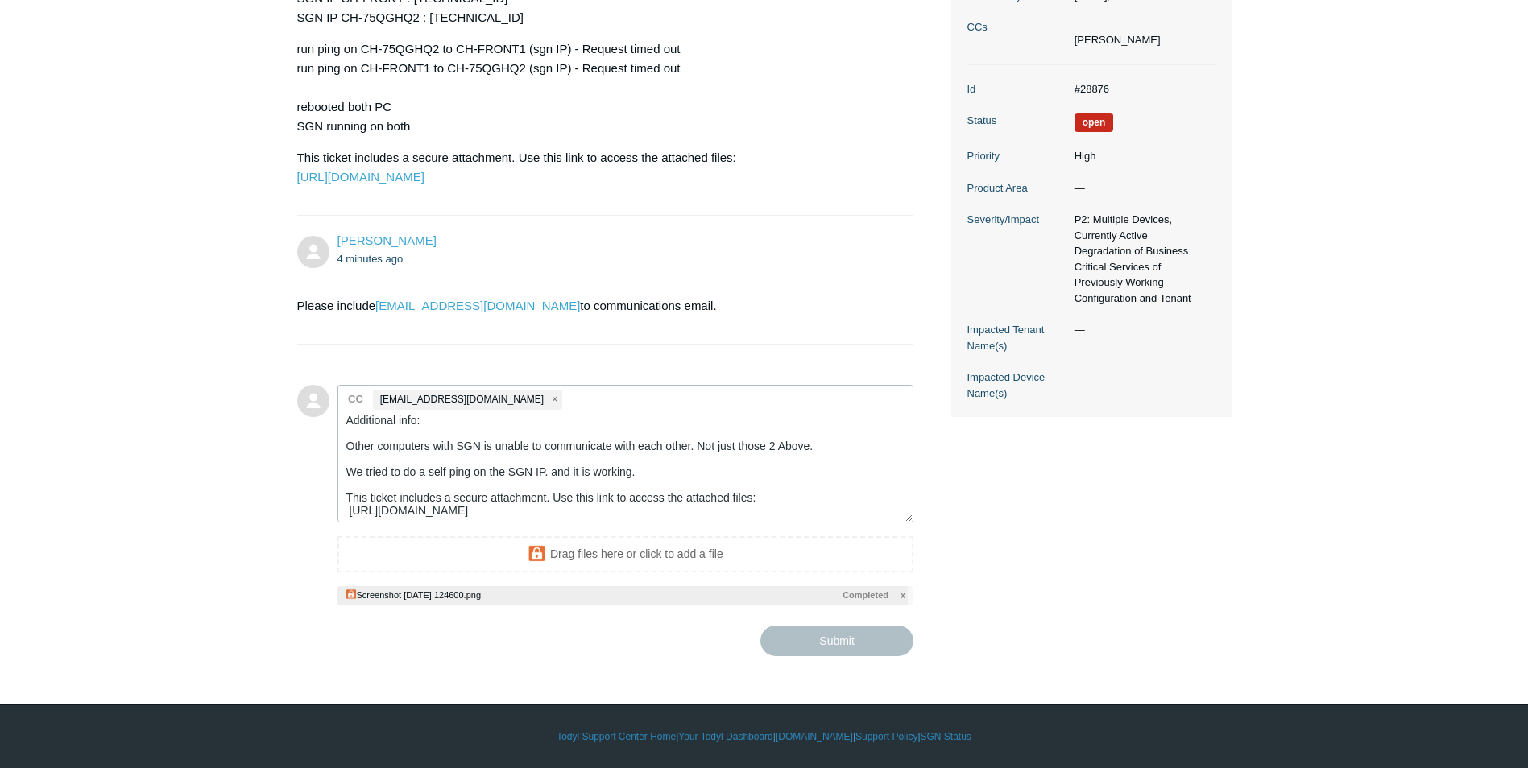
scroll to position [39, 0]
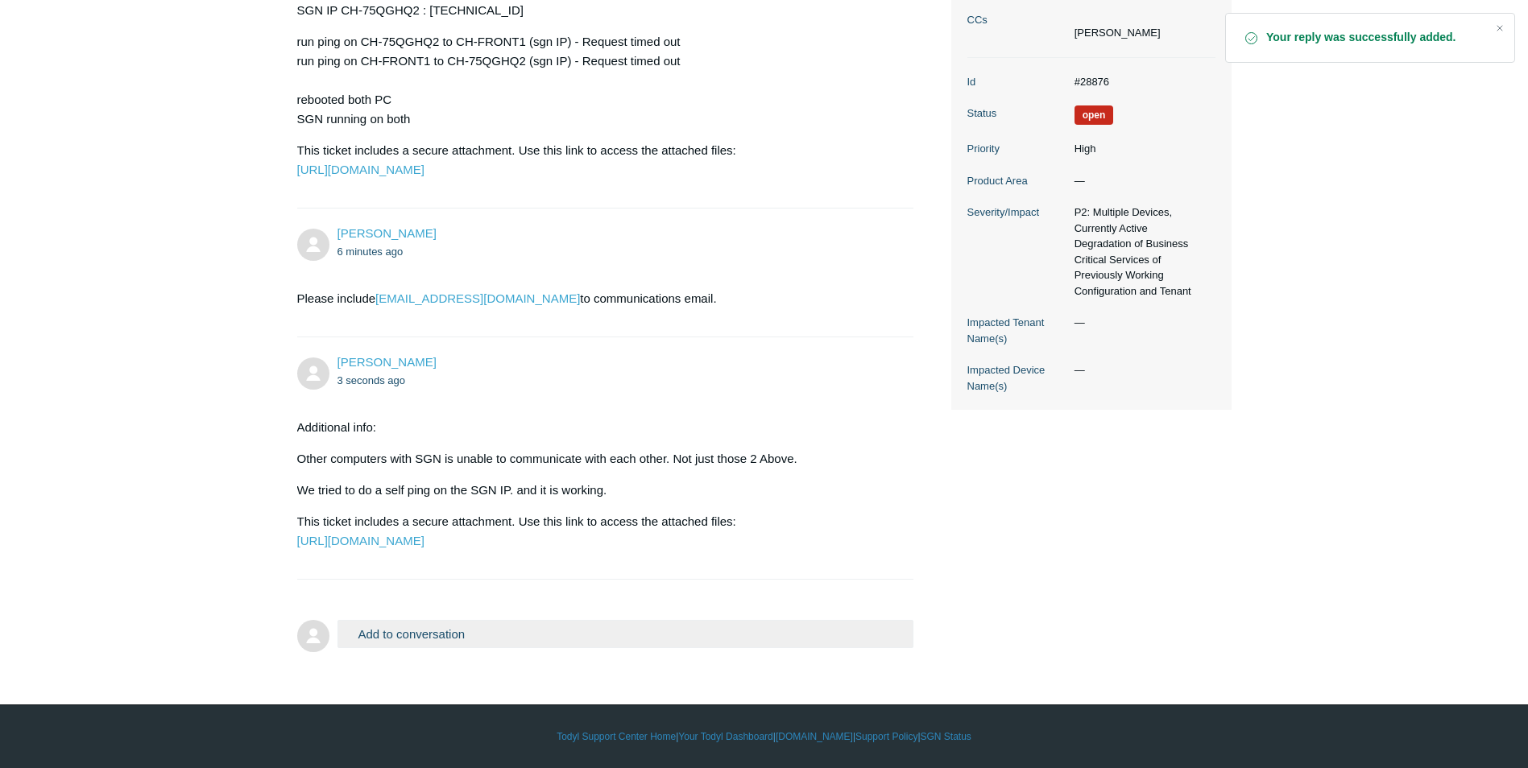
scroll to position [403, 0]
drag, startPoint x: 360, startPoint y: 435, endPoint x: 450, endPoint y: 429, distance: 90.5
click at [450, 449] on p "Other computers with SGN is unable to communicate with each other. Not just tho…" at bounding box center [597, 458] width 601 height 19
drag, startPoint x: 450, startPoint y: 429, endPoint x: 445, endPoint y: 445, distance: 17.8
click at [455, 449] on p "Other computers with SGN is unable to communicate with each other. Not just tho…" at bounding box center [597, 458] width 601 height 19
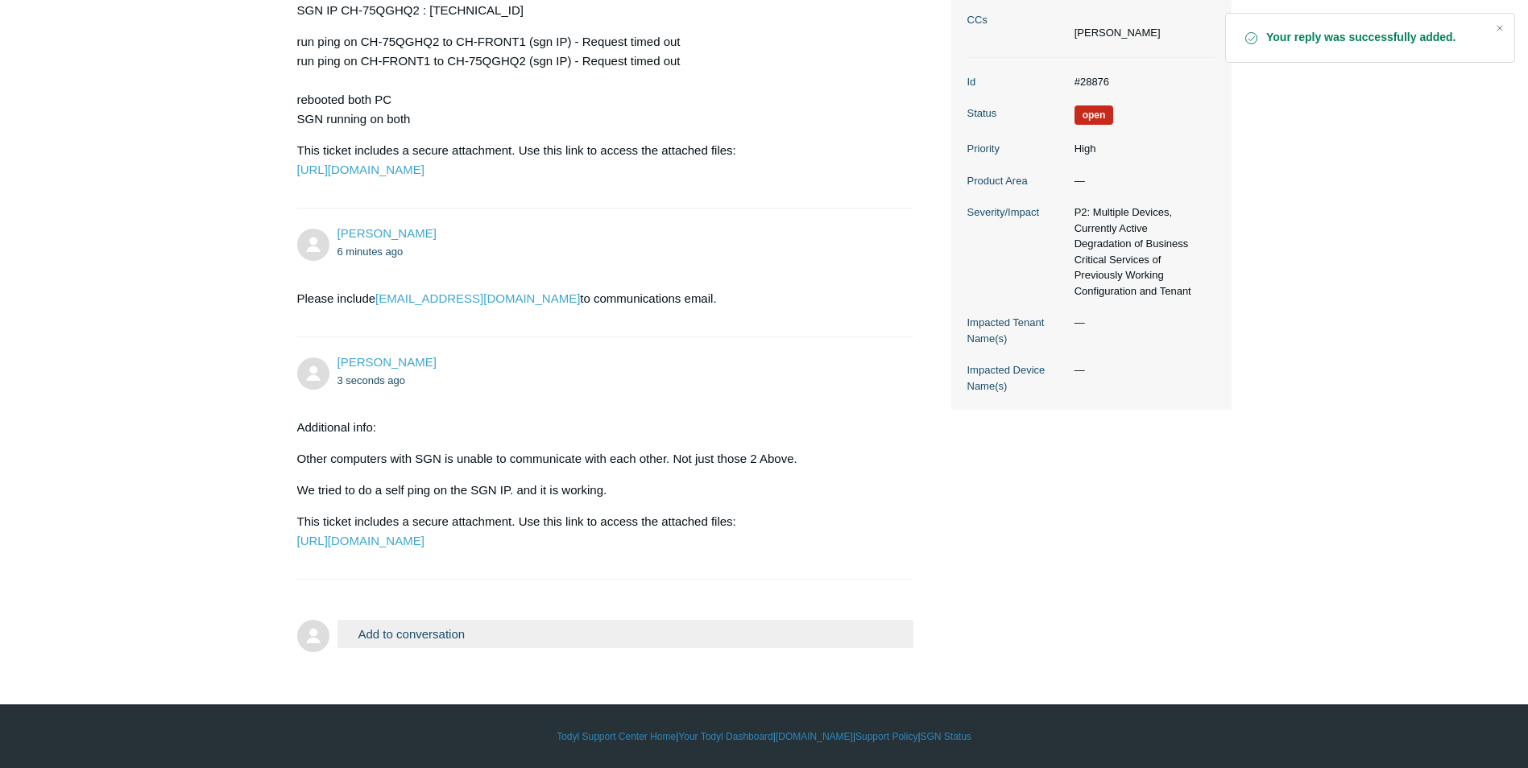
drag, startPoint x: 382, startPoint y: 424, endPoint x: 400, endPoint y: 433, distance: 19.8
click at [400, 449] on p "Other computers with SGN is unable to communicate with each other. Not just tho…" at bounding box center [597, 458] width 601 height 19
drag, startPoint x: 400, startPoint y: 433, endPoint x: 405, endPoint y: 441, distance: 10.5
click at [405, 441] on div "Additional info: Other computers with SGN is unable to communicate with each ot…" at bounding box center [597, 484] width 601 height 133
drag, startPoint x: 405, startPoint y: 441, endPoint x: 354, endPoint y: 427, distance: 52.8
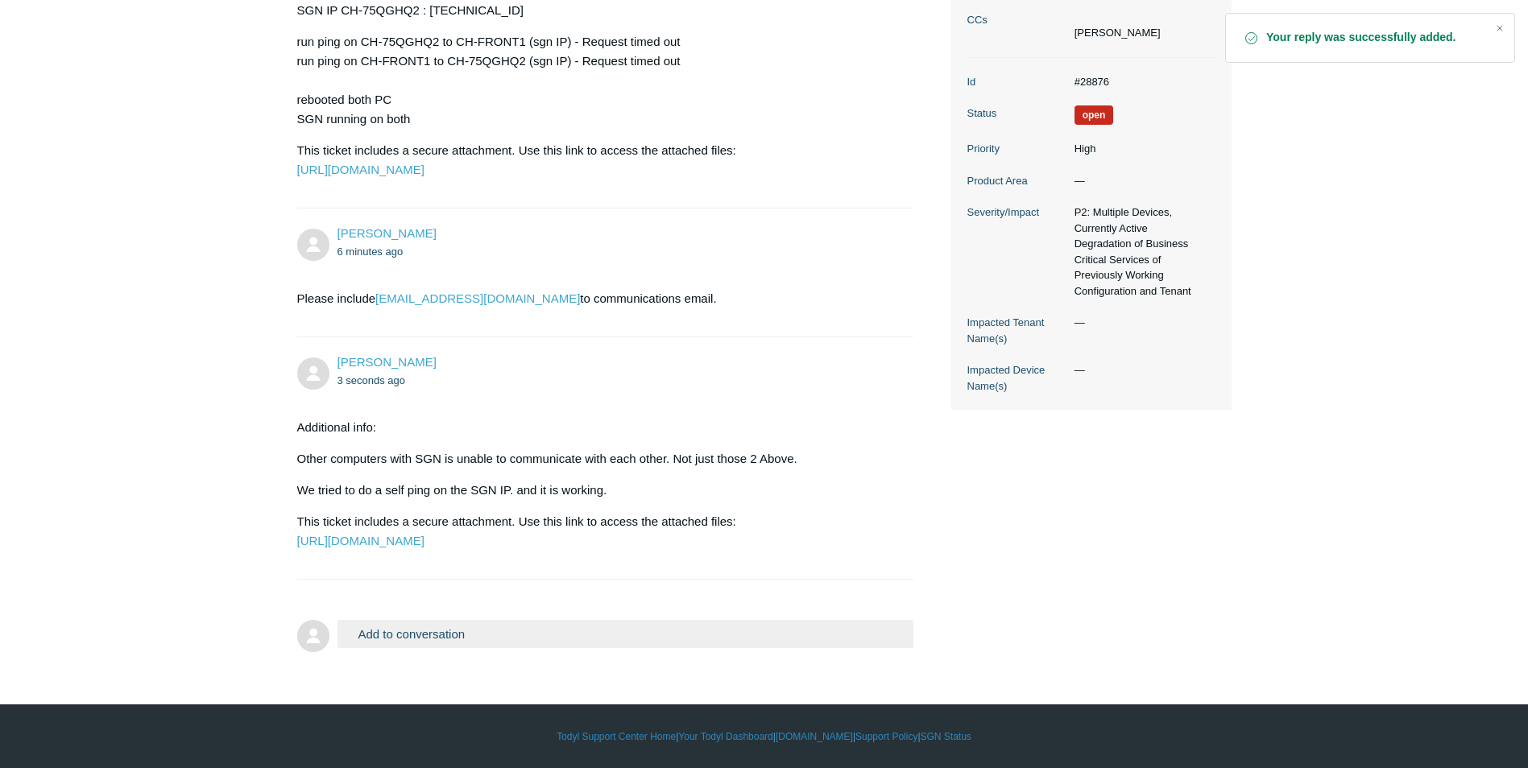
click at [355, 449] on p "Other computers with SGN is unable to communicate with each other. Not just tho…" at bounding box center [597, 458] width 601 height 19
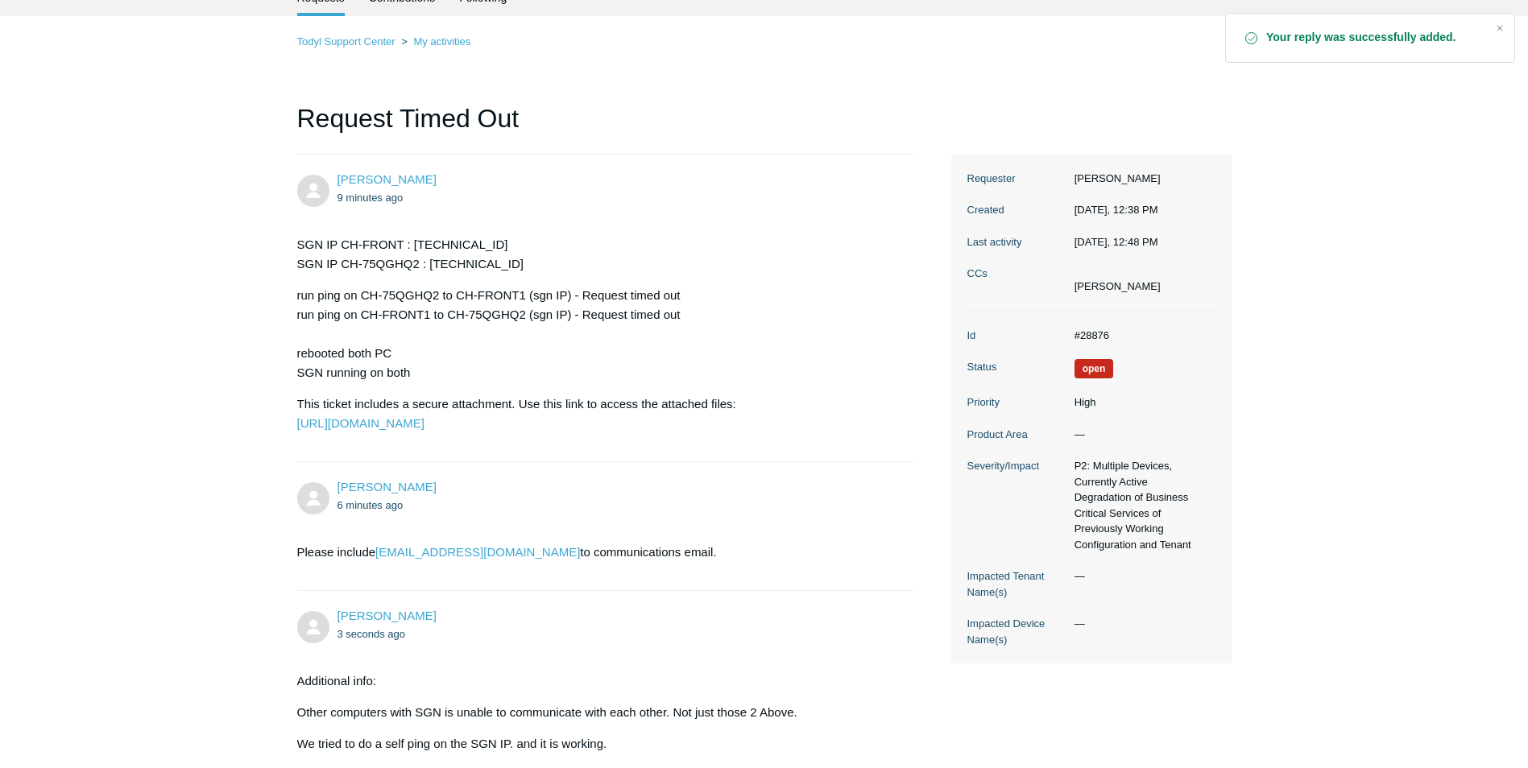
scroll to position [0, 0]
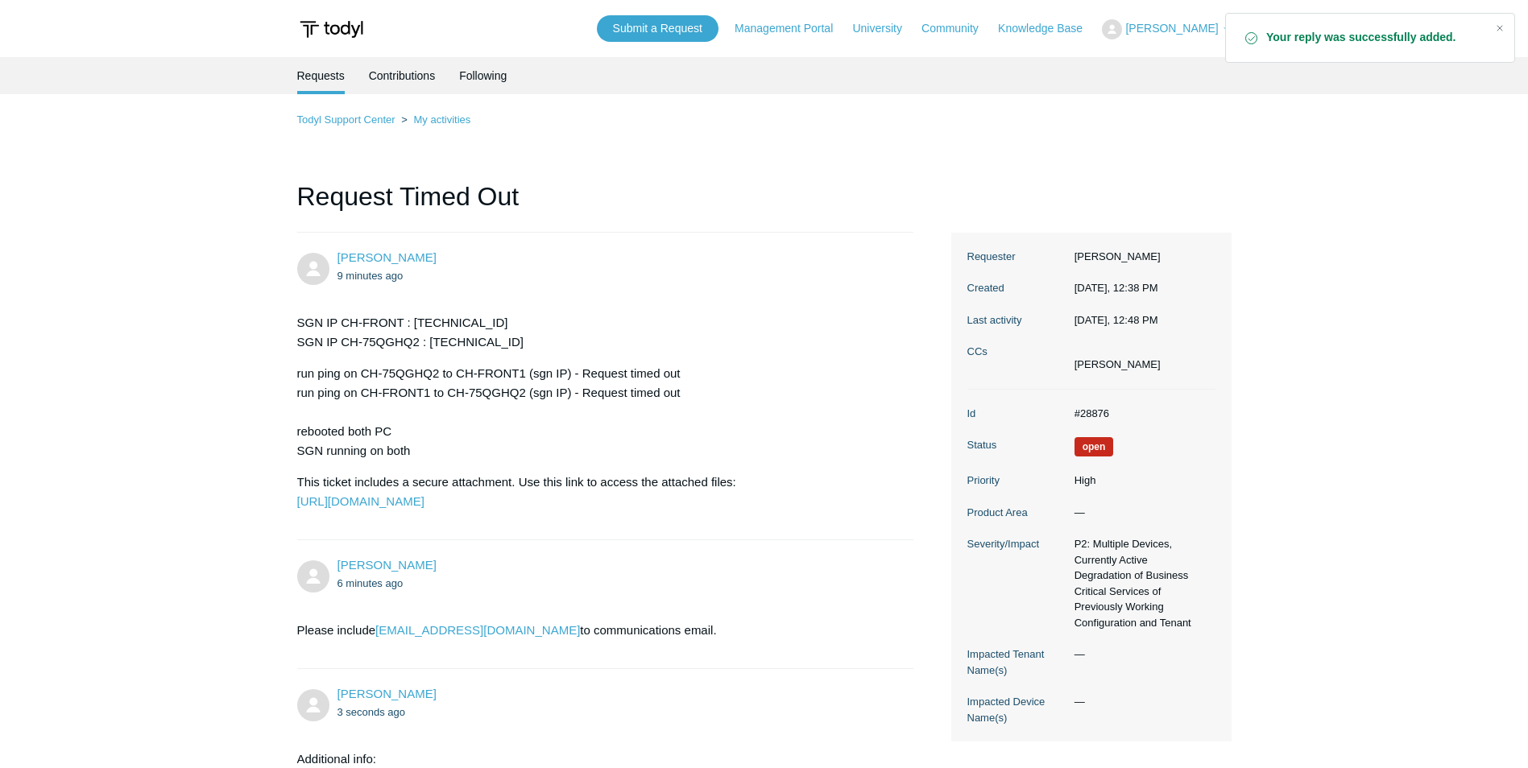
click at [1486, 376] on main "Requests Contributions Following Todyl Support Center My activities Request Tim…" at bounding box center [764, 522] width 1528 height 931
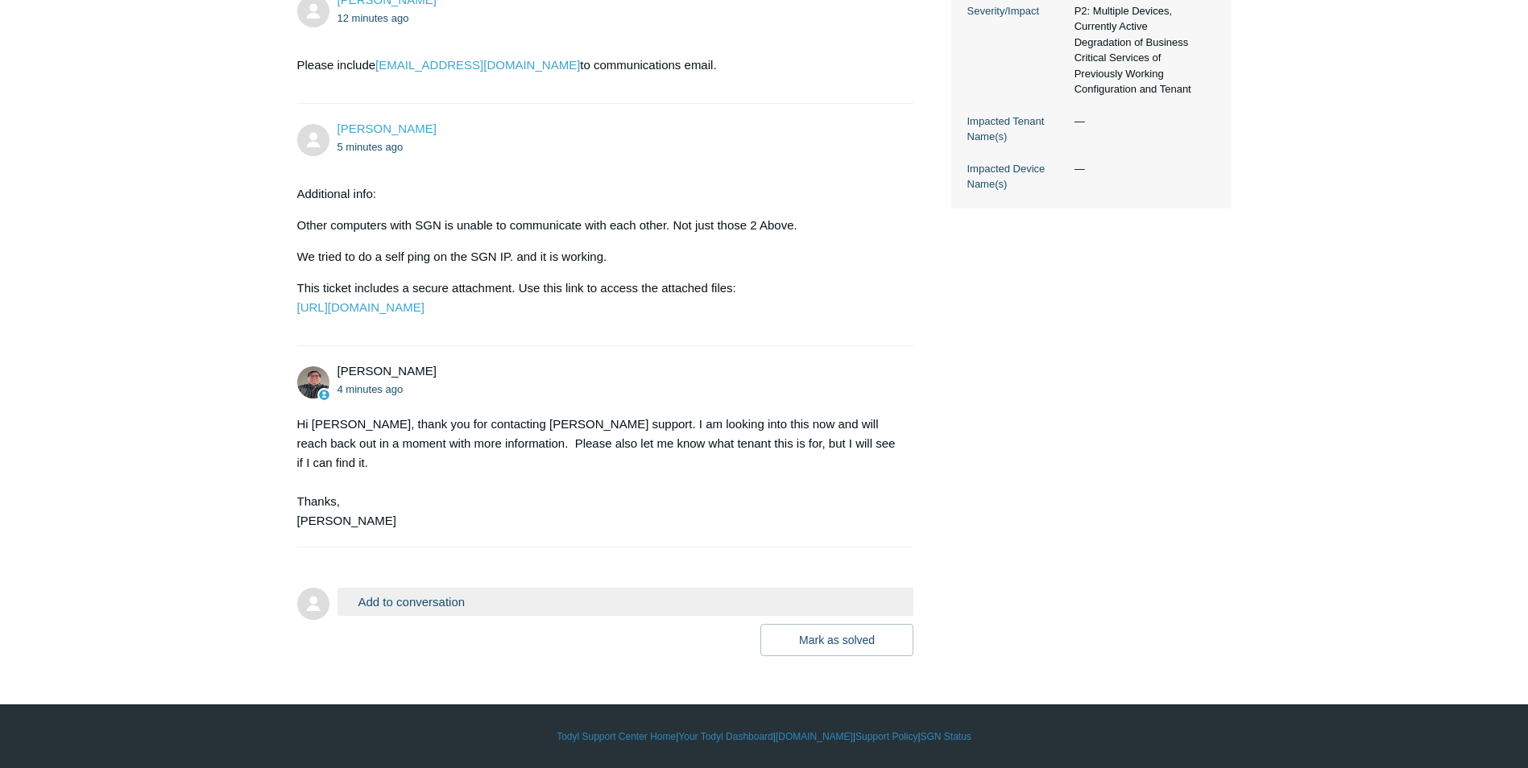
scroll to position [623, 0]
click at [477, 601] on button "Add to conversation" at bounding box center [626, 602] width 577 height 28
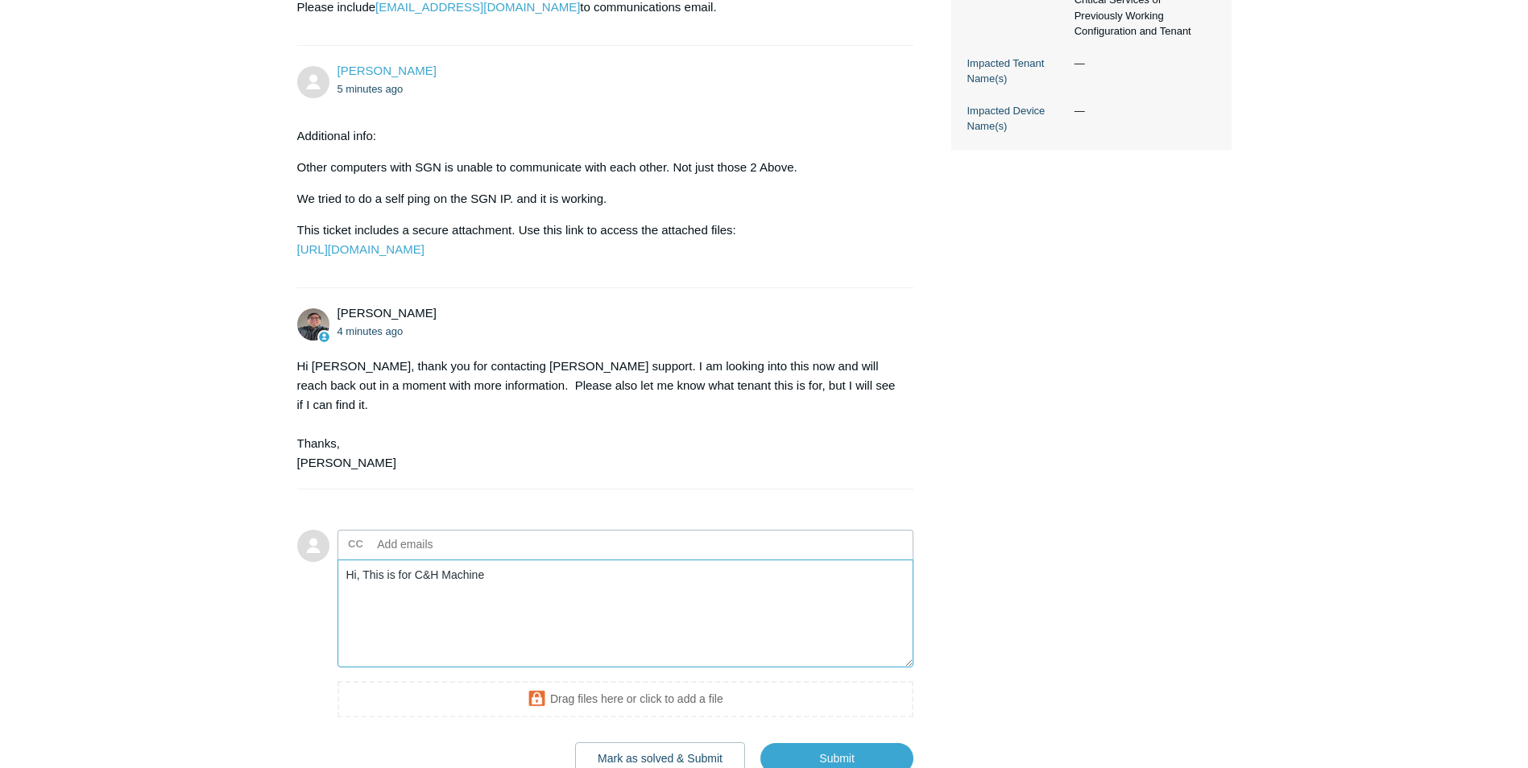
type textarea "Hi, This is for C&H Machine"
click at [479, 557] on input "text" at bounding box center [457, 544] width 173 height 24
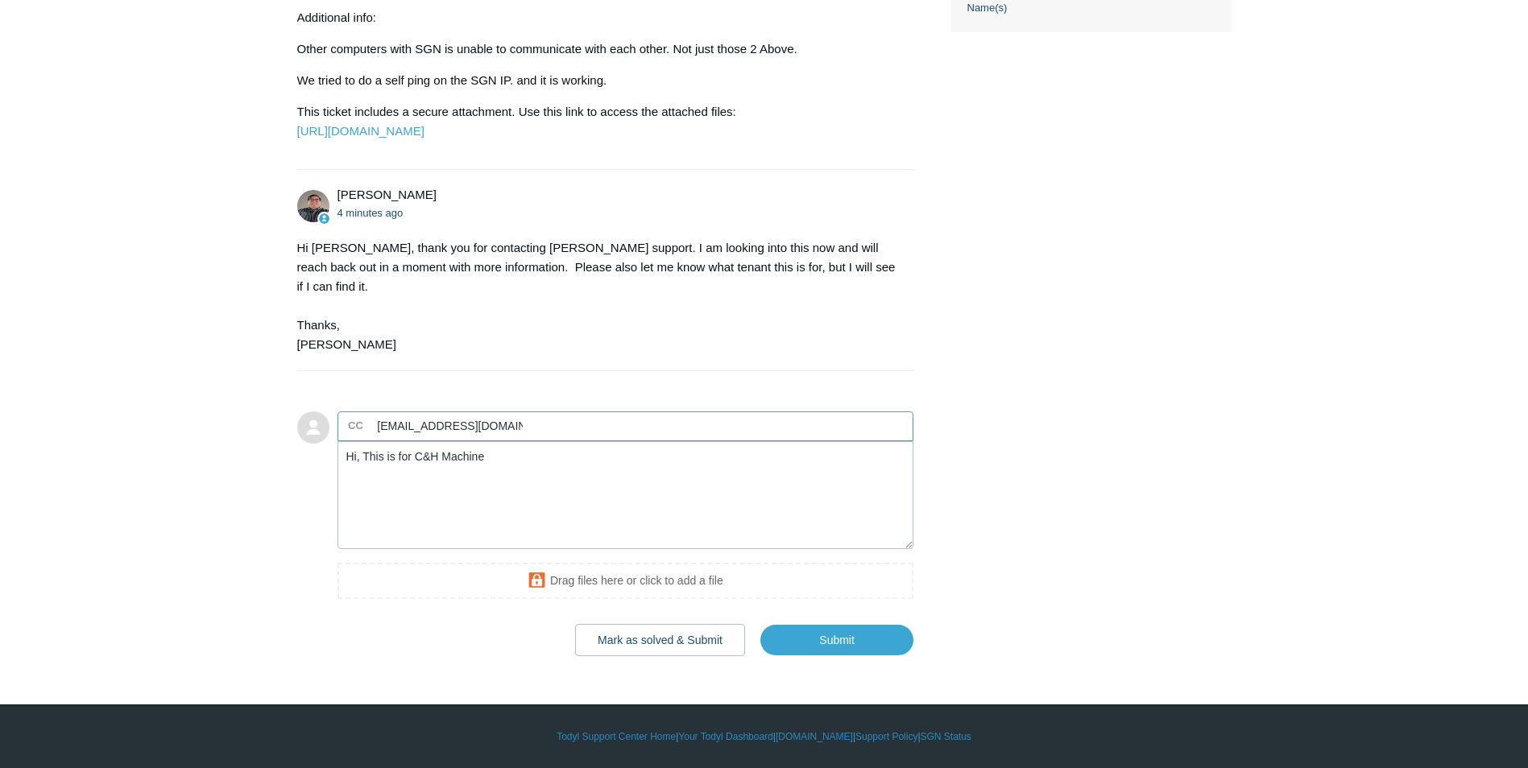
scroll to position [800, 0]
type input "[EMAIL_ADDRESS][DOMAIN_NAME]"
click at [555, 523] on textarea "Hi, This is for C&H Machine" at bounding box center [626, 495] width 577 height 109
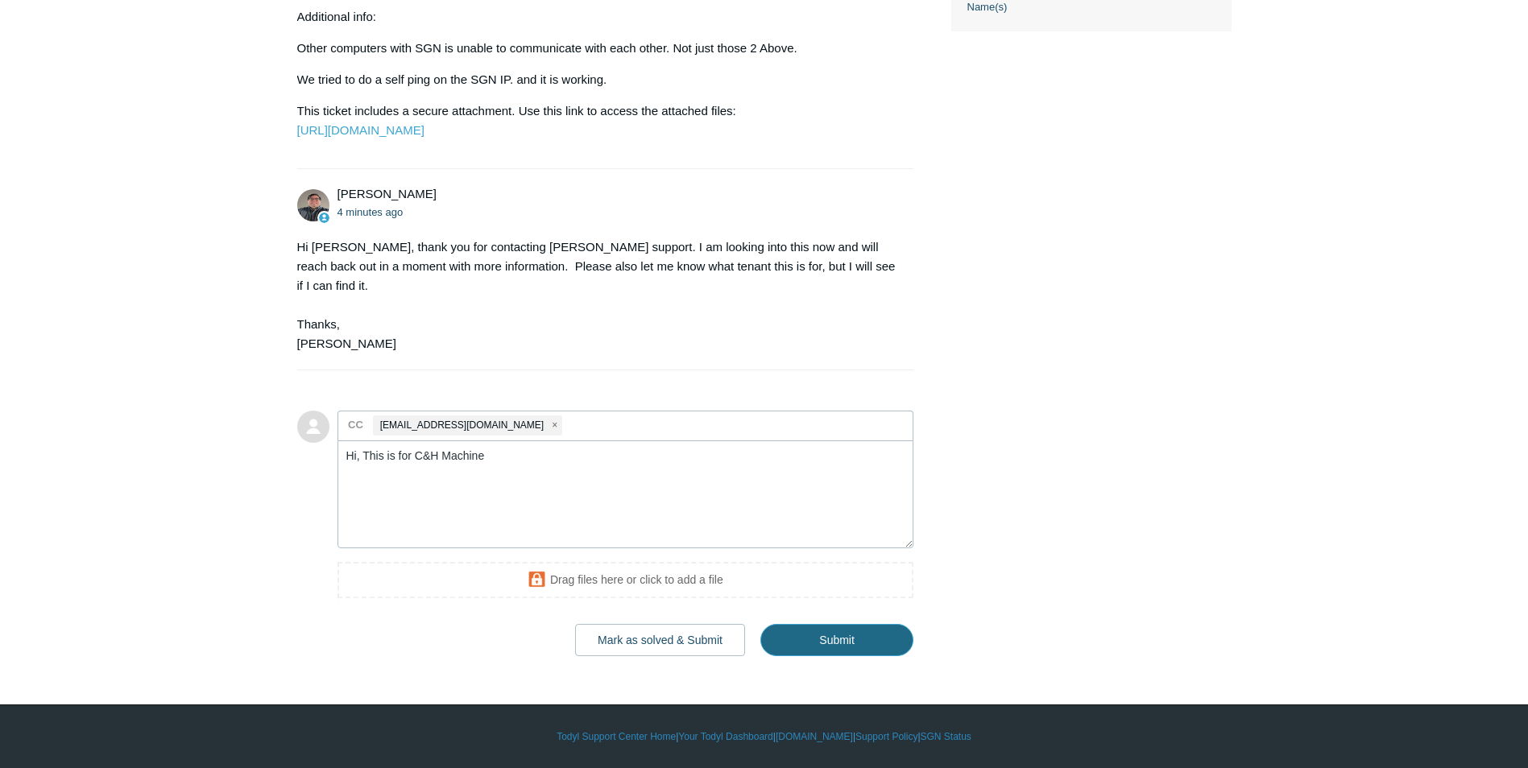
click at [830, 653] on input "Submit" at bounding box center [836, 640] width 153 height 32
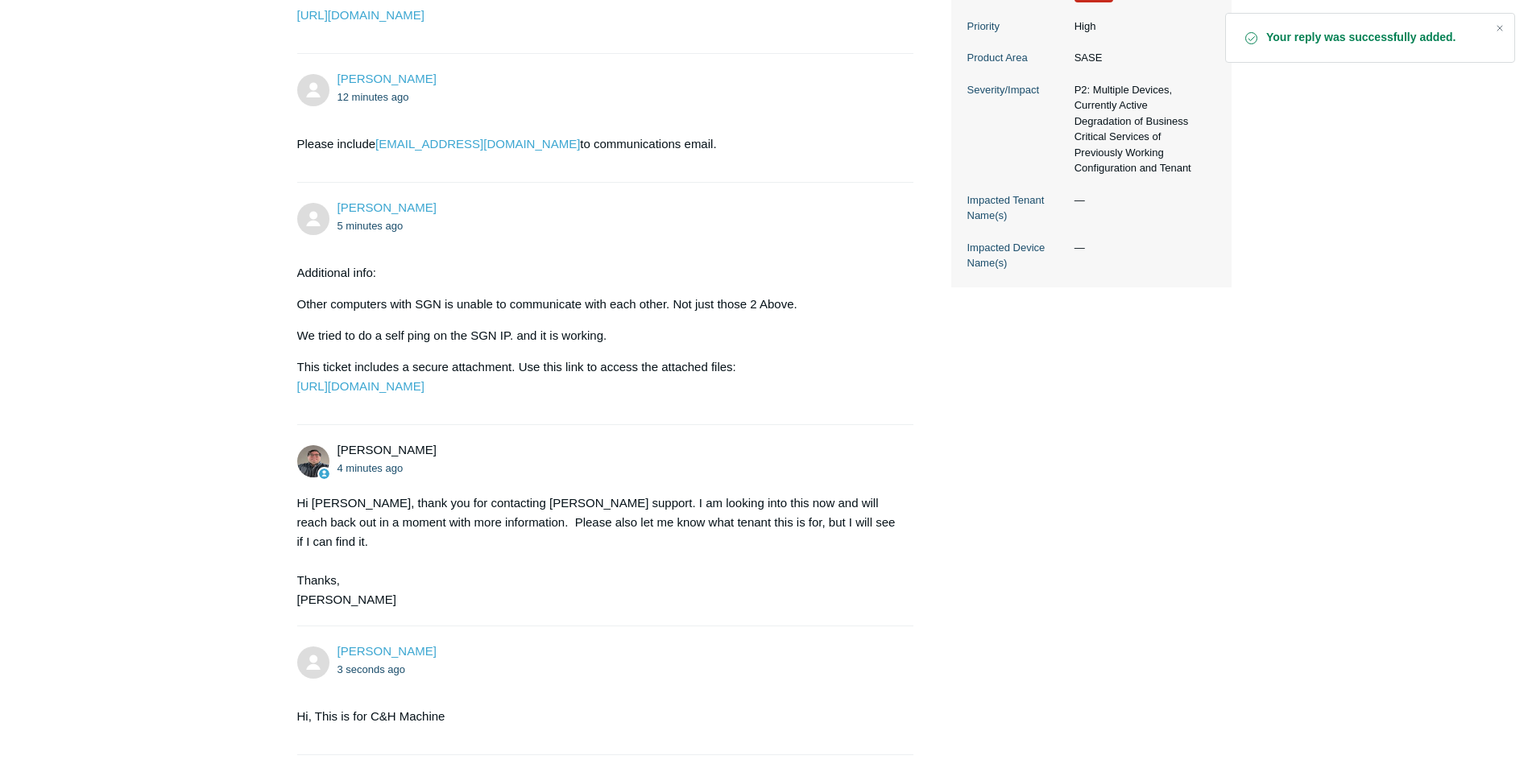
scroll to position [644, 0]
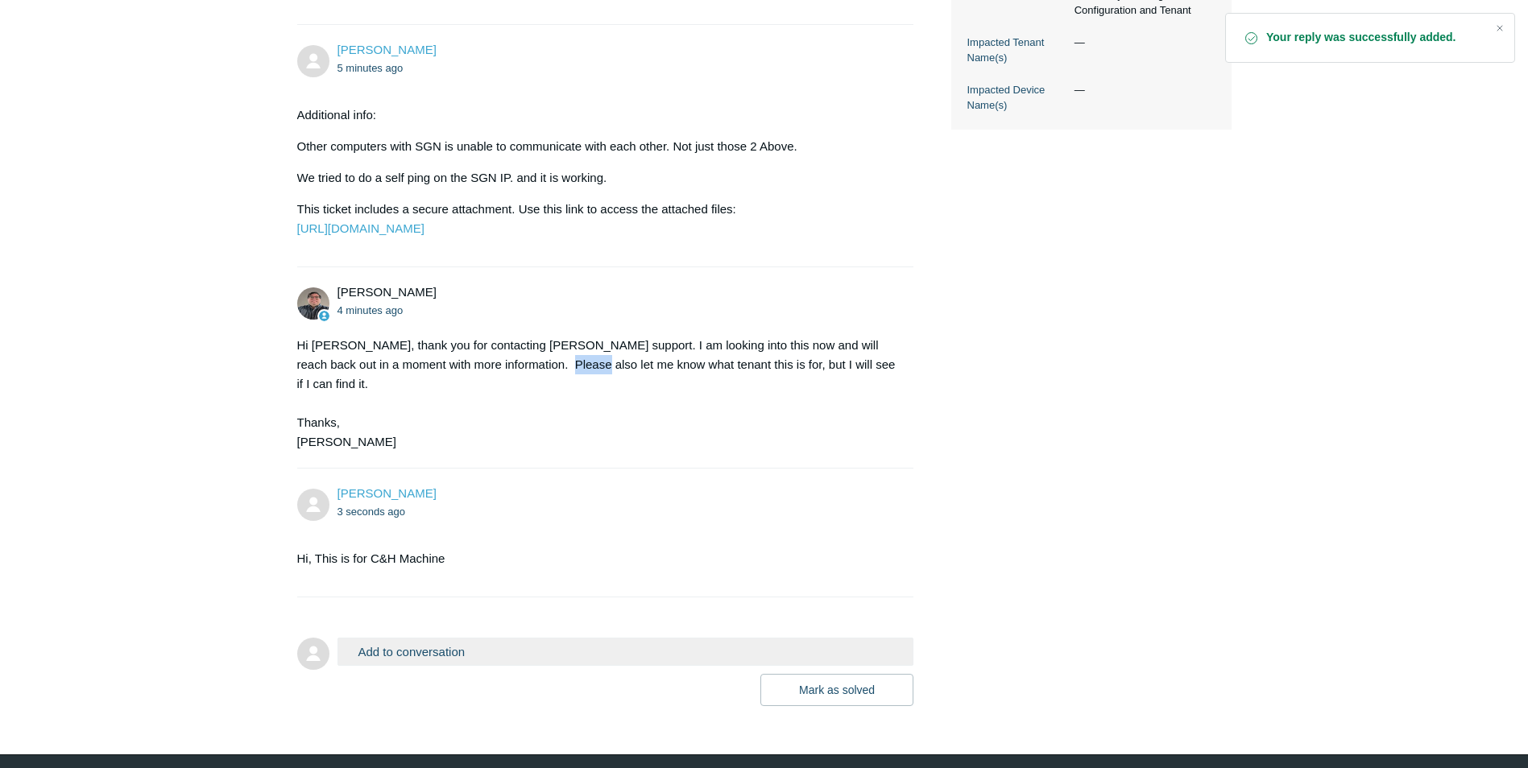
drag, startPoint x: 526, startPoint y: 433, endPoint x: 580, endPoint y: 433, distance: 54.0
click at [580, 433] on div "Hi [PERSON_NAME], thank you for contacting [PERSON_NAME] support. I am looking …" at bounding box center [597, 394] width 601 height 116
drag, startPoint x: 580, startPoint y: 433, endPoint x: 547, endPoint y: 433, distance: 33.0
click at [581, 434] on div "Hi [PERSON_NAME], thank you for contacting [PERSON_NAME] support. I am looking …" at bounding box center [597, 394] width 601 height 116
click at [534, 433] on div "[PERSON_NAME] 4 minutes ago Hi [PERSON_NAME], thank you for contacting Todyl su…" at bounding box center [605, 368] width 617 height 168
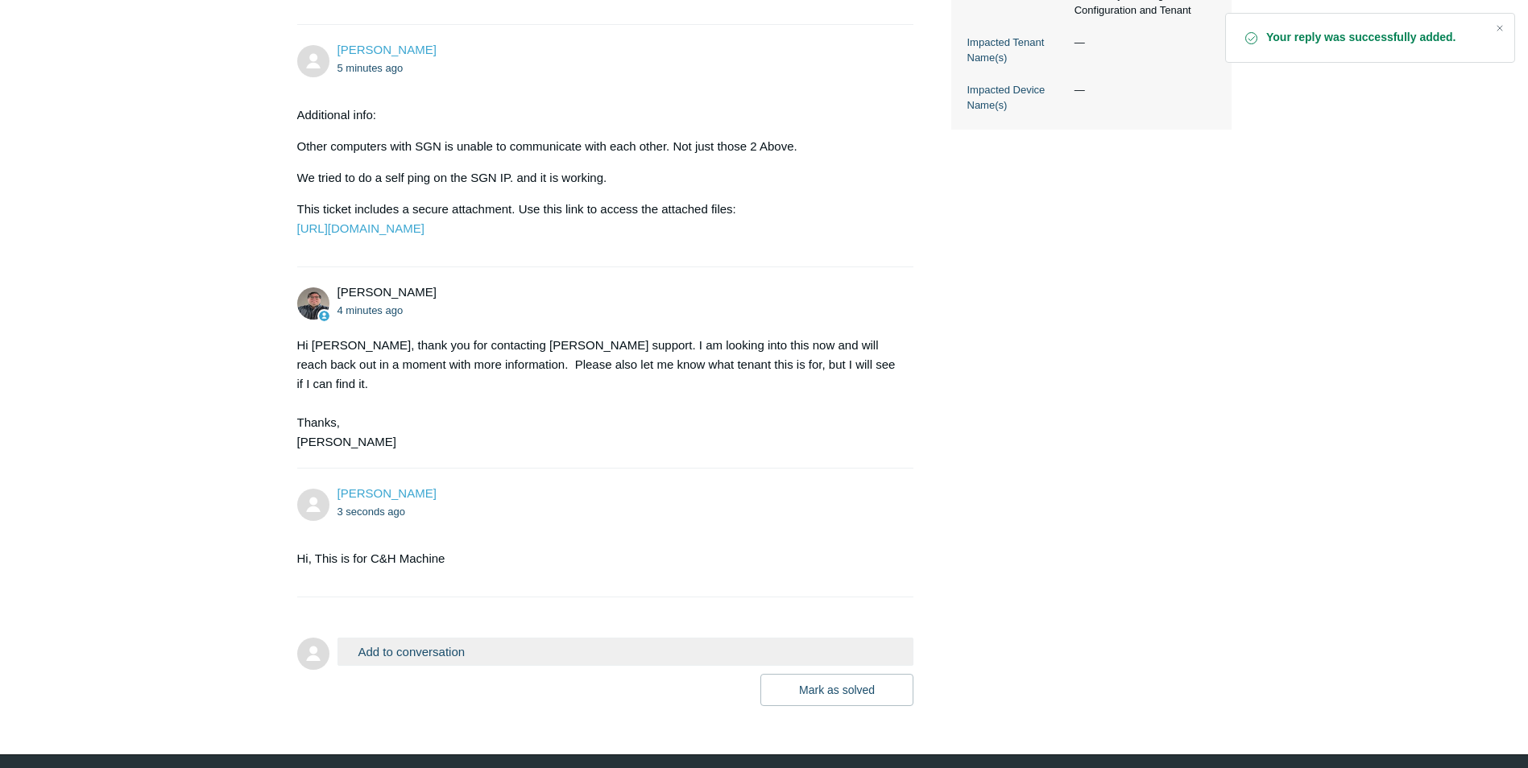
drag, startPoint x: 347, startPoint y: 430, endPoint x: 375, endPoint y: 434, distance: 27.7
click at [375, 434] on div "Hi [PERSON_NAME], thank you for contacting [PERSON_NAME] support. I am looking …" at bounding box center [597, 394] width 601 height 116
drag, startPoint x: 375, startPoint y: 434, endPoint x: 499, endPoint y: 444, distance: 125.2
click at [499, 444] on div "Hi [PERSON_NAME], thank you for contacting [PERSON_NAME] support. I am looking …" at bounding box center [597, 394] width 601 height 116
drag, startPoint x: 499, startPoint y: 444, endPoint x: 505, endPoint y: 515, distance: 71.1
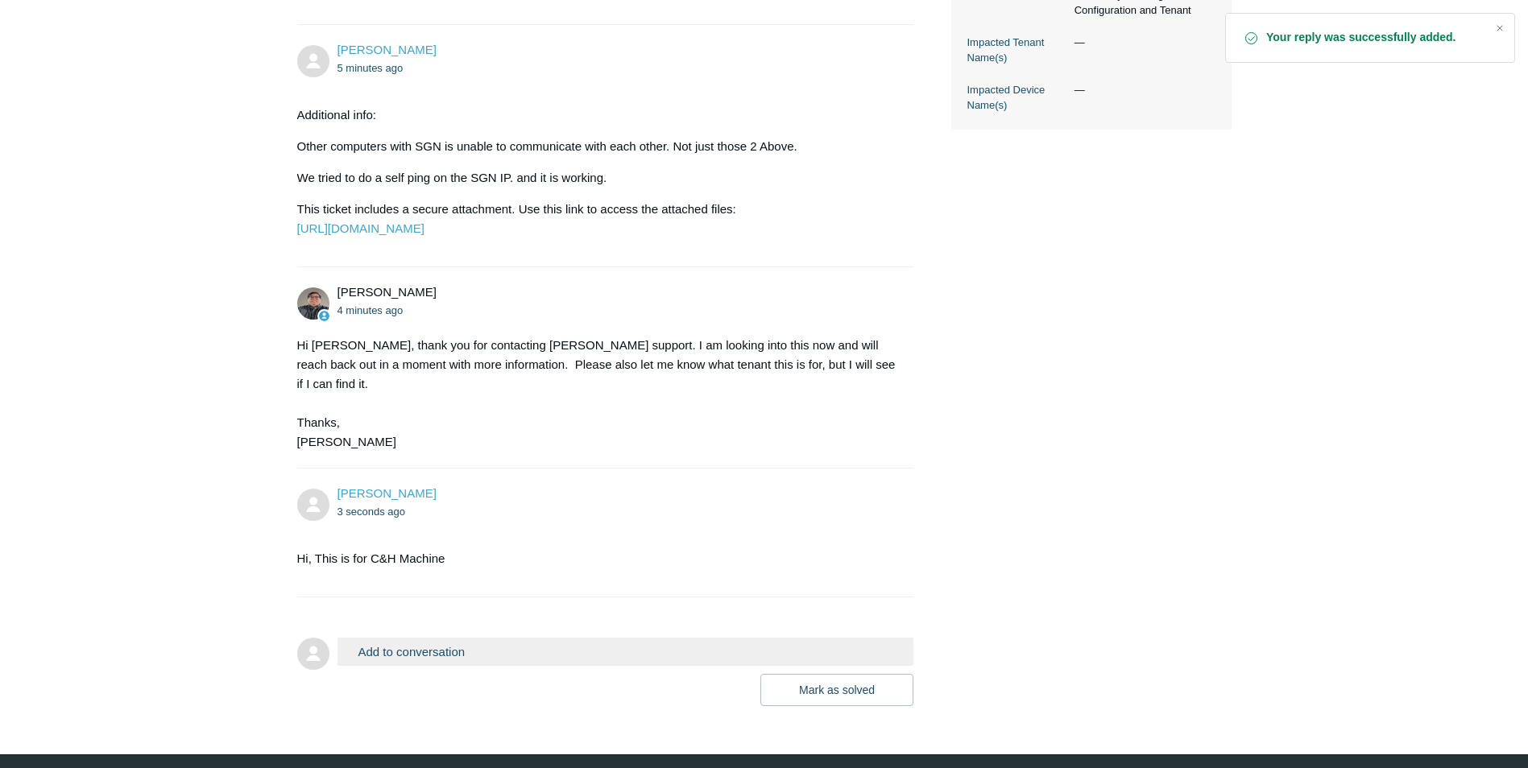
click at [505, 469] on li "[PERSON_NAME] 4 minutes ago Hi [PERSON_NAME], thank you for contacting Todyl su…" at bounding box center [605, 367] width 617 height 201
drag, startPoint x: 386, startPoint y: 626, endPoint x: 411, endPoint y: 628, distance: 25.1
click at [411, 581] on section "Hi, This is for C&H Machine" at bounding box center [597, 558] width 601 height 43
drag, startPoint x: 411, startPoint y: 628, endPoint x: 499, endPoint y: 624, distance: 87.9
click at [427, 581] on section "Hi, This is for C&H Machine" at bounding box center [597, 558] width 601 height 43
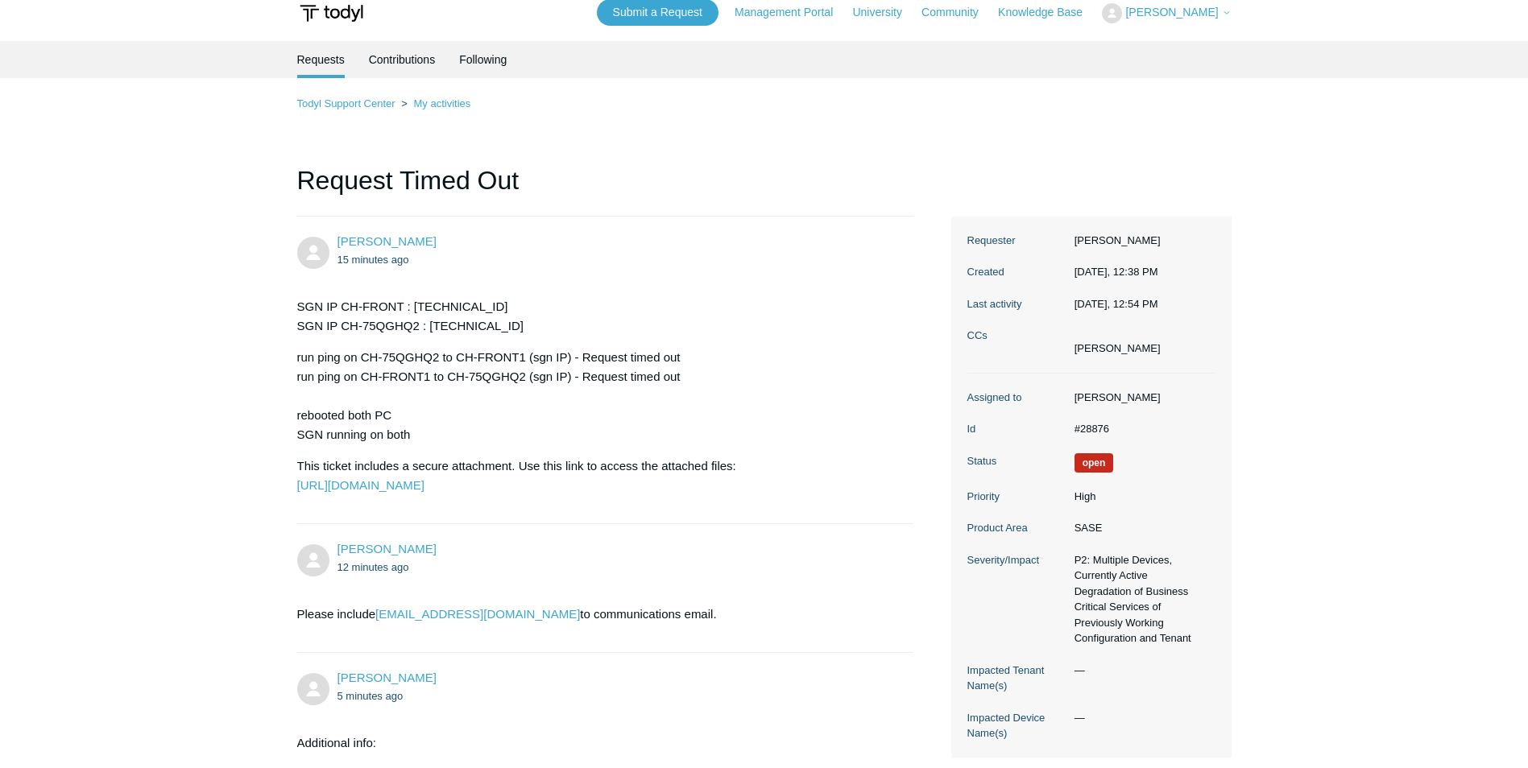
scroll to position [0, 0]
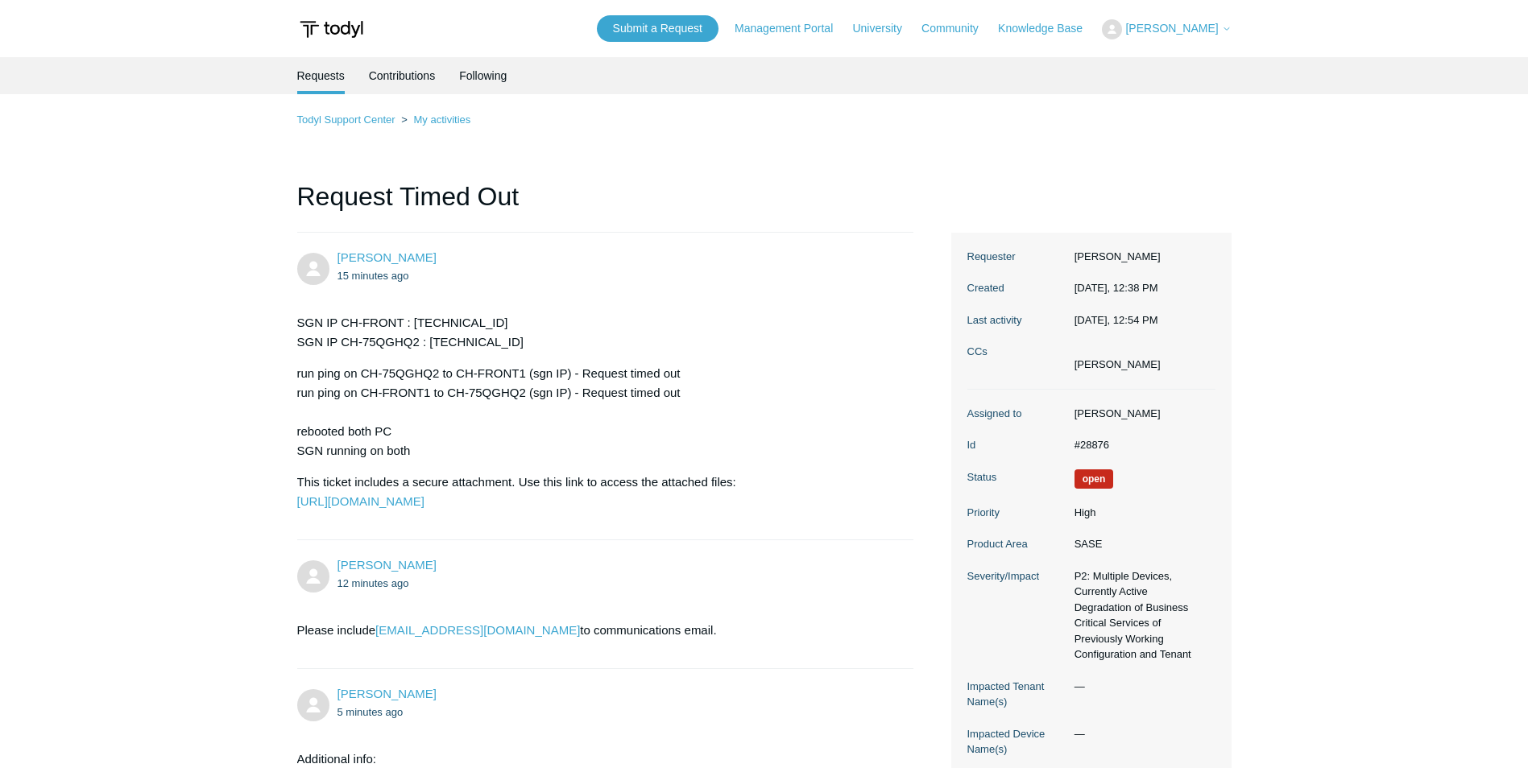
click at [325, 33] on img at bounding box center [331, 29] width 68 height 30
click at [342, 27] on img at bounding box center [331, 29] width 68 height 30
drag, startPoint x: 1184, startPoint y: 23, endPoint x: 1169, endPoint y: 36, distance: 20.0
click at [1186, 23] on span "[PERSON_NAME]" at bounding box center [1171, 28] width 93 height 13
drag, startPoint x: 795, startPoint y: 31, endPoint x: 784, endPoint y: 35, distance: 12.0
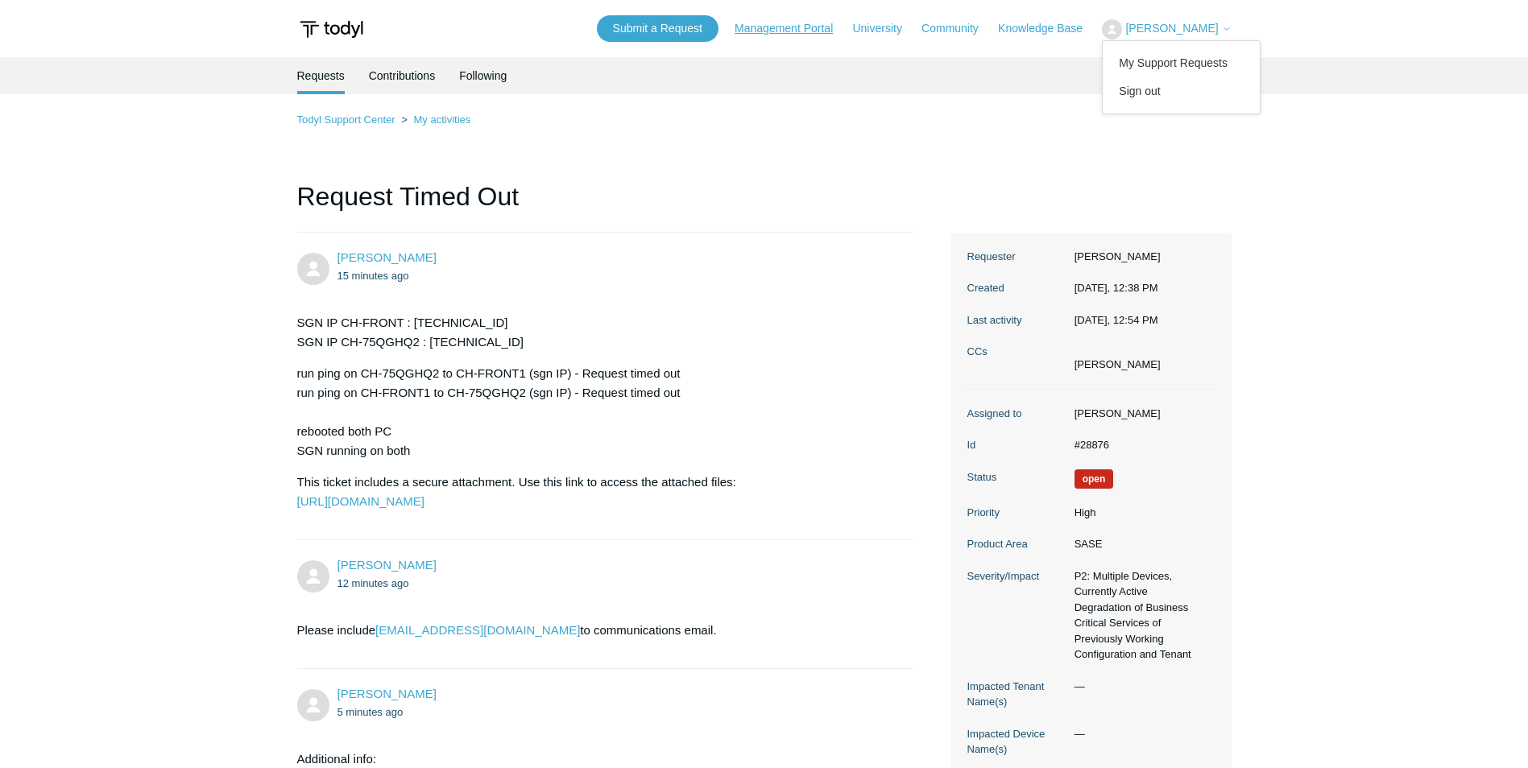
click at [795, 31] on link "Management Portal" at bounding box center [792, 28] width 114 height 17
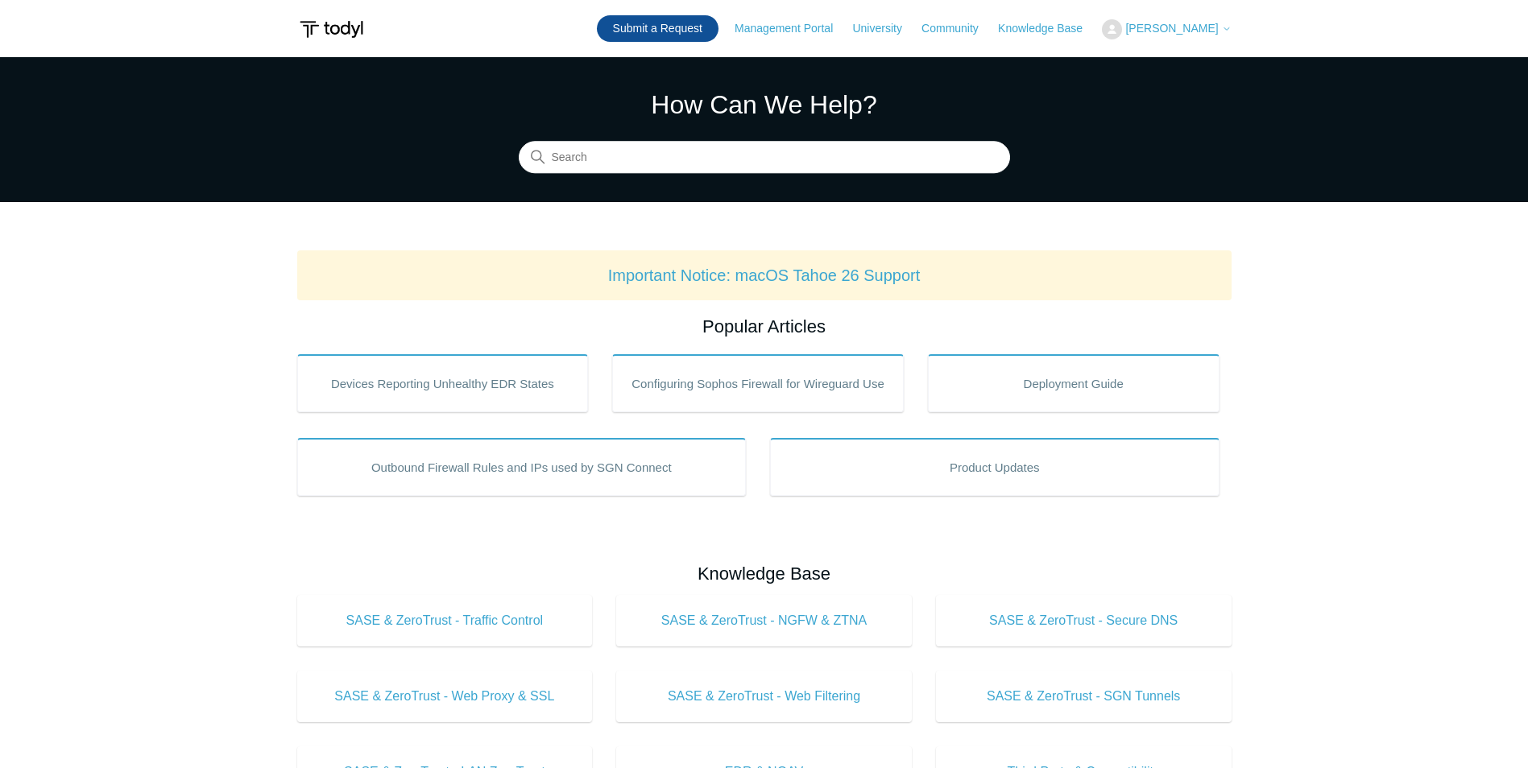
click at [690, 27] on link "Submit a Request" at bounding box center [658, 28] width 122 height 27
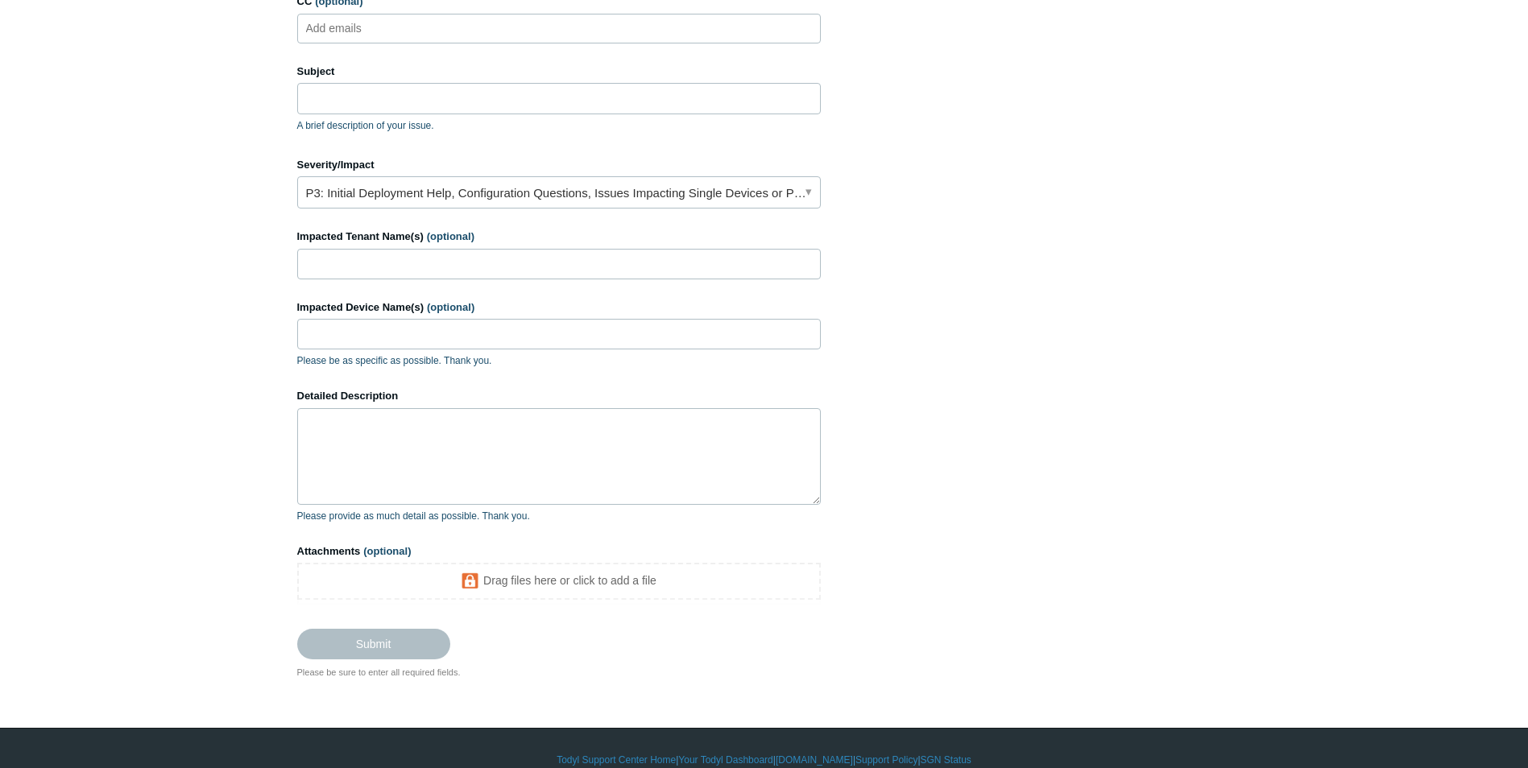
scroll to position [231, 0]
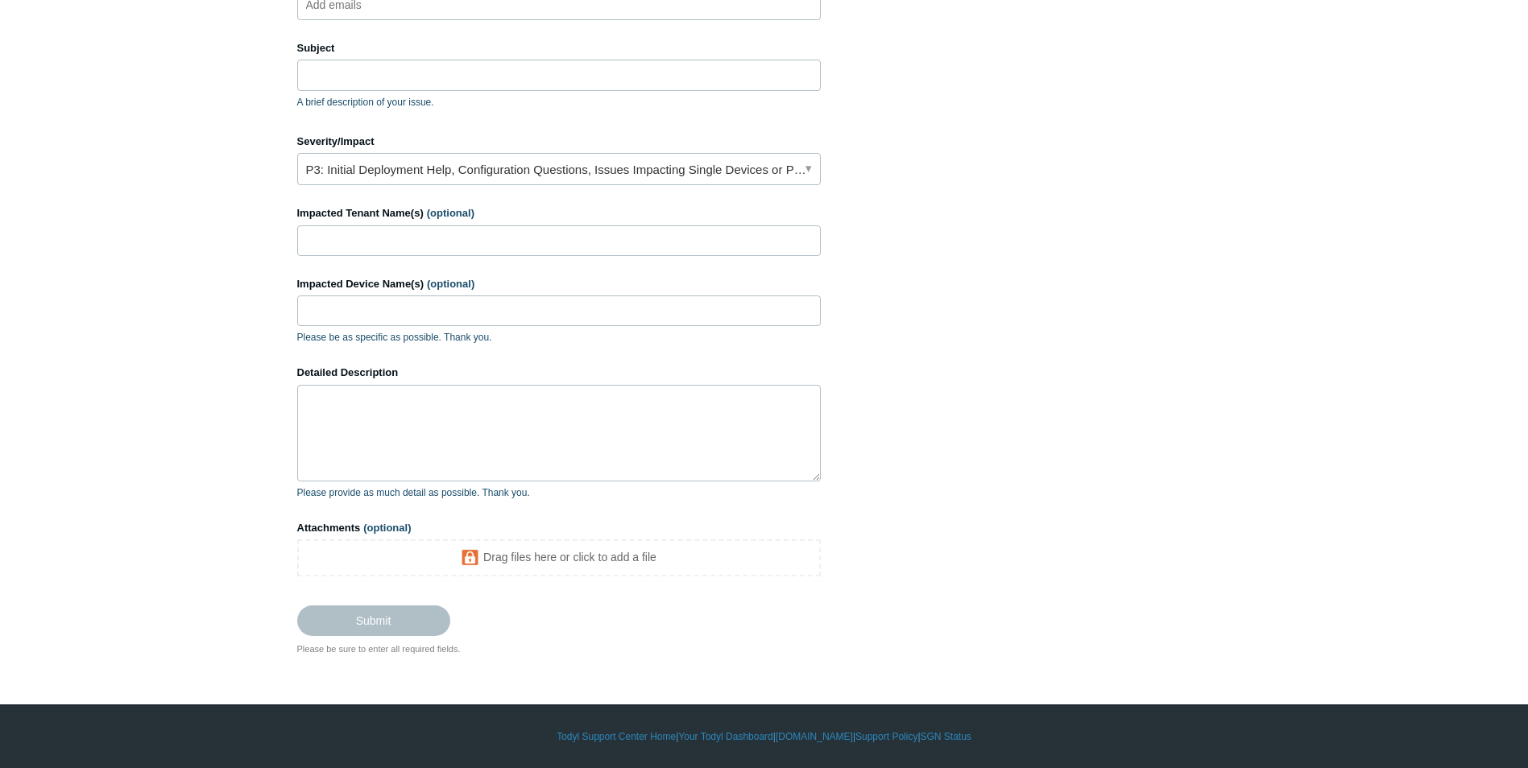
click at [248, 264] on main "Todyl Support Center Submit a request How can we help? CC (optional) Add emails…" at bounding box center [764, 241] width 1528 height 831
click at [387, 243] on input "Impacted Tenant Name(s) (optional)" at bounding box center [559, 241] width 524 height 31
click at [205, 245] on main "Todyl Support Center Submit a request How can we help? CC (optional) Add emails…" at bounding box center [764, 241] width 1528 height 831
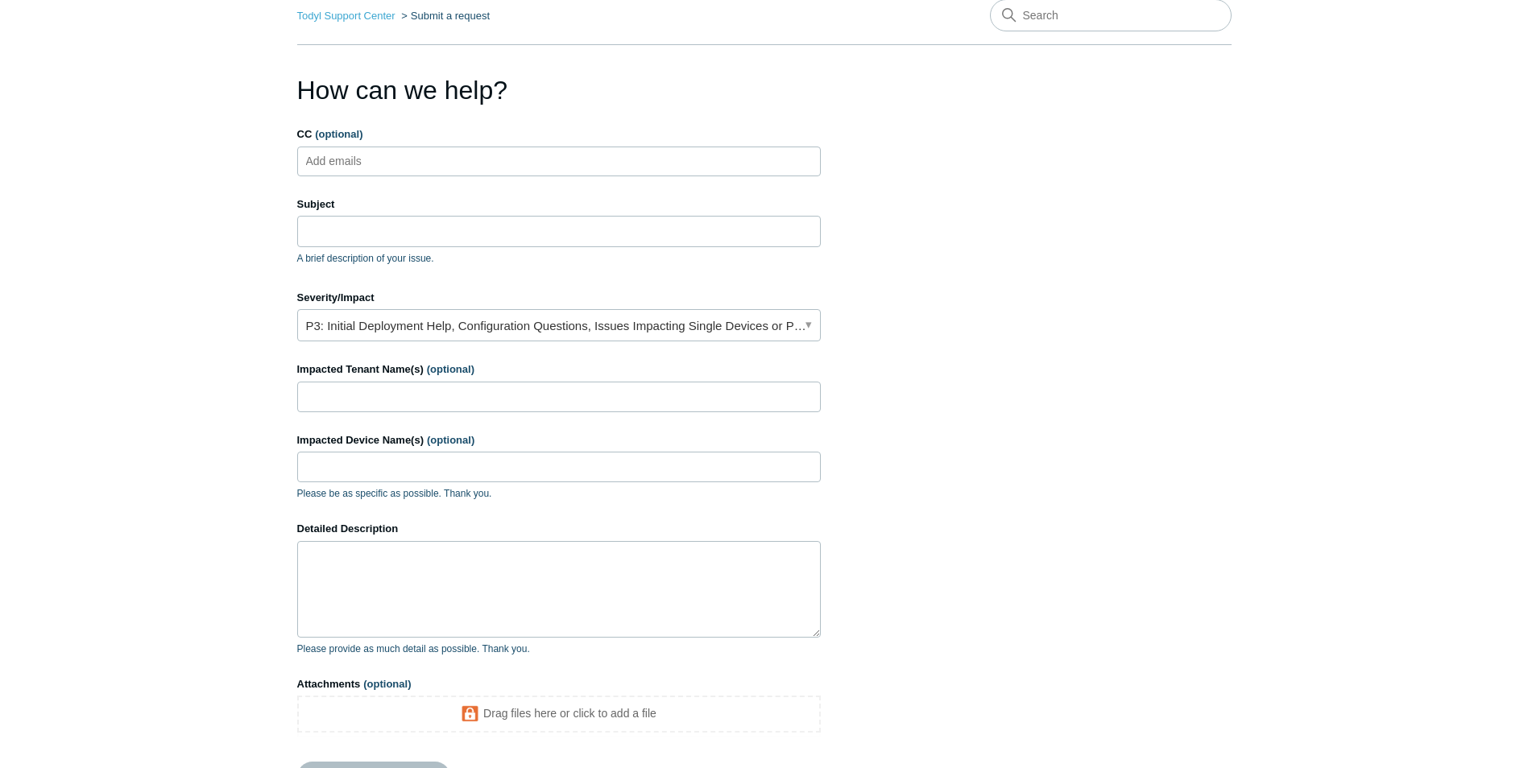
scroll to position [0, 0]
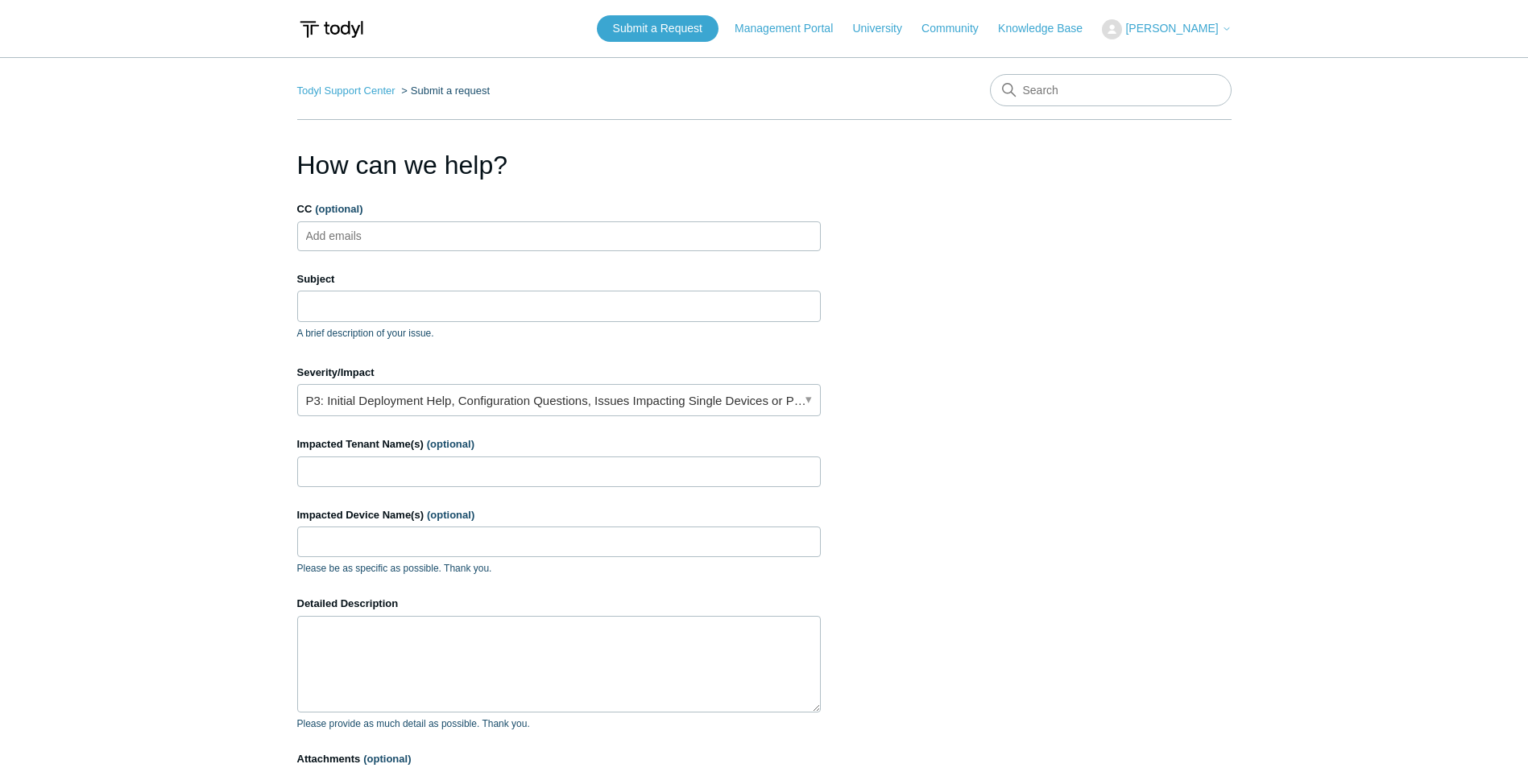
click at [990, 404] on section "How can we help? CC (optional) Add emails Subject A brief description of your i…" at bounding box center [764, 517] width 934 height 742
click at [1179, 23] on span "[PERSON_NAME]" at bounding box center [1171, 28] width 93 height 13
click at [1220, 68] on link "My Support Requests" at bounding box center [1181, 63] width 157 height 28
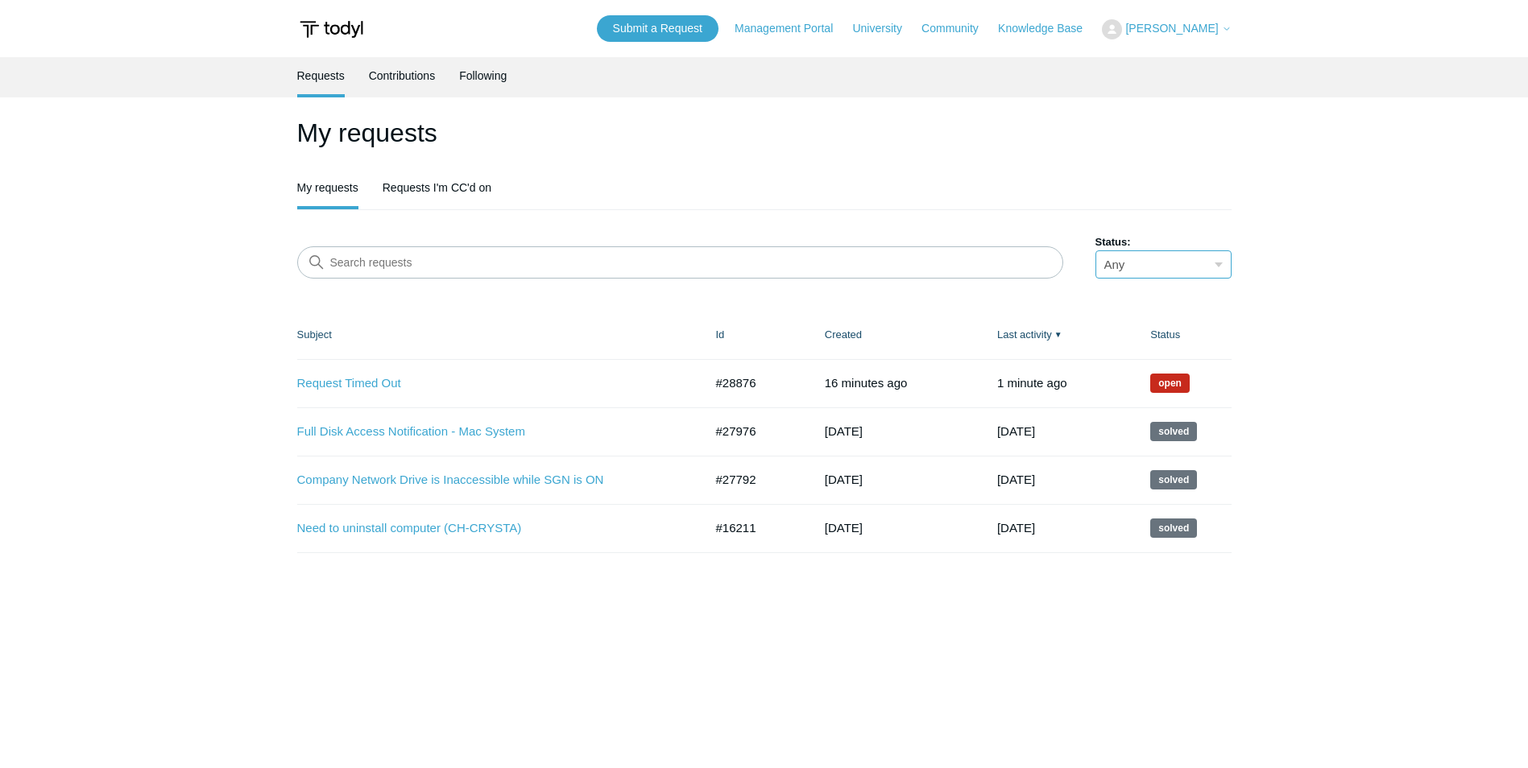
click at [1144, 263] on select "Any Open Awaiting your reply Solved" at bounding box center [1164, 265] width 136 height 28
click at [1145, 263] on select "Any Open Awaiting your reply Solved" at bounding box center [1164, 265] width 136 height 28
click at [342, 387] on link "Request Timed Out" at bounding box center [488, 384] width 383 height 19
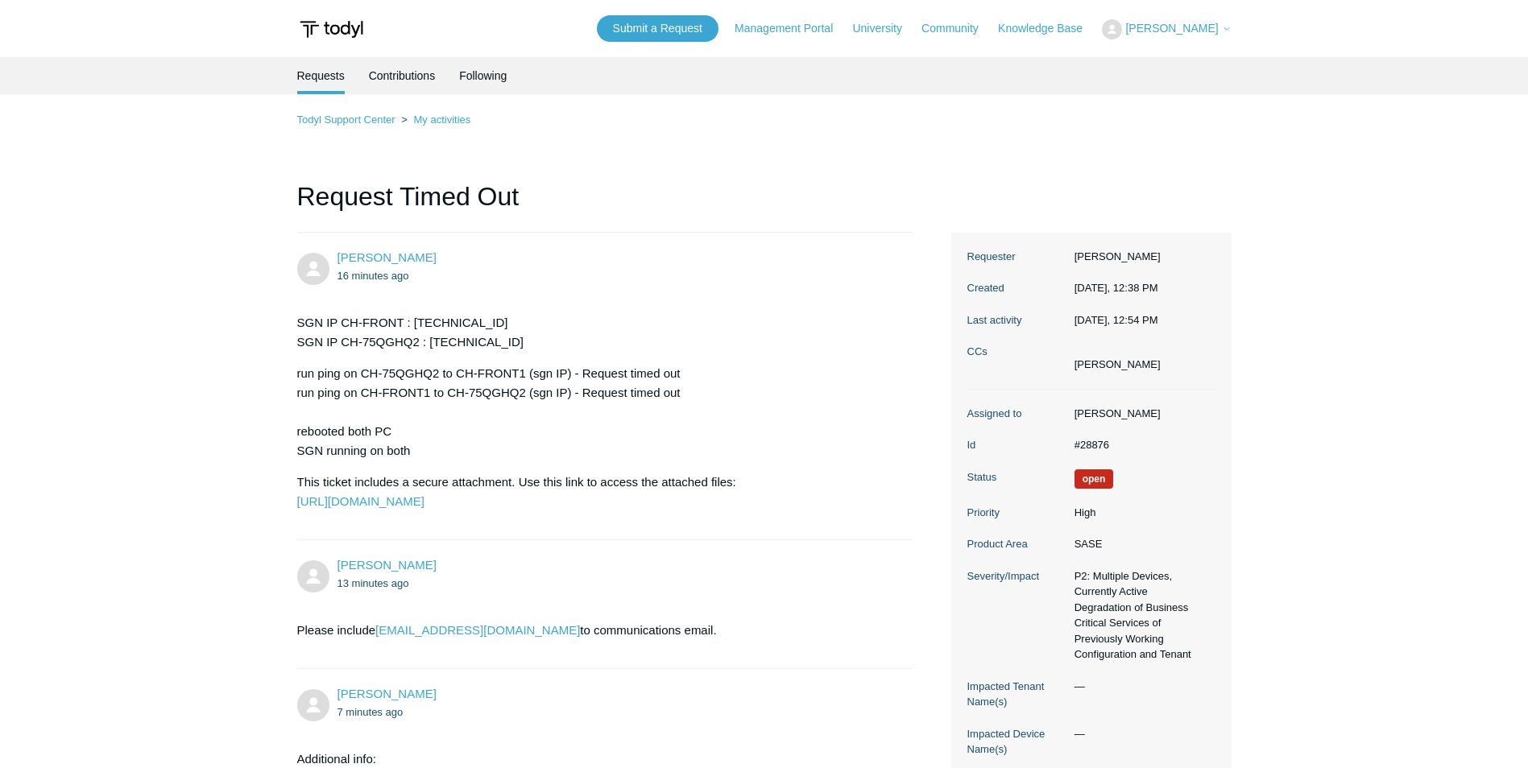
drag, startPoint x: 1170, startPoint y: 31, endPoint x: 1171, endPoint y: 62, distance: 30.6
click at [1170, 31] on span "[PERSON_NAME]" at bounding box center [1171, 28] width 93 height 13
click at [319, 27] on img at bounding box center [331, 29] width 68 height 30
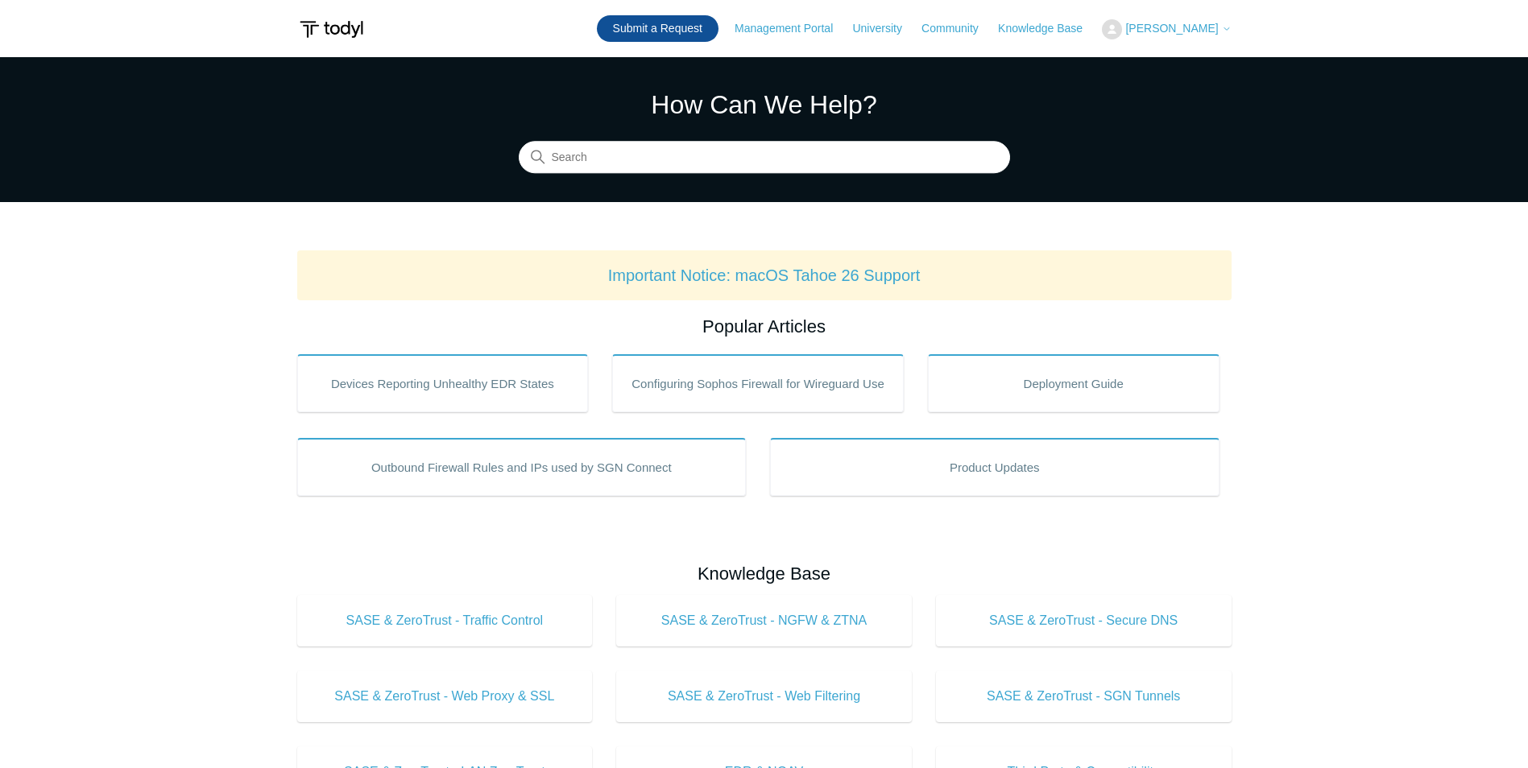
click at [658, 29] on link "Submit a Request" at bounding box center [658, 28] width 122 height 27
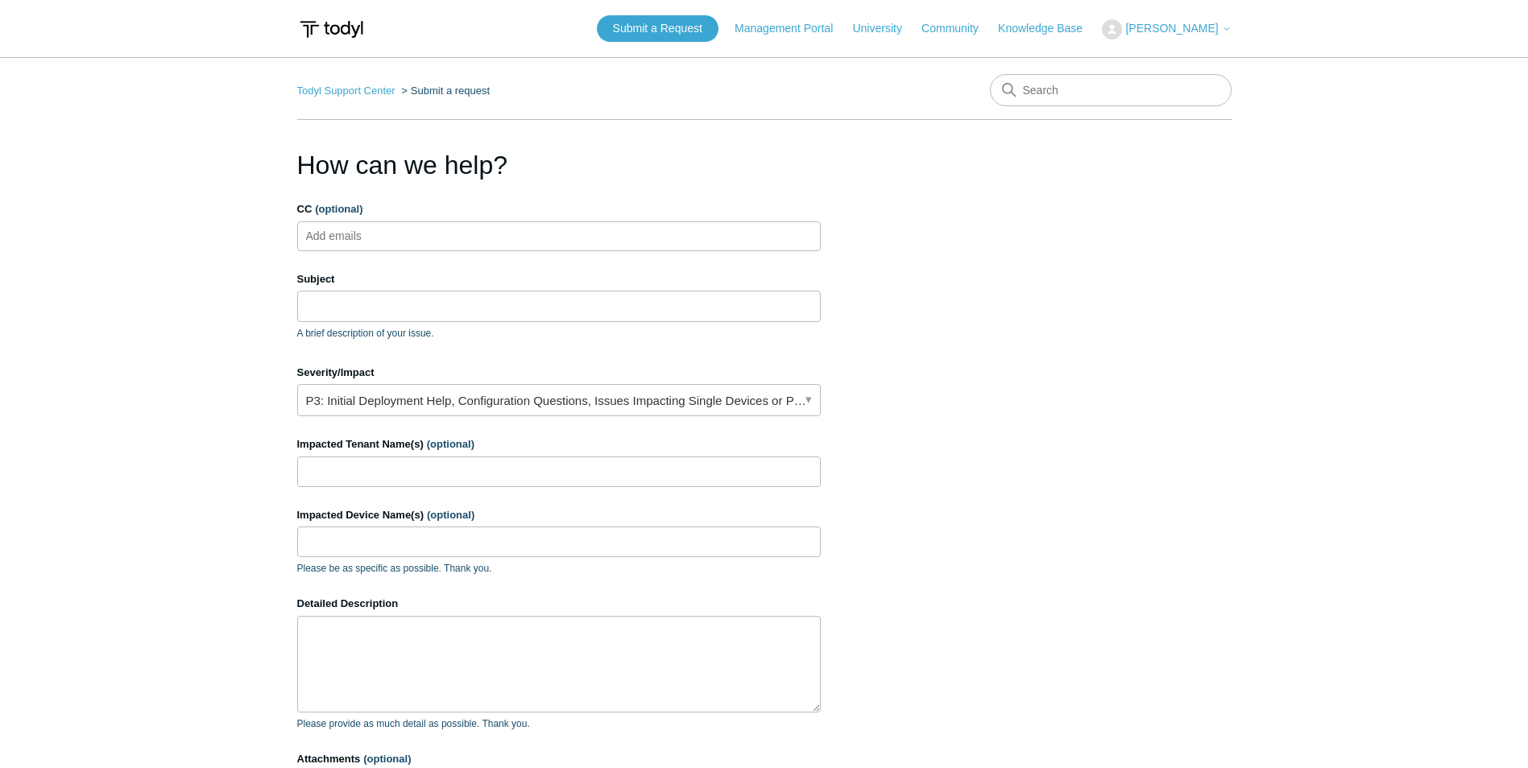
click at [831, 571] on section "How can we help? CC (optional) Add emails Subject A brief description of your i…" at bounding box center [764, 517] width 934 height 742
click at [506, 487] on input "Impacted Tenant Name(s) (optional)" at bounding box center [559, 472] width 524 height 31
click at [1102, 494] on section "How can we help? CC (optional) Add emails Subject A brief description of your i…" at bounding box center [764, 517] width 934 height 742
click at [586, 466] on input "Impacted Tenant Name(s) (optional)" at bounding box center [559, 472] width 524 height 31
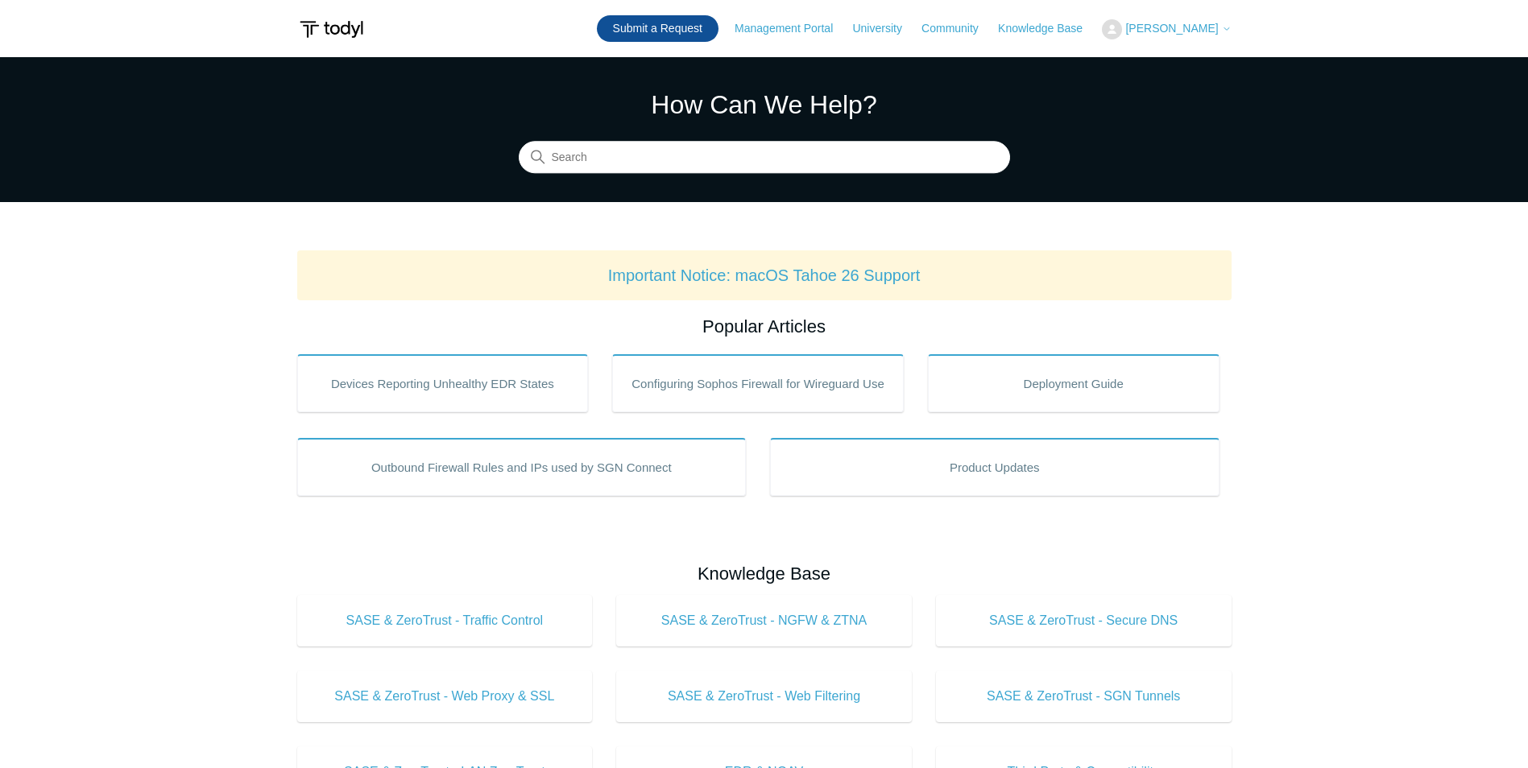
click at [653, 28] on link "Submit a Request" at bounding box center [658, 28] width 122 height 27
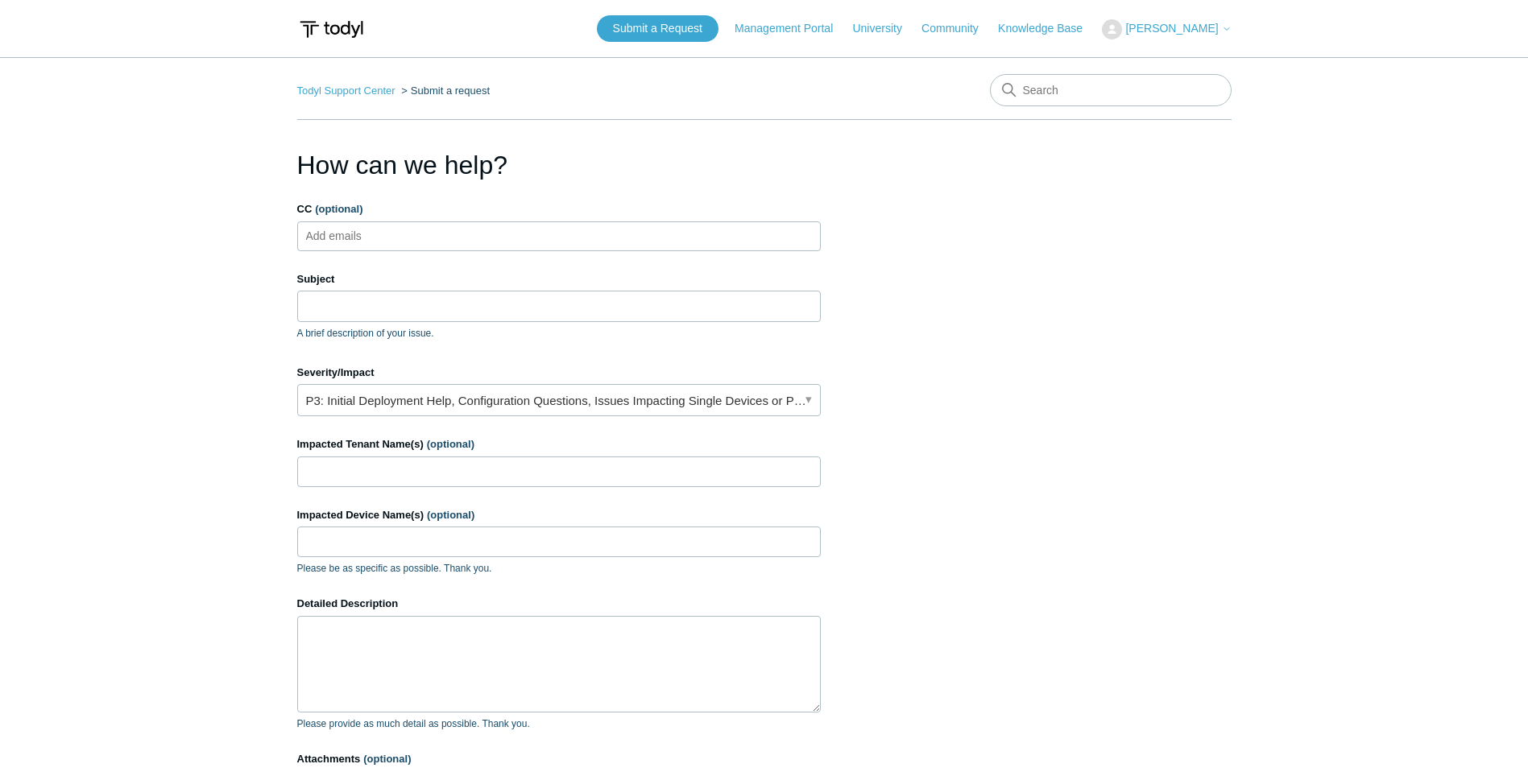
drag, startPoint x: 1081, startPoint y: 317, endPoint x: 1063, endPoint y: 322, distance: 19.4
click at [1082, 317] on section "How can we help? CC (optional) Add emails Subject A brief description of your i…" at bounding box center [764, 517] width 934 height 742
drag, startPoint x: 685, startPoint y: 29, endPoint x: 699, endPoint y: 69, distance: 42.8
click at [685, 29] on link "Submit a Request" at bounding box center [658, 28] width 122 height 27
click at [1160, 401] on section "How can we help? CC (optional) Add emails Subject A brief description of your i…" at bounding box center [764, 517] width 934 height 742
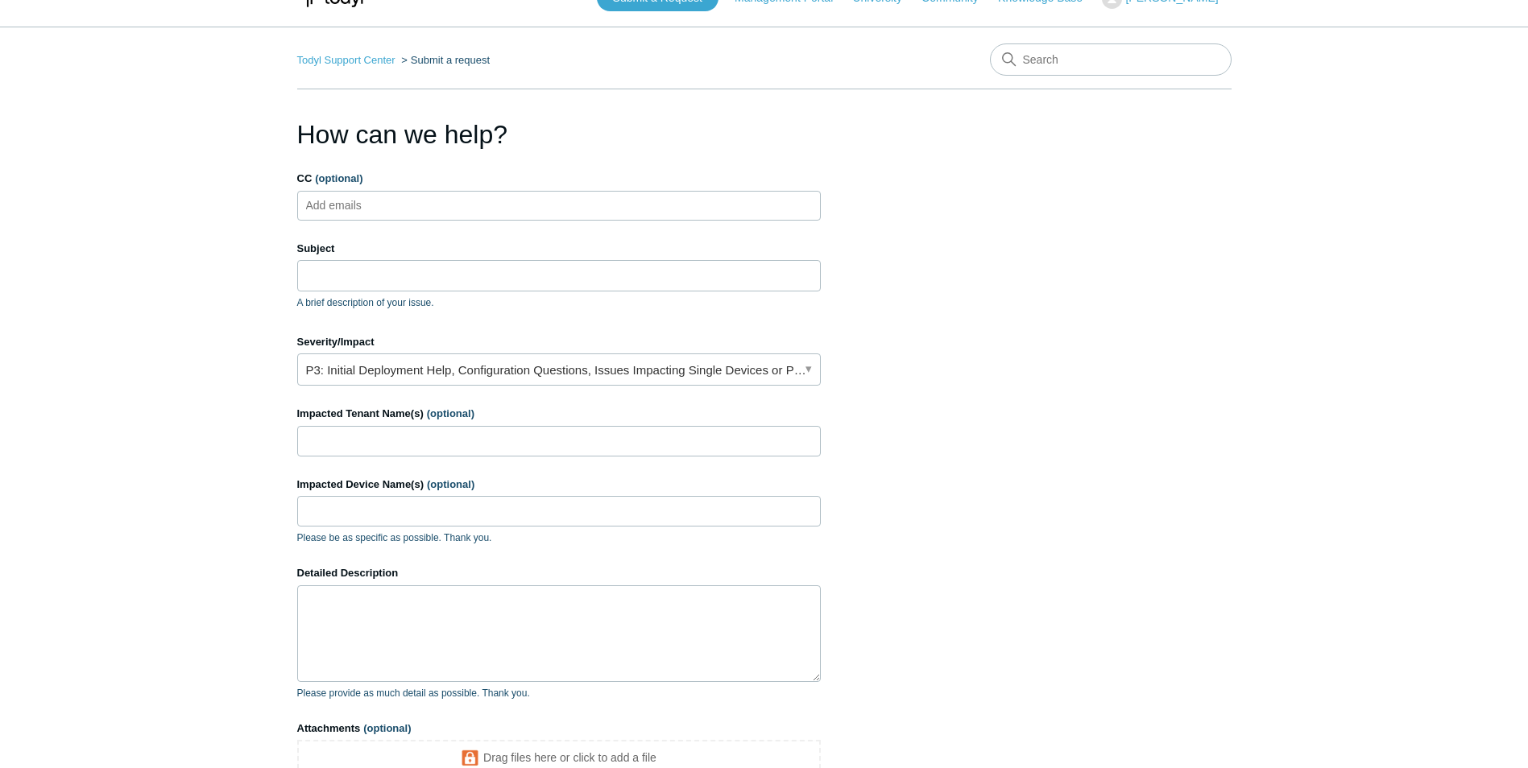
scroll to position [231, 0]
